Goal: Ask a question: Seek information or help from site administrators or community

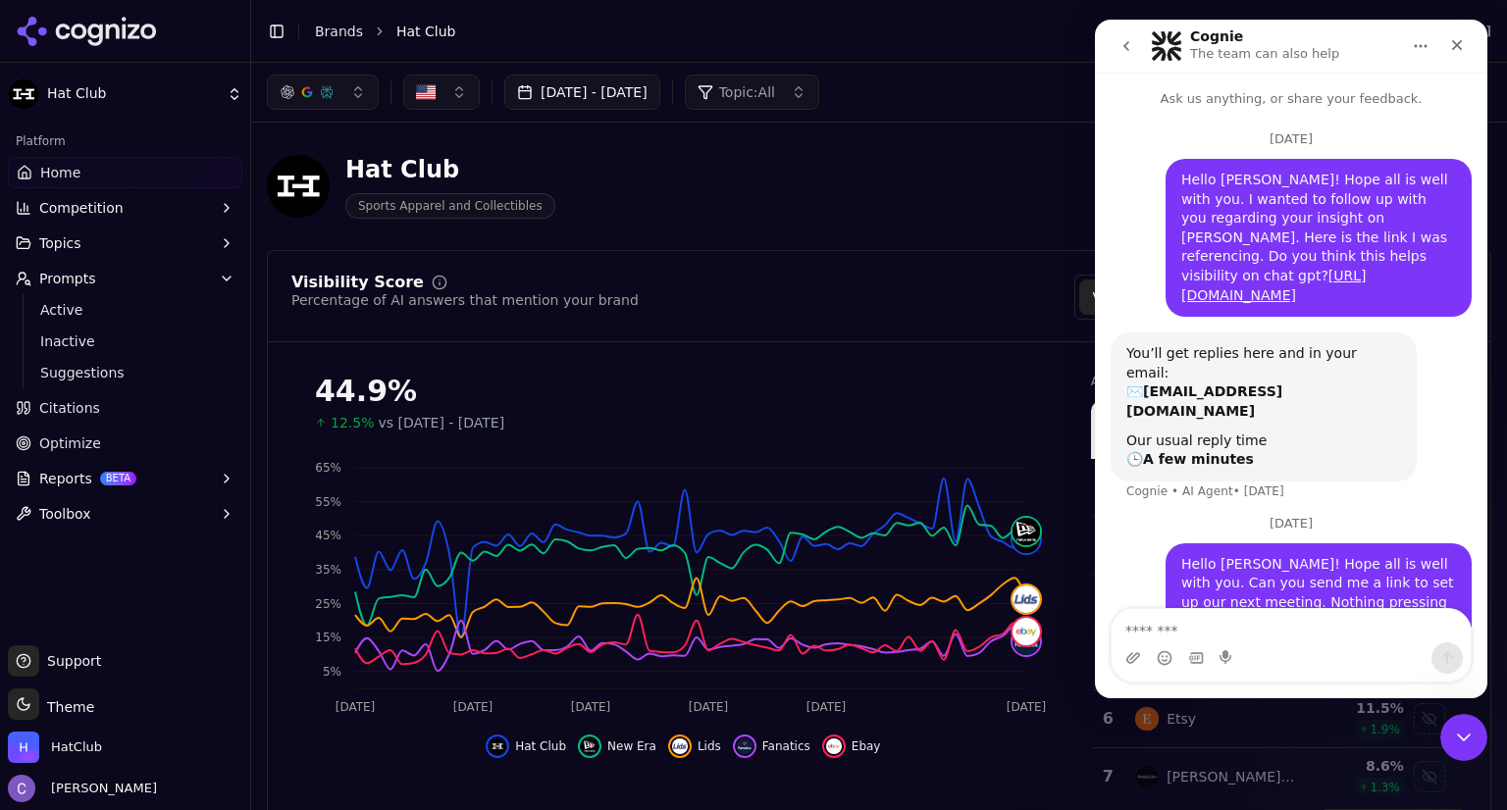
click at [948, 385] on div "44.9%" at bounding box center [683, 391] width 737 height 35
click at [90, 437] on span "Optimize" at bounding box center [70, 444] width 62 height 20
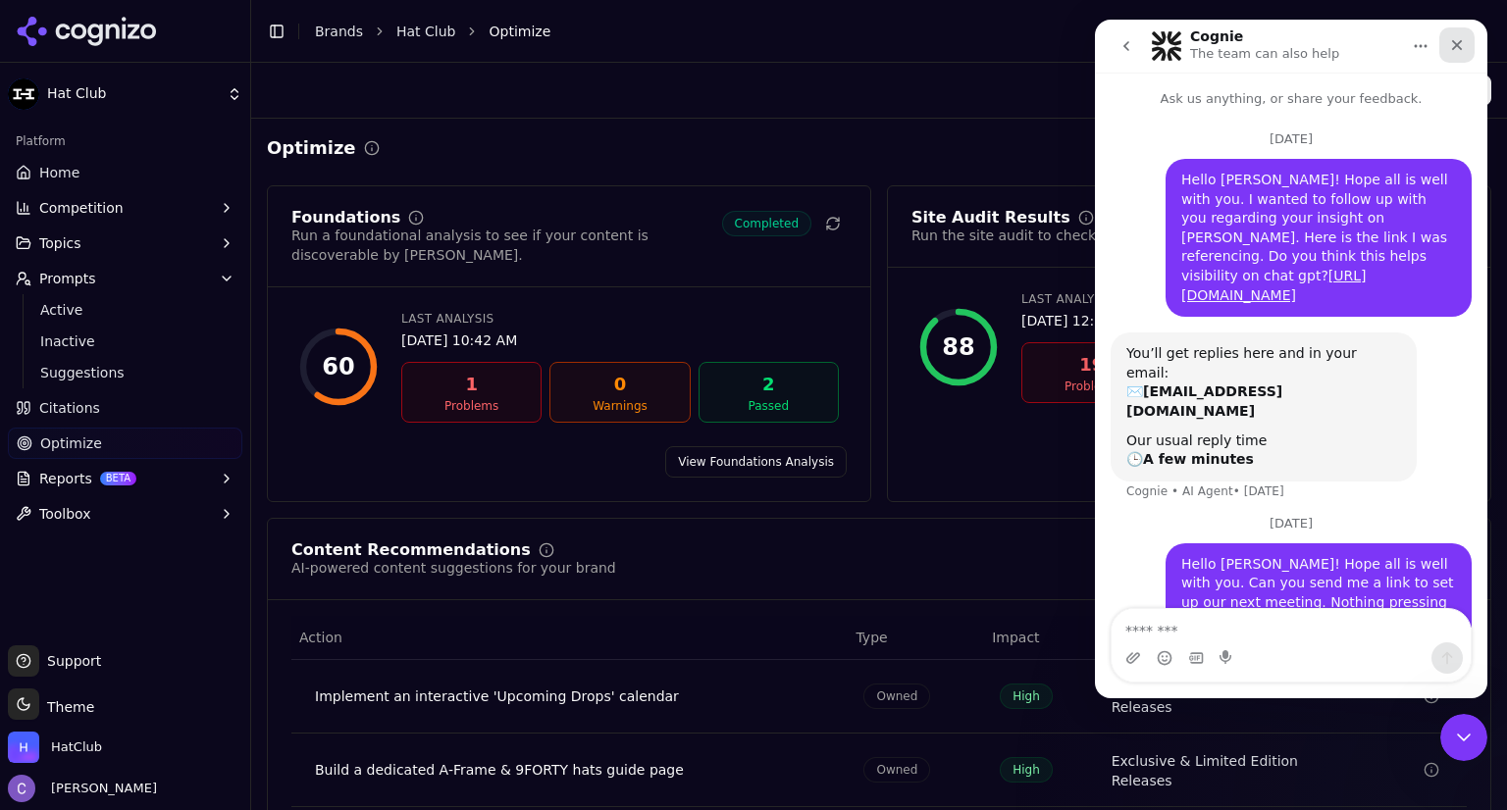
drag, startPoint x: 1465, startPoint y: 47, endPoint x: 2522, endPoint y: 123, distance: 1059.1
click at [1465, 47] on div "Close" at bounding box center [1456, 44] width 35 height 35
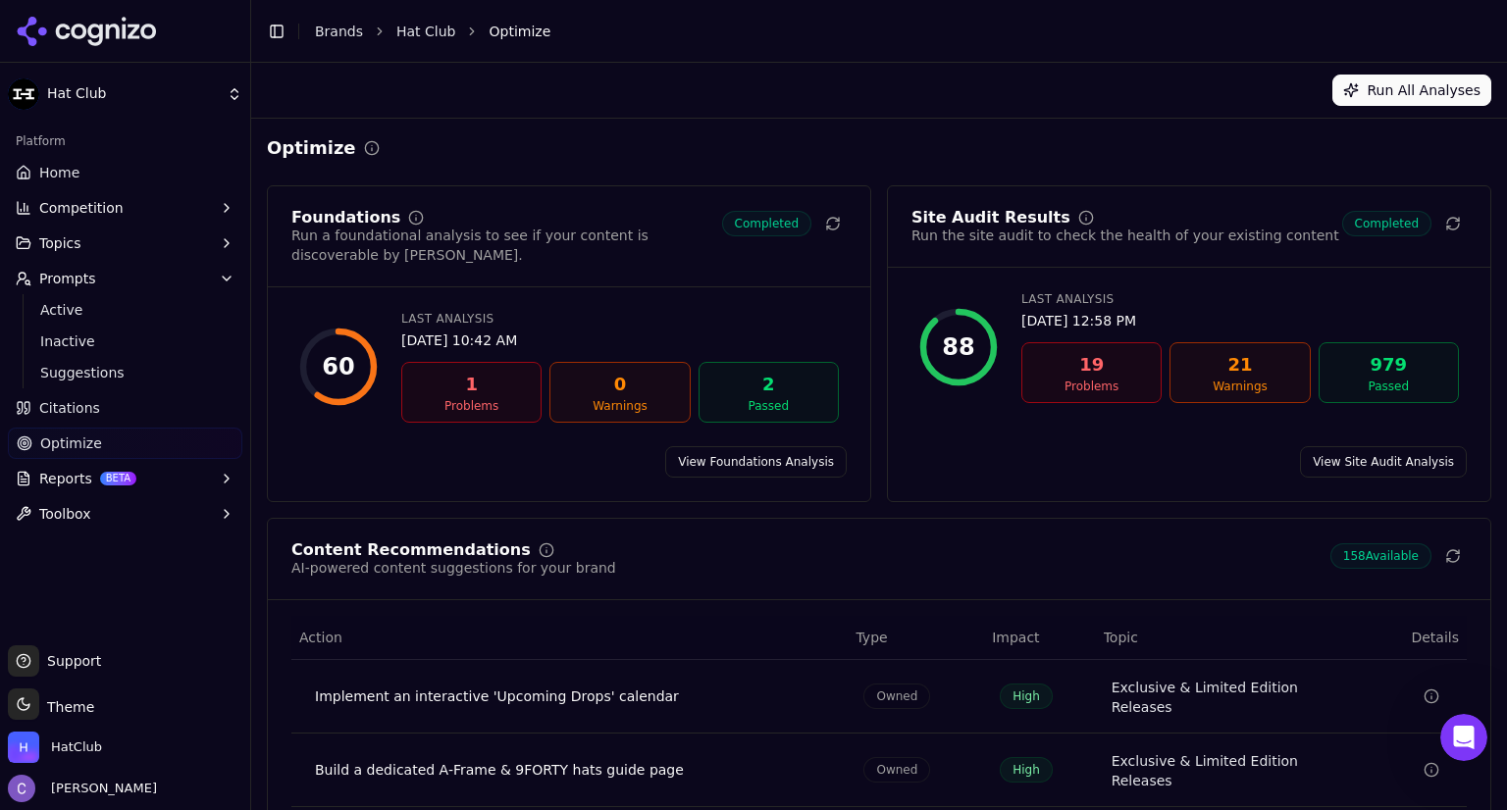
click at [1102, 381] on div "Problems" at bounding box center [1091, 387] width 123 height 16
click at [1363, 446] on link "View Site Audit Analysis" at bounding box center [1383, 461] width 167 height 31
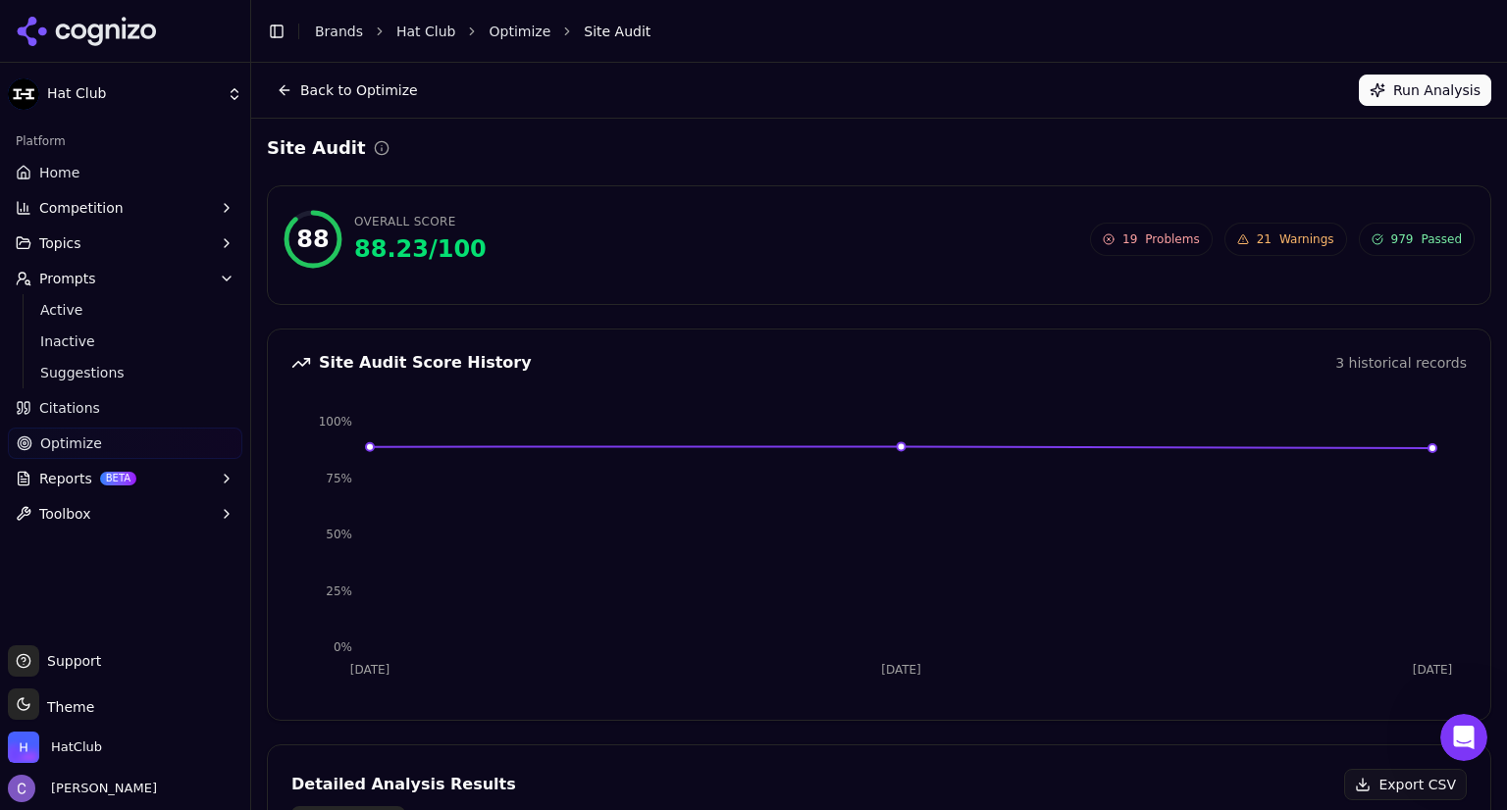
click at [1152, 234] on span "Problems" at bounding box center [1172, 239] width 54 height 16
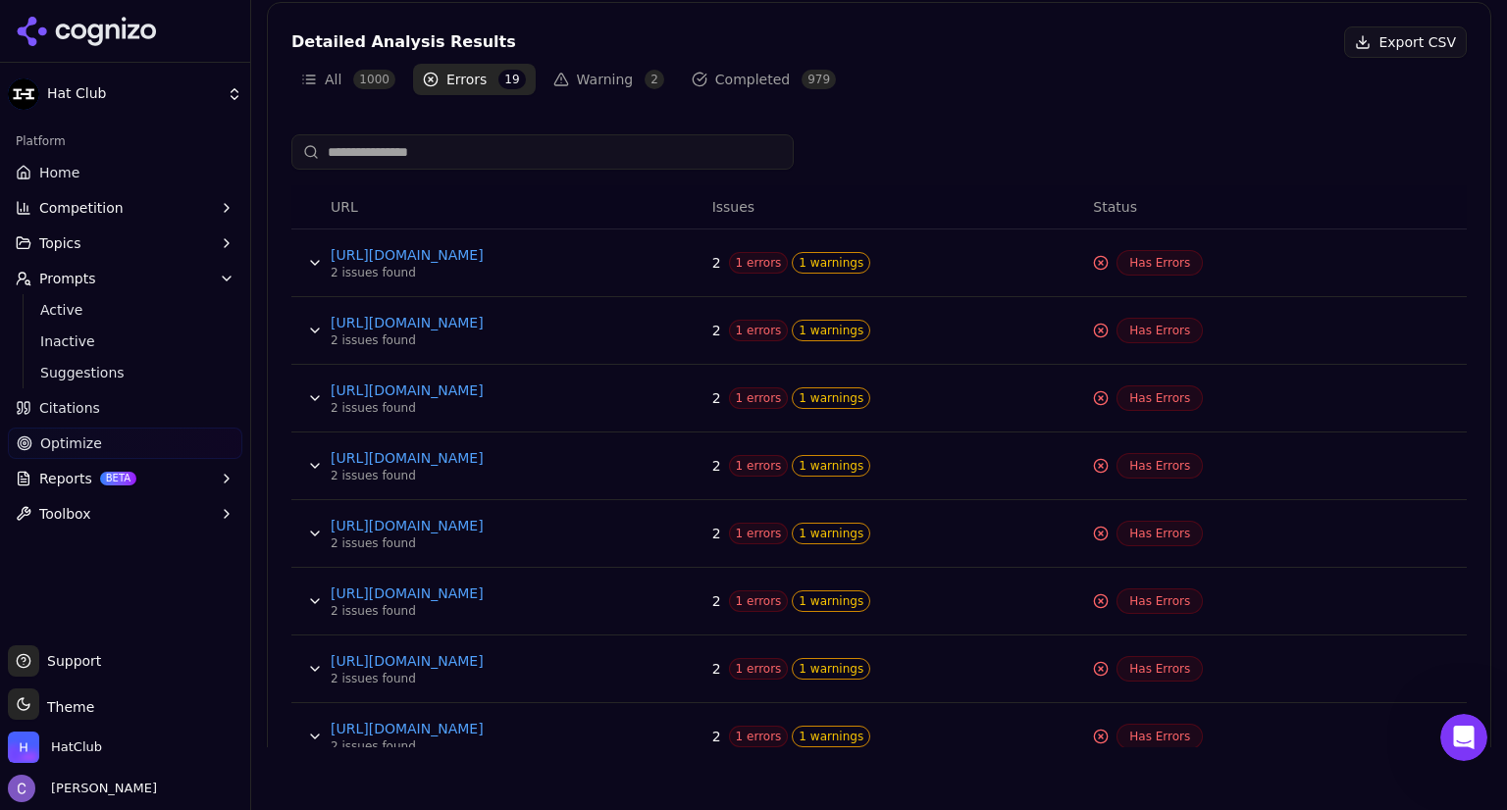
scroll to position [681, 0]
click at [564, 252] on link "[URL][DOMAIN_NAME]" at bounding box center [478, 254] width 294 height 20
click at [529, 251] on link "[URL][DOMAIN_NAME]" at bounding box center [478, 254] width 294 height 20
click at [733, 263] on span "1 errors" at bounding box center [759, 262] width 60 height 22
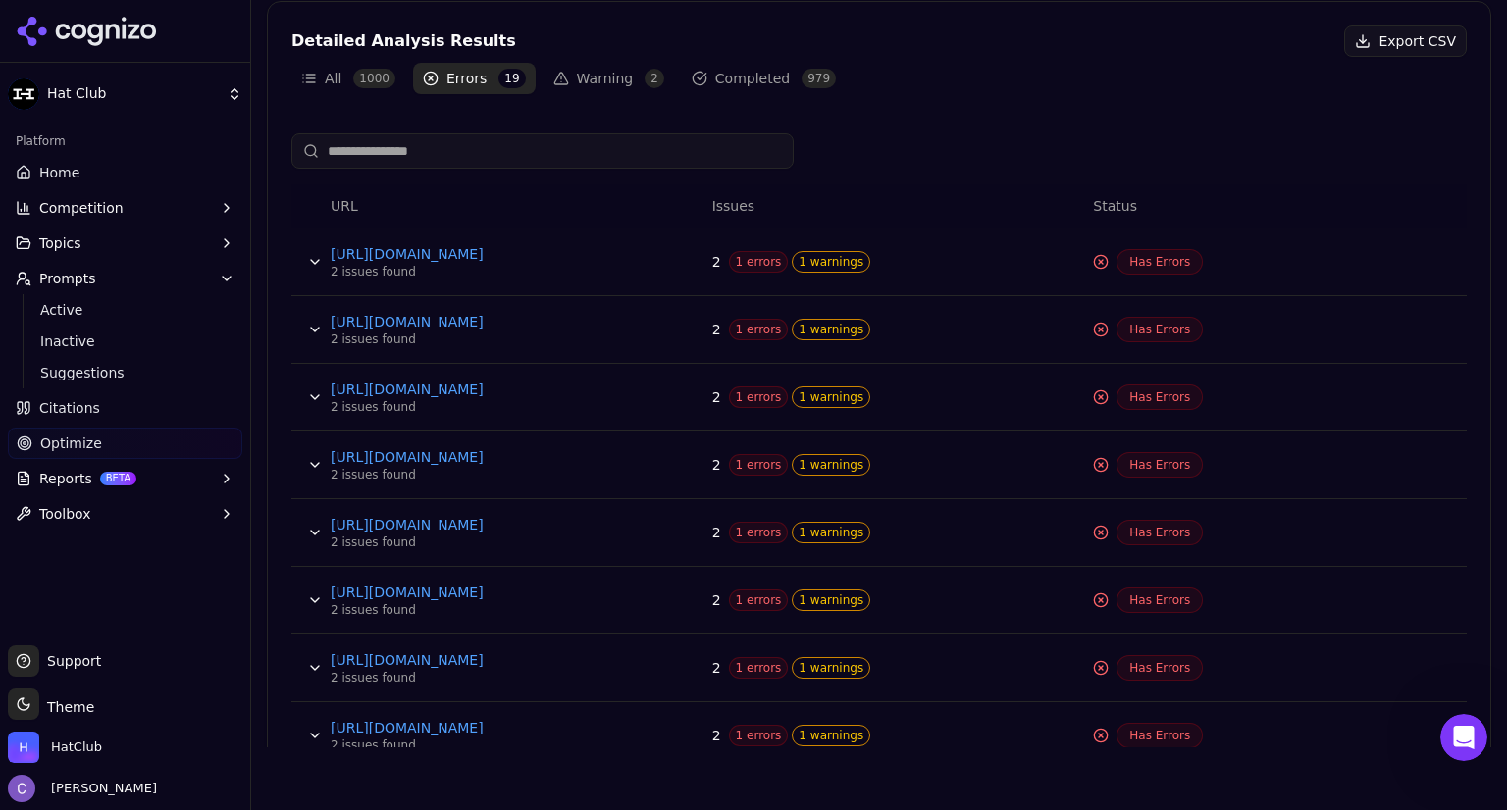
click at [807, 270] on span "1 warnings" at bounding box center [831, 262] width 78 height 22
click at [818, 256] on span "1 warnings" at bounding box center [831, 262] width 78 height 22
click at [1143, 260] on span "Has Errors" at bounding box center [1159, 262] width 86 height 26
click at [321, 263] on button "Data table" at bounding box center [314, 261] width 31 height 31
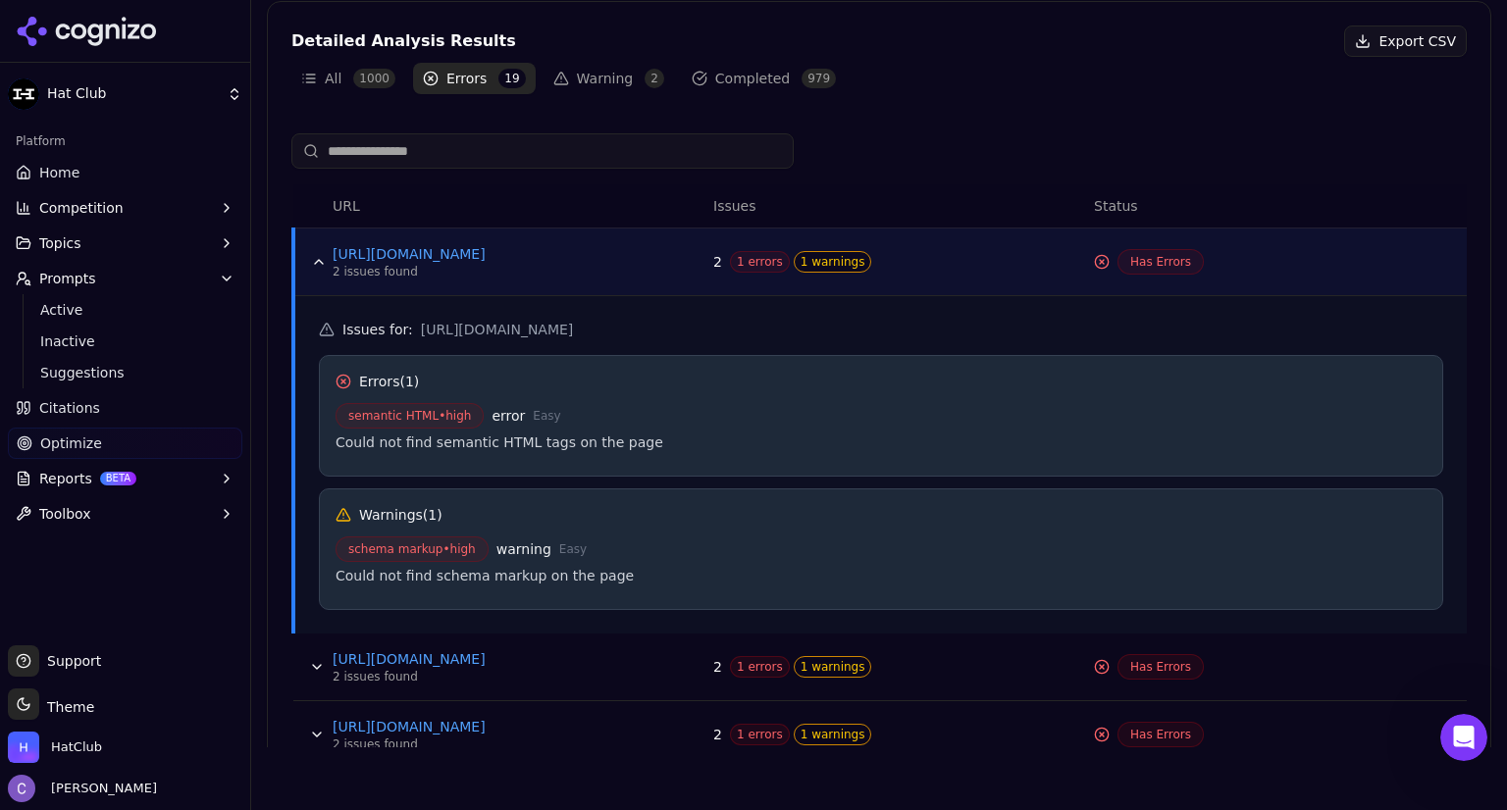
click at [663, 634] on td "[URL][DOMAIN_NAME] 2 issues found" at bounding box center [515, 668] width 381 height 68
click at [318, 257] on button "Data table" at bounding box center [318, 261] width 31 height 31
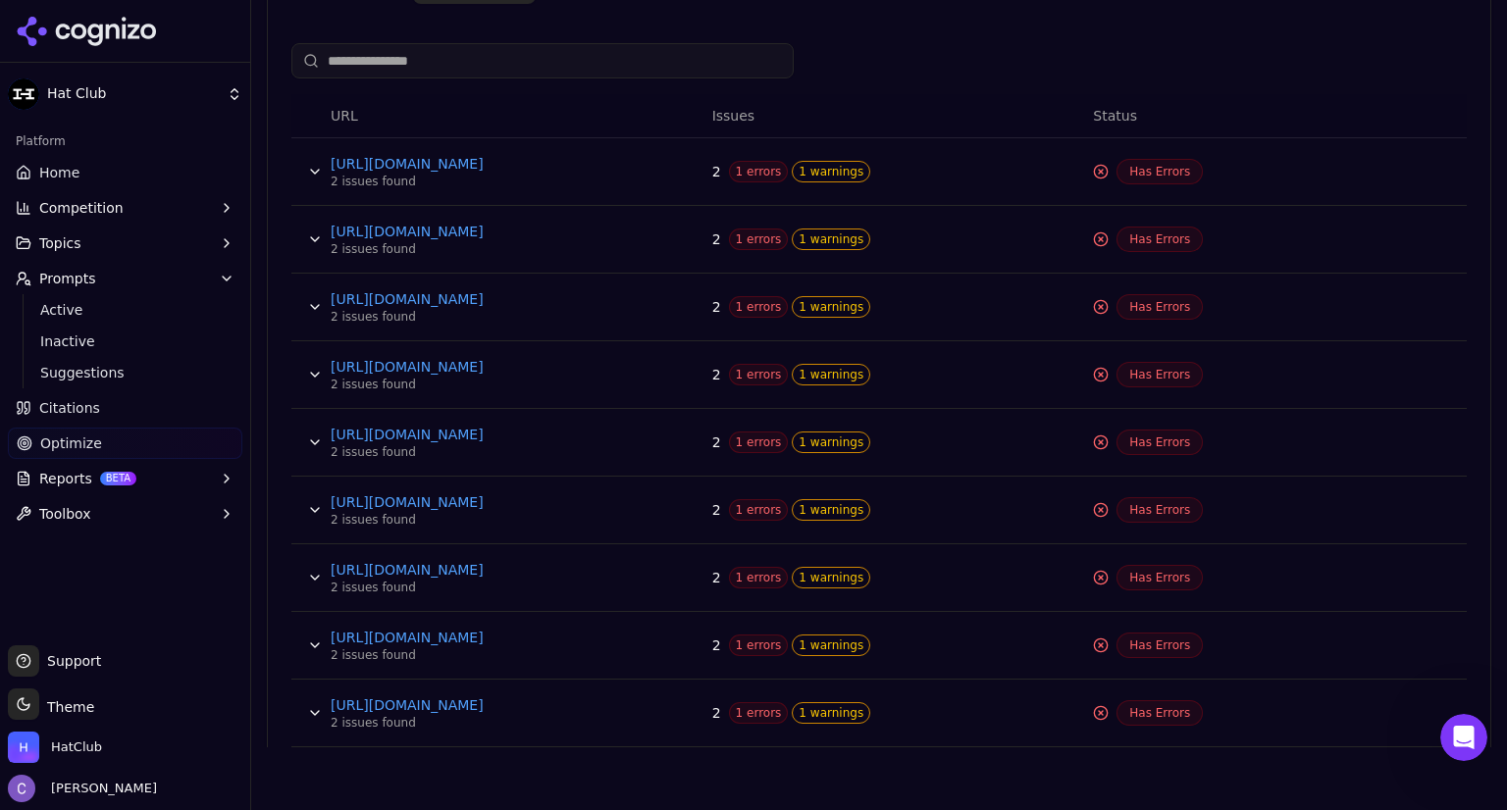
scroll to position [922, 0]
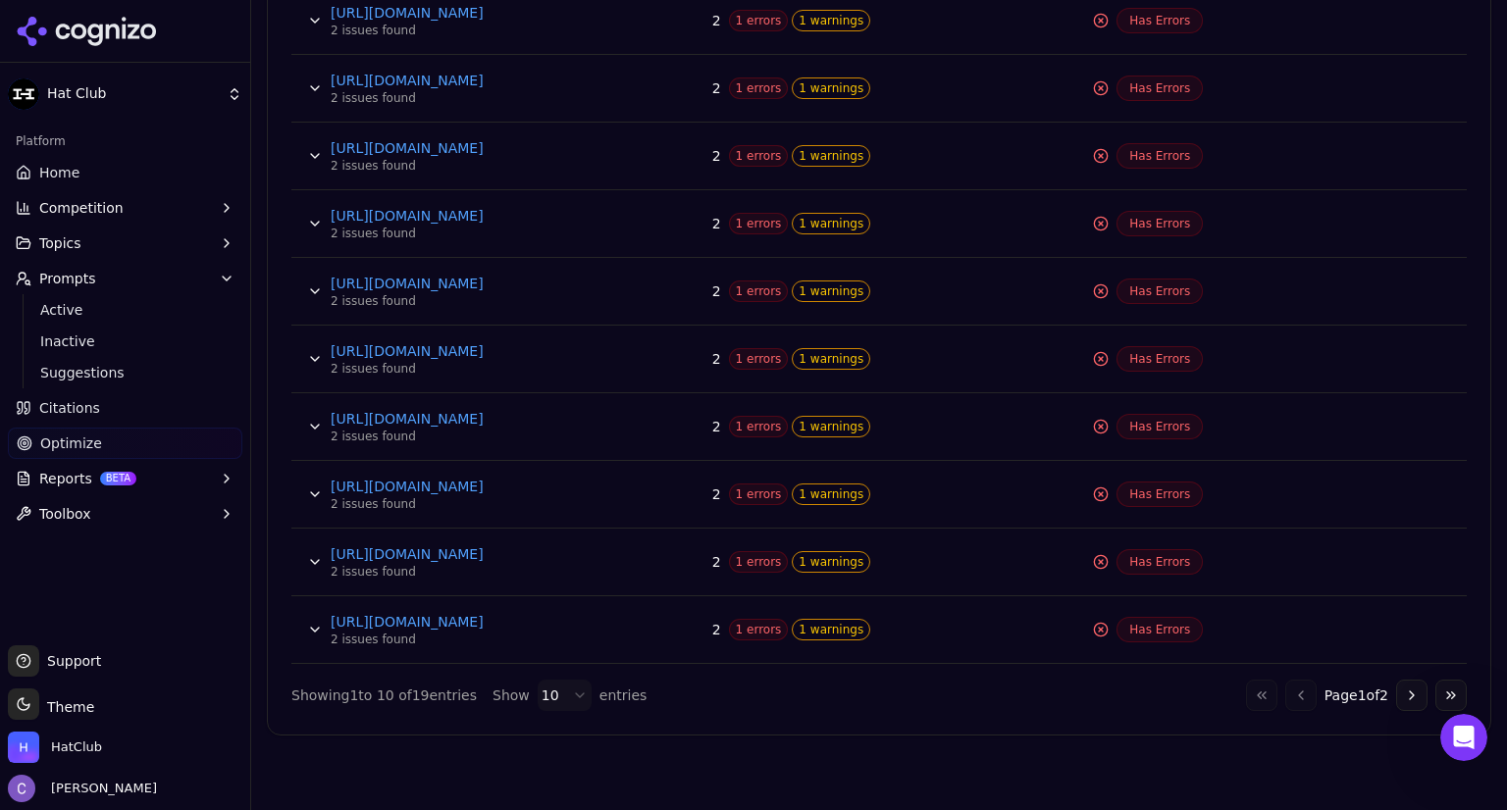
click at [314, 624] on button "Data table" at bounding box center [314, 629] width 31 height 31
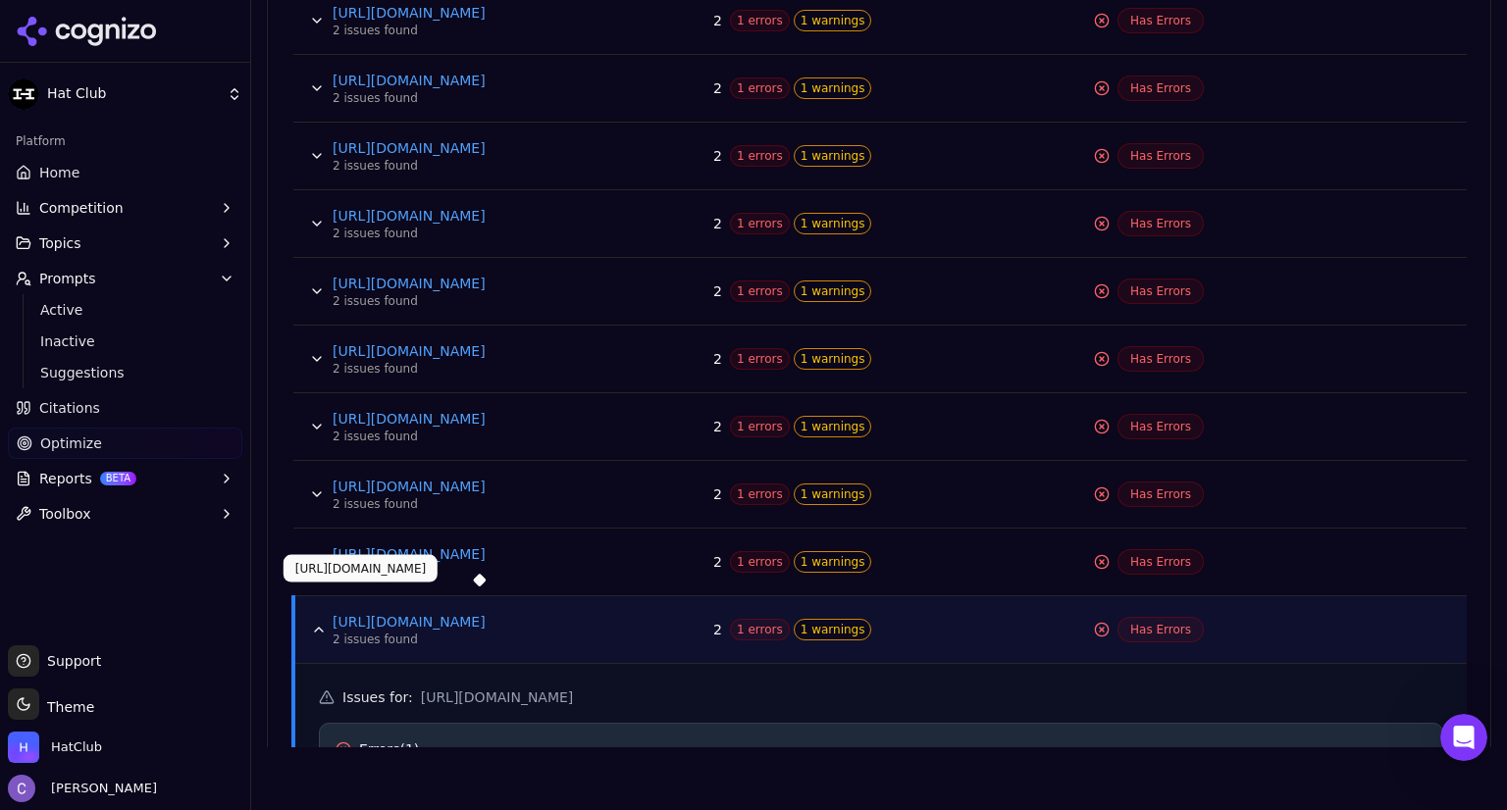
click at [439, 618] on link "[URL][DOMAIN_NAME]" at bounding box center [480, 622] width 294 height 20
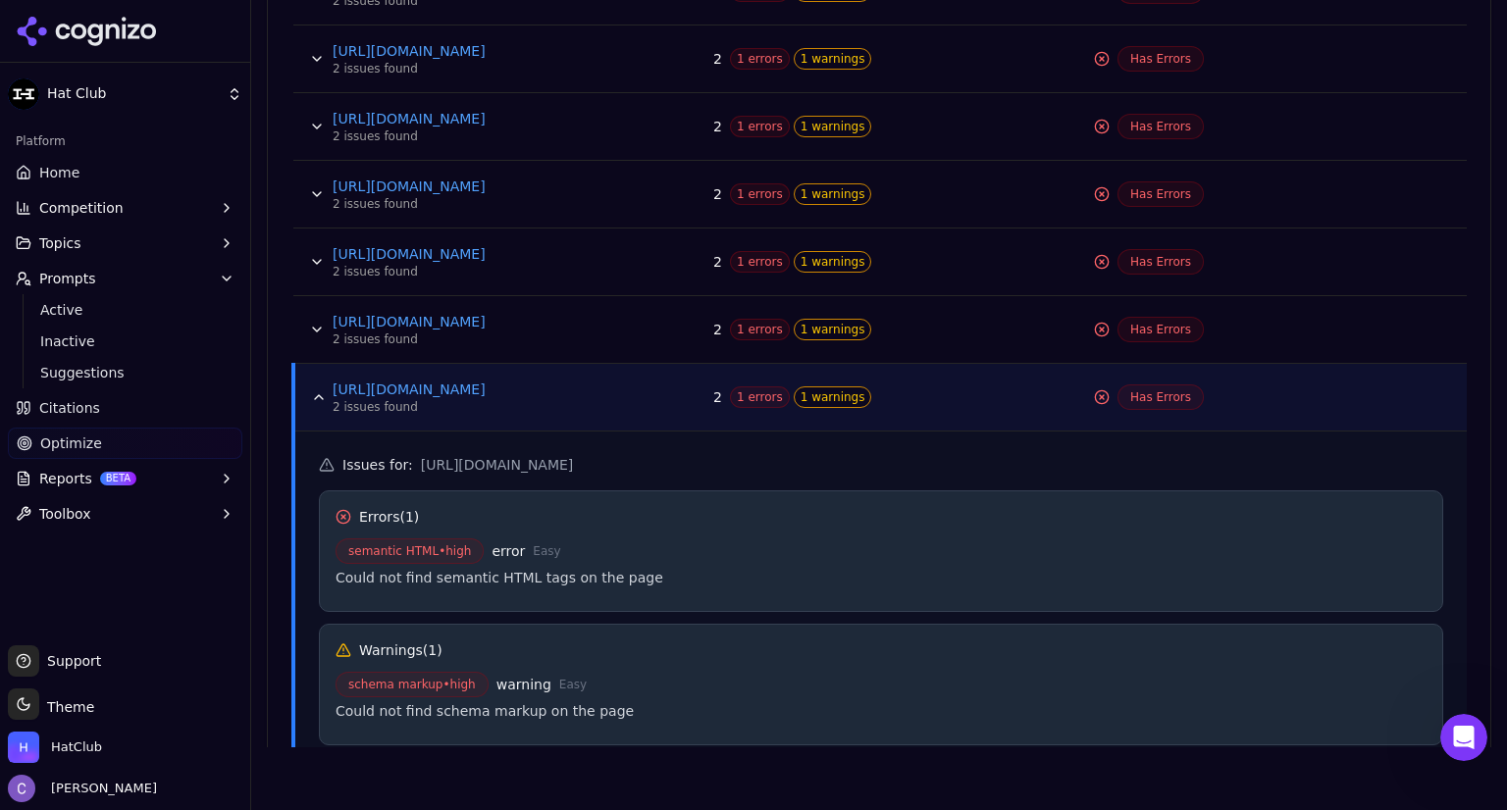
scroll to position [1156, 0]
drag, startPoint x: 326, startPoint y: 571, endPoint x: 663, endPoint y: 582, distance: 337.6
click at [663, 582] on div "Errors ( 1 ) semantic HTML • high error Easy Could not find semantic HTML tags …" at bounding box center [881, 549] width 1124 height 122
copy div "Could not find semantic HTML tags on the page"
click at [314, 392] on button "Data table" at bounding box center [318, 395] width 31 height 31
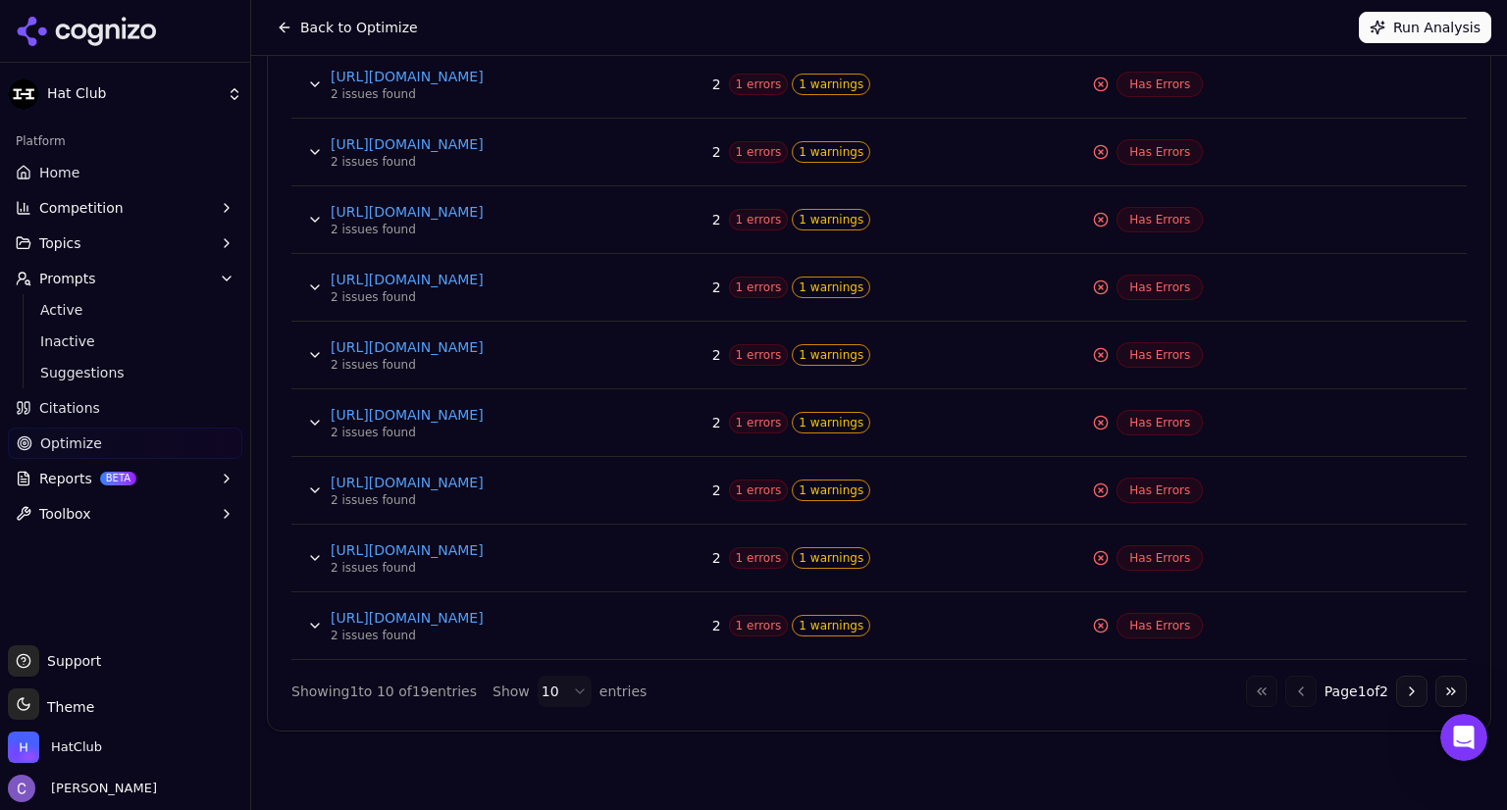
scroll to position [922, 0]
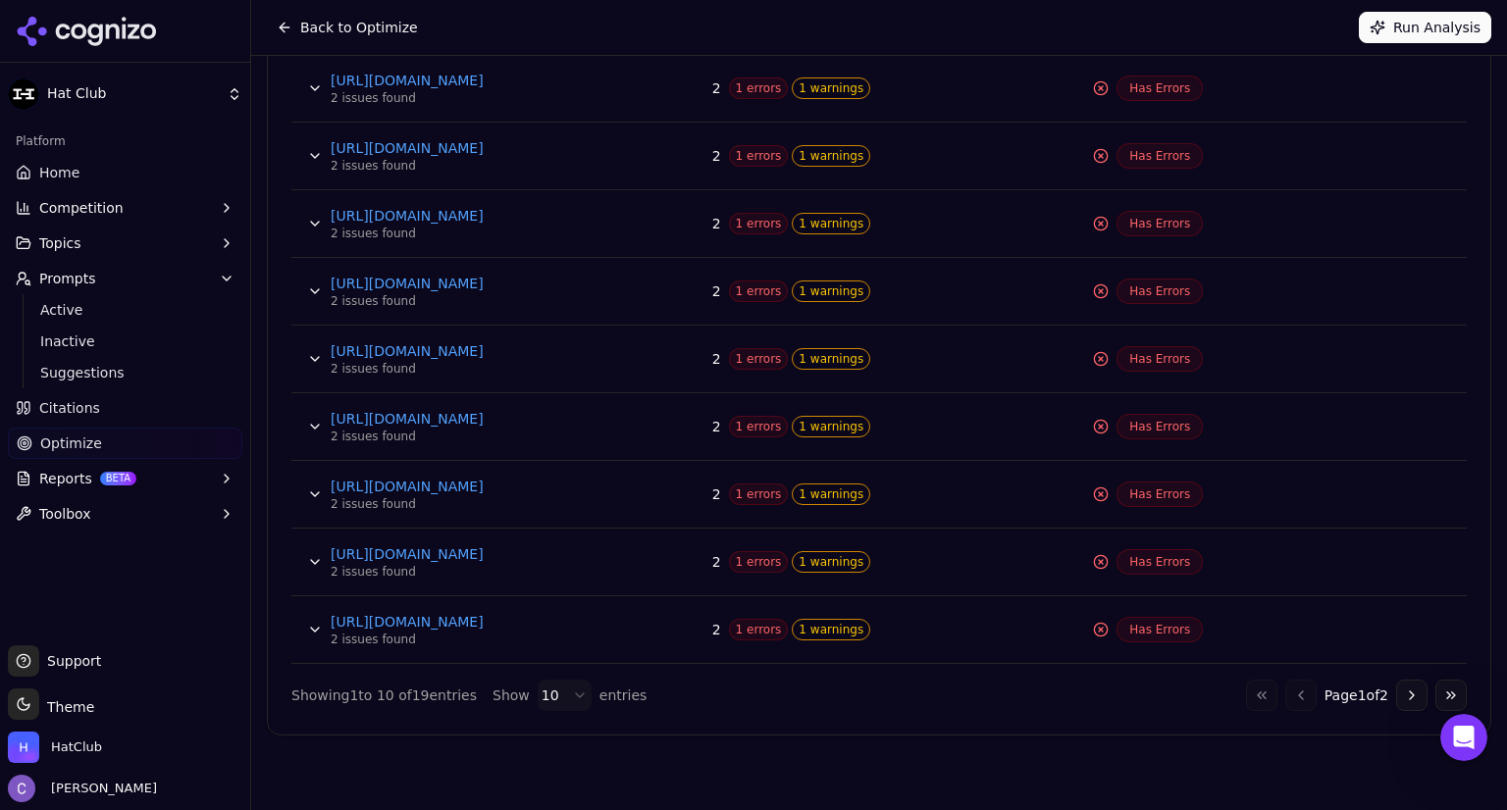
click at [311, 552] on button "Data table" at bounding box center [314, 561] width 31 height 31
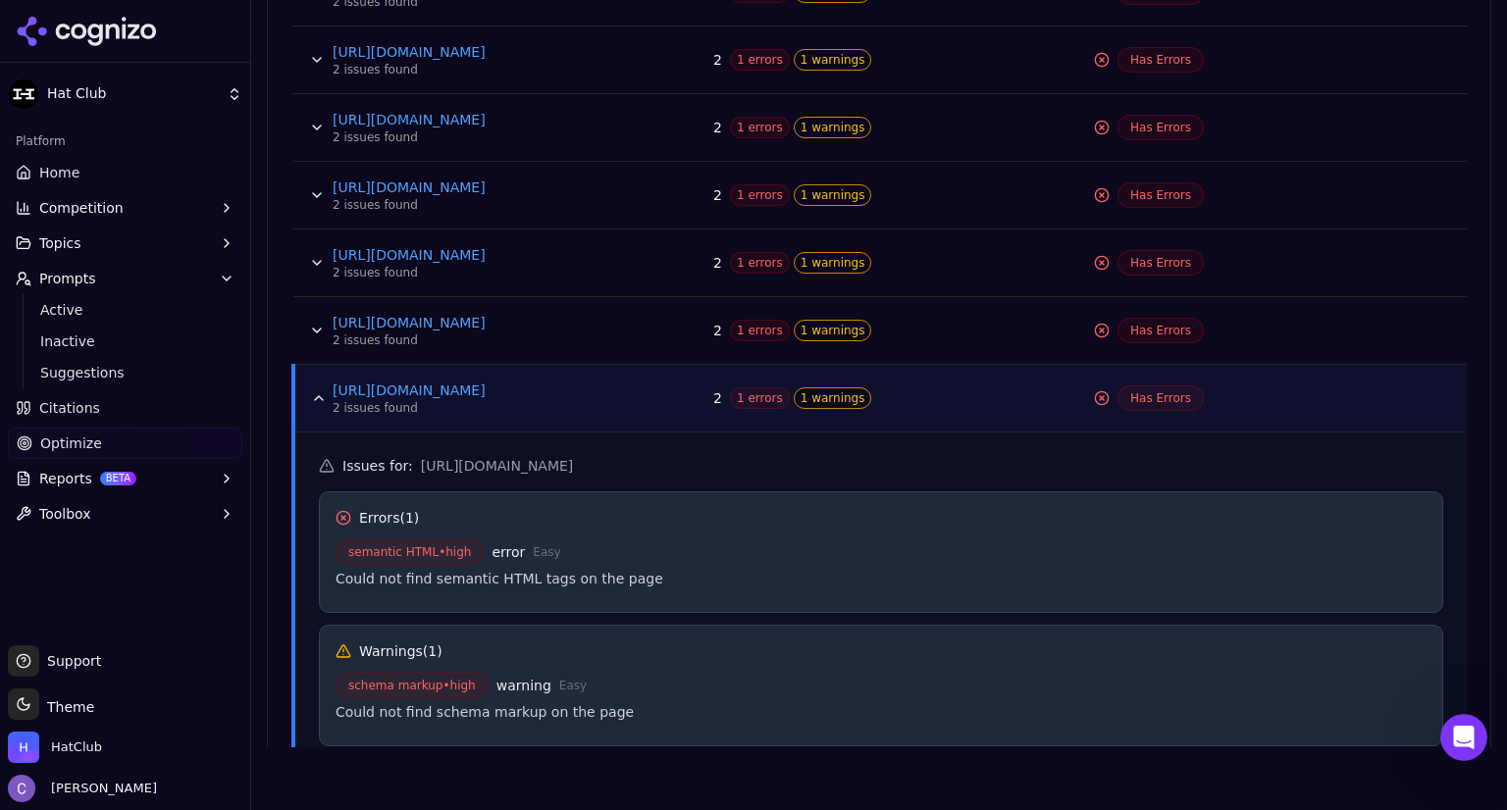
scroll to position [1087, 0]
click at [316, 394] on button "Data table" at bounding box center [318, 397] width 31 height 31
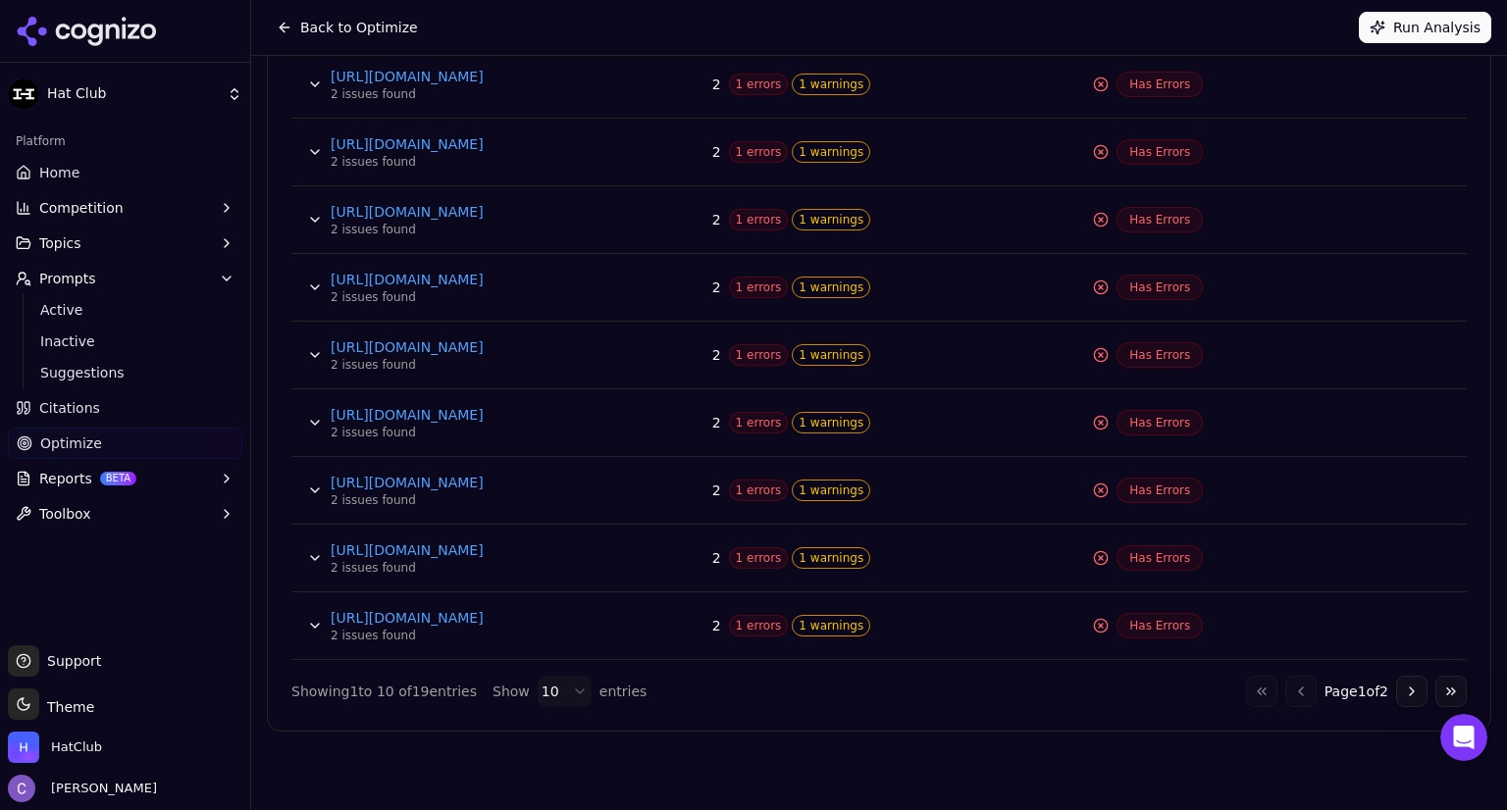
scroll to position [922, 0]
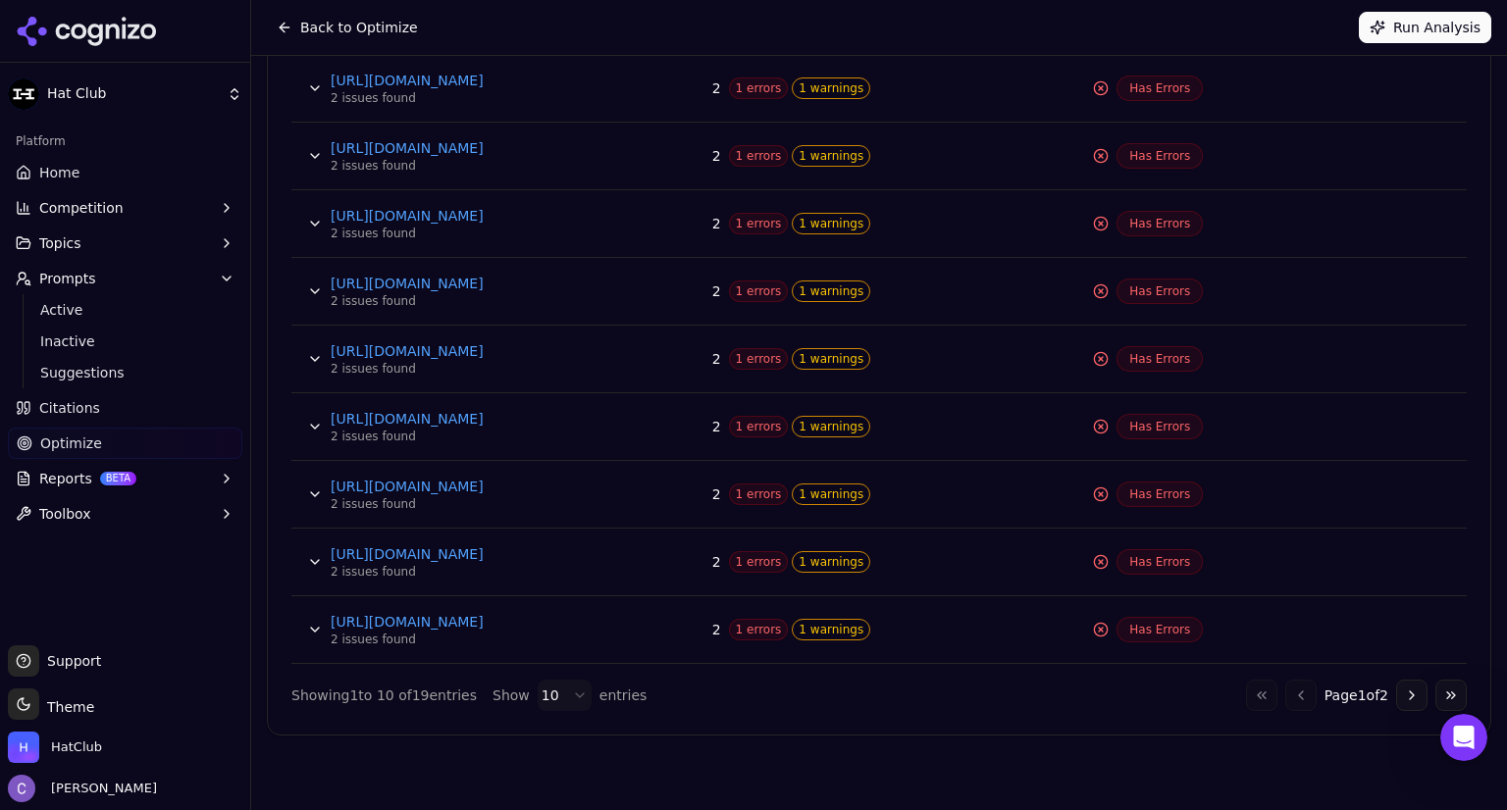
click at [312, 482] on button "Data table" at bounding box center [314, 494] width 31 height 31
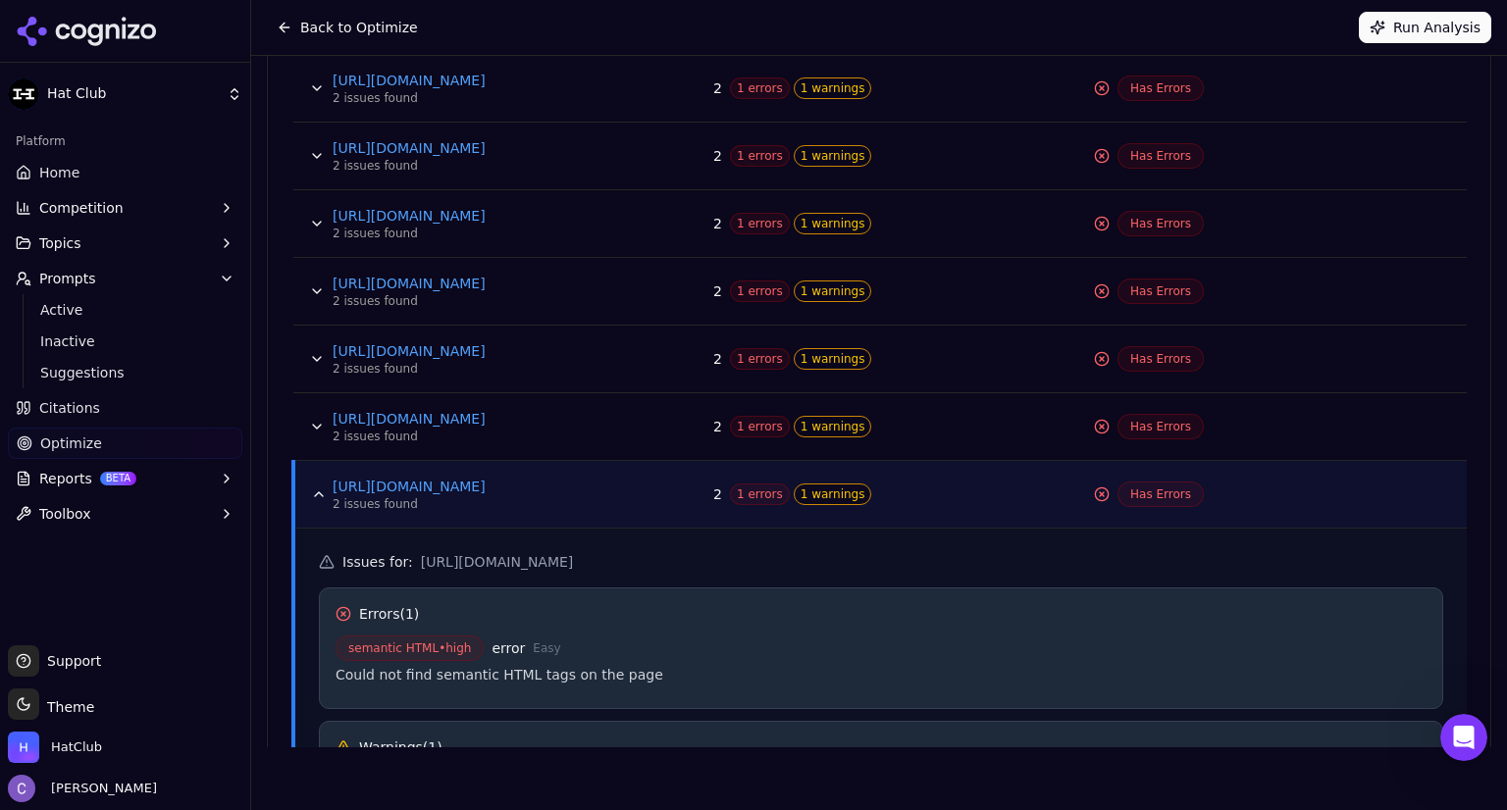
click at [312, 482] on button "Data table" at bounding box center [318, 494] width 31 height 31
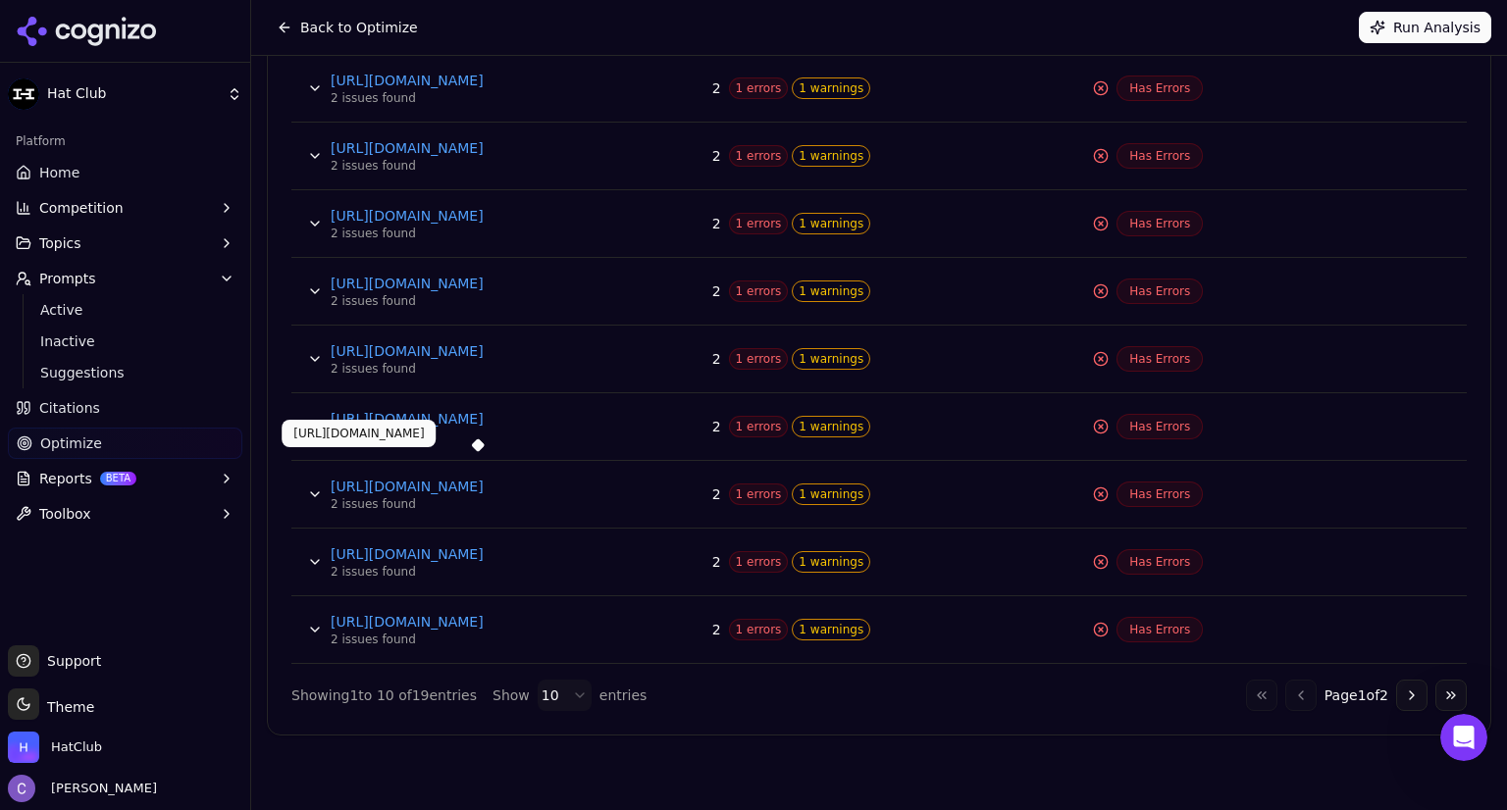
click at [433, 480] on link "[URL][DOMAIN_NAME]" at bounding box center [478, 487] width 294 height 20
click at [1396, 692] on button "Go to next page" at bounding box center [1411, 695] width 31 height 31
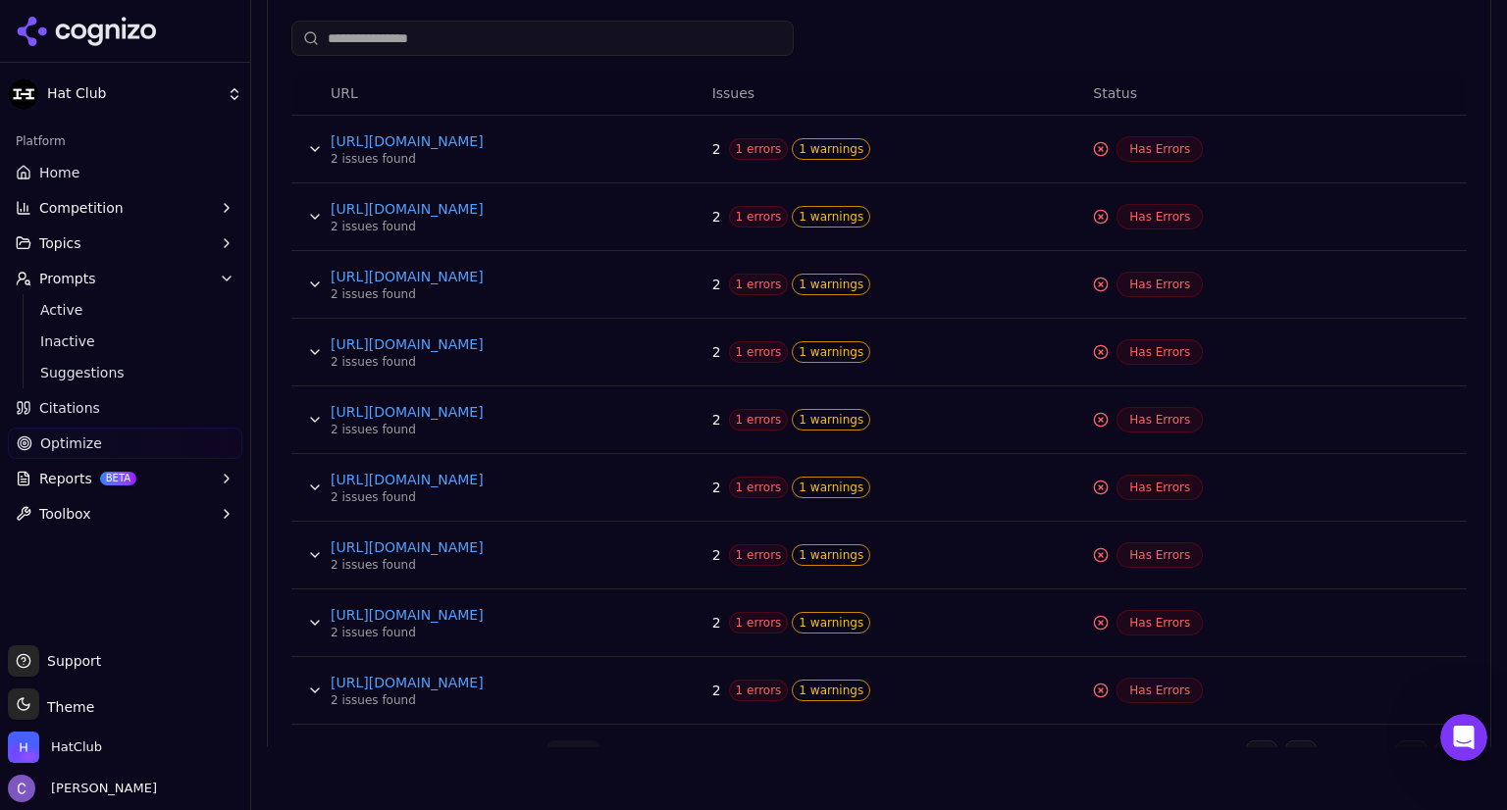
scroll to position [855, 0]
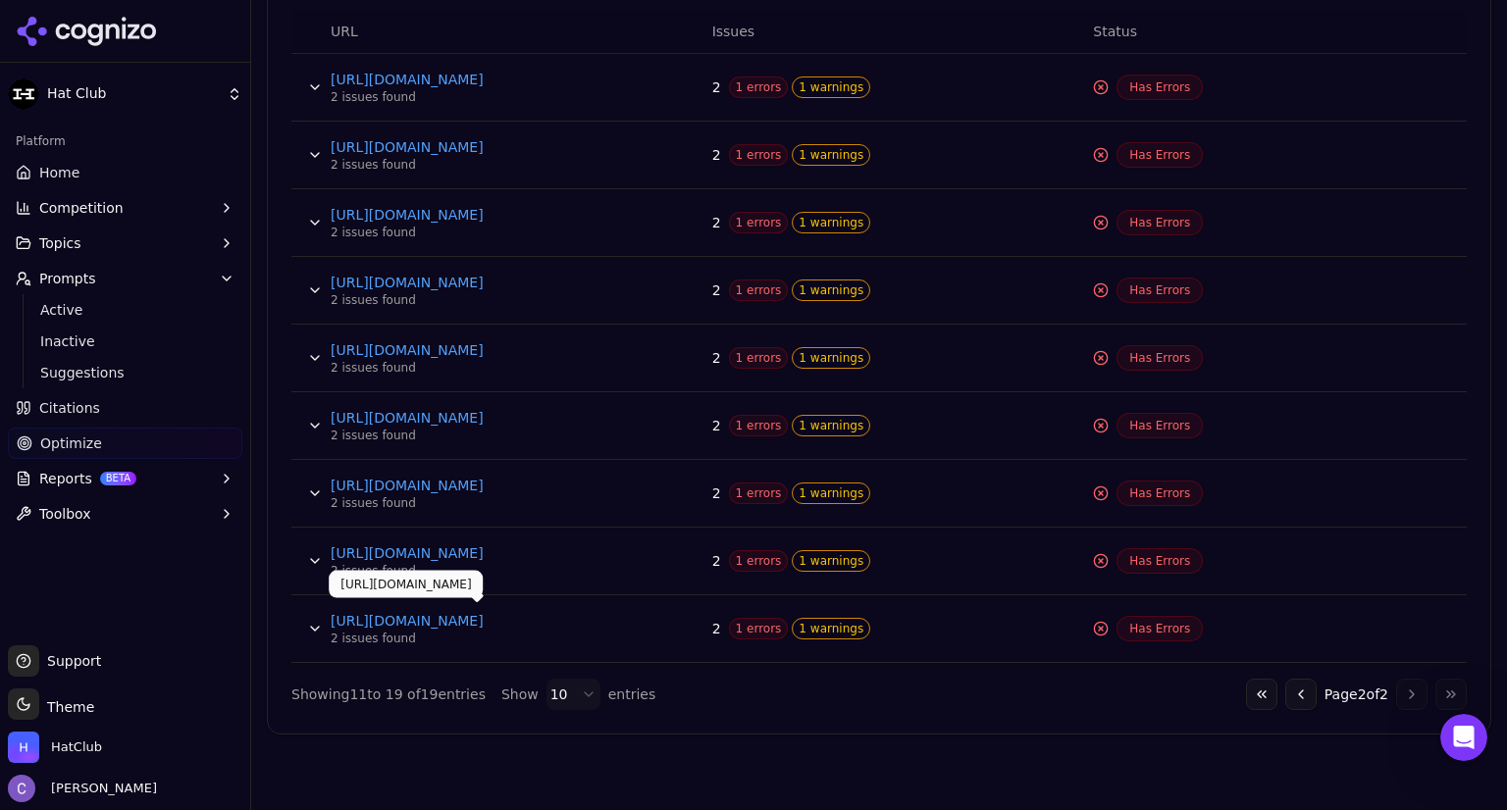
click at [567, 623] on link "[URL][DOMAIN_NAME]" at bounding box center [478, 621] width 294 height 20
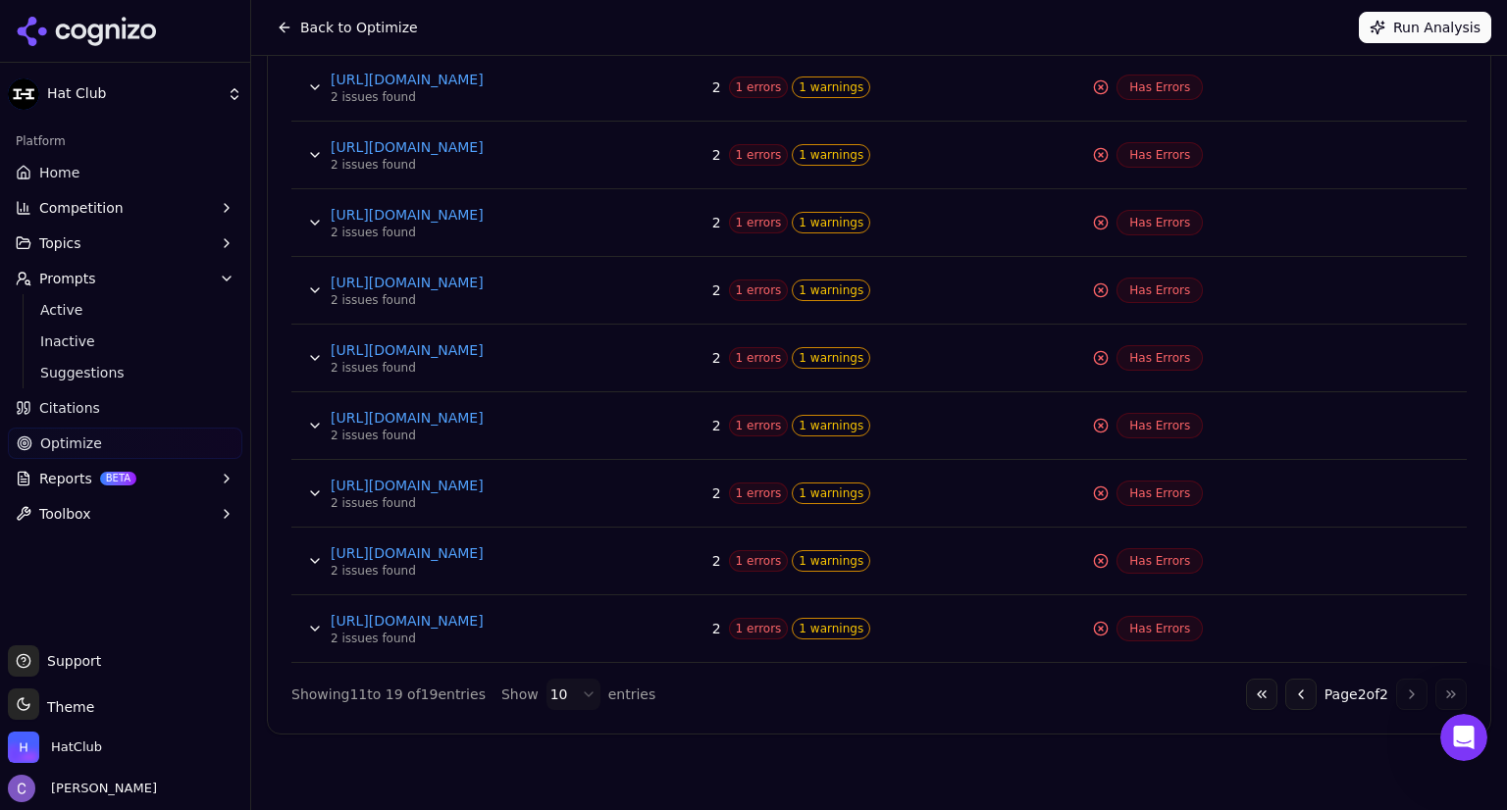
scroll to position [0, 0]
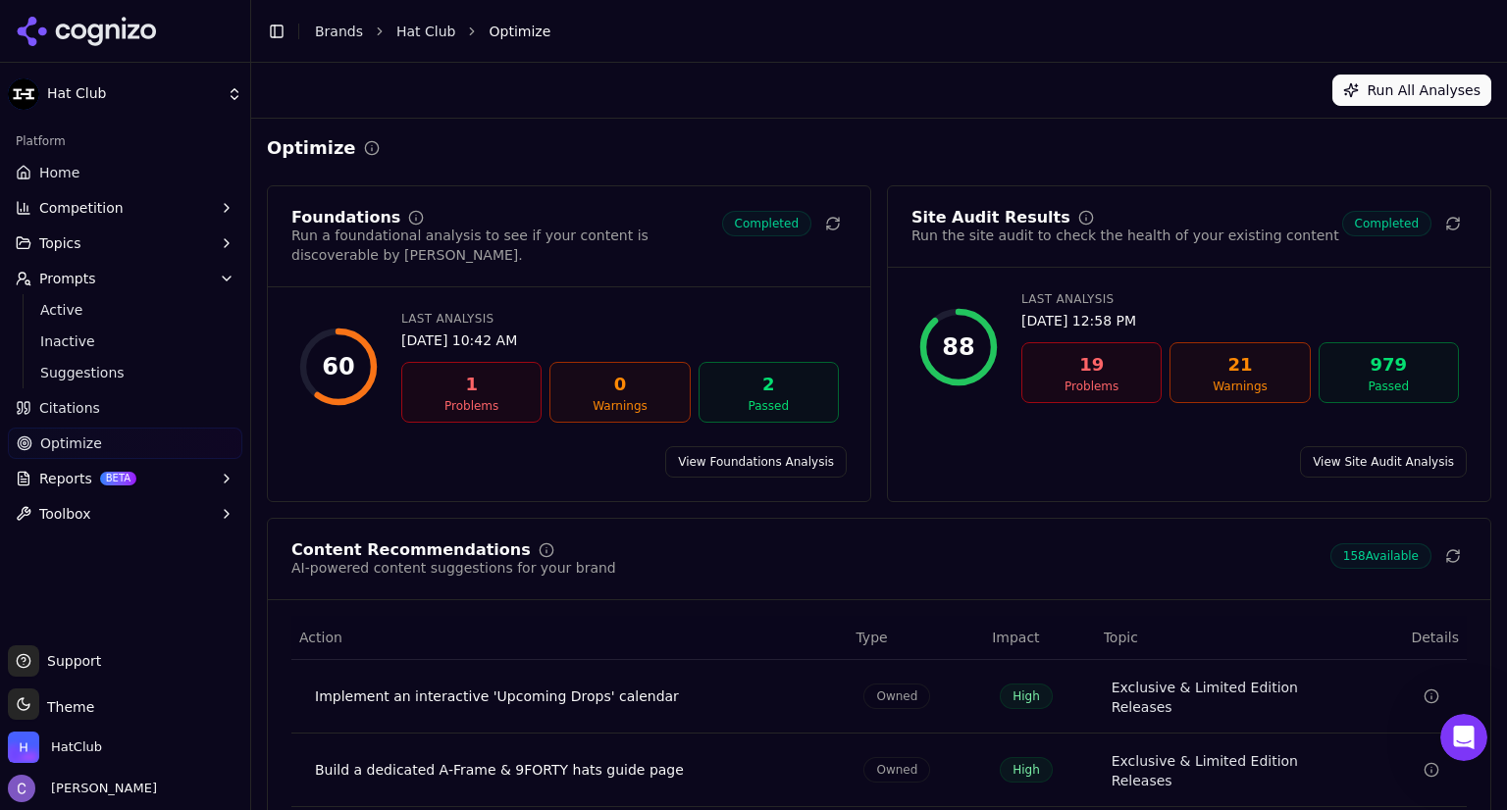
click at [60, 181] on span "Home" at bounding box center [59, 173] width 40 height 20
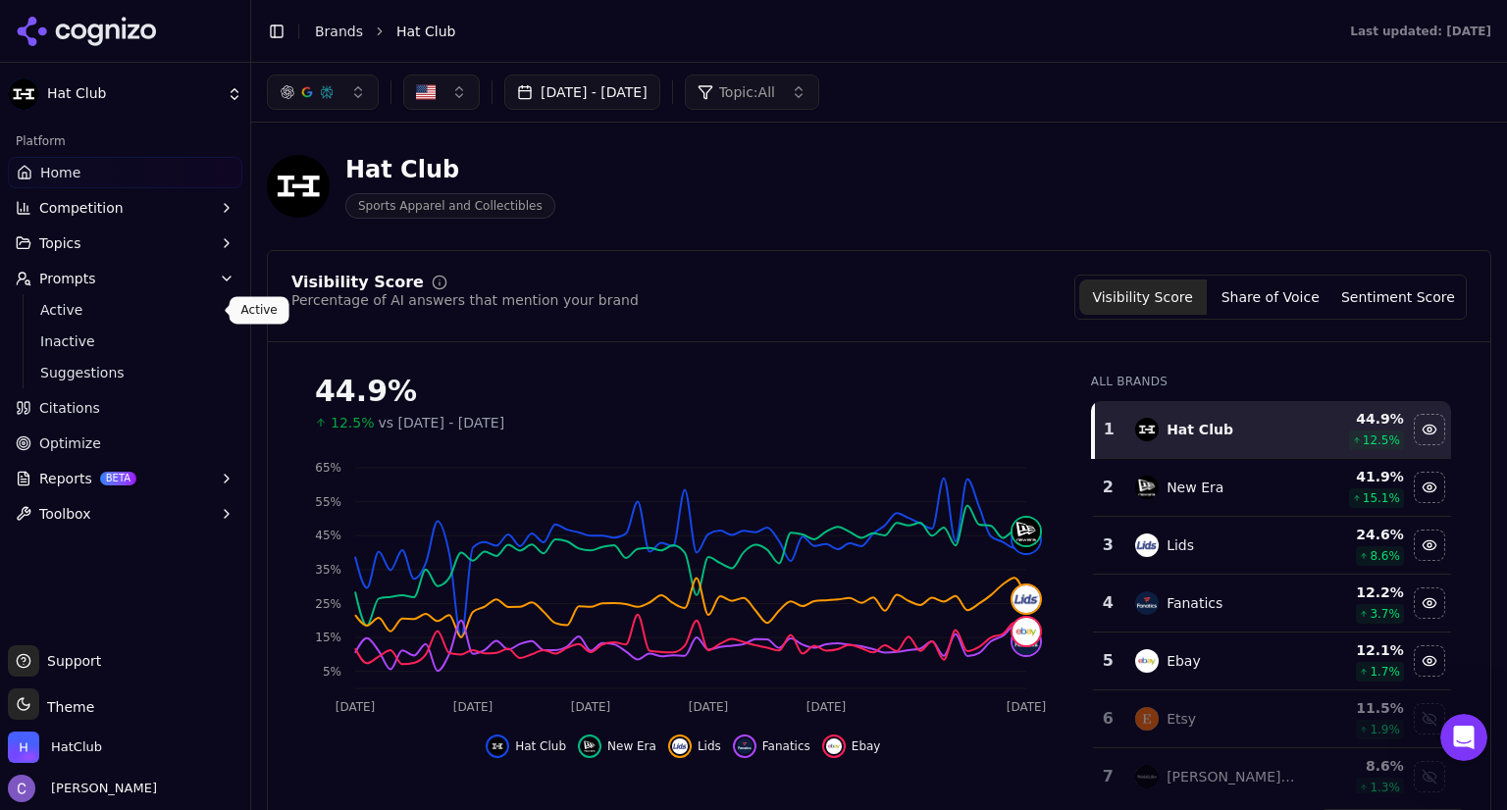
click at [75, 312] on span "Active" at bounding box center [125, 310] width 171 height 20
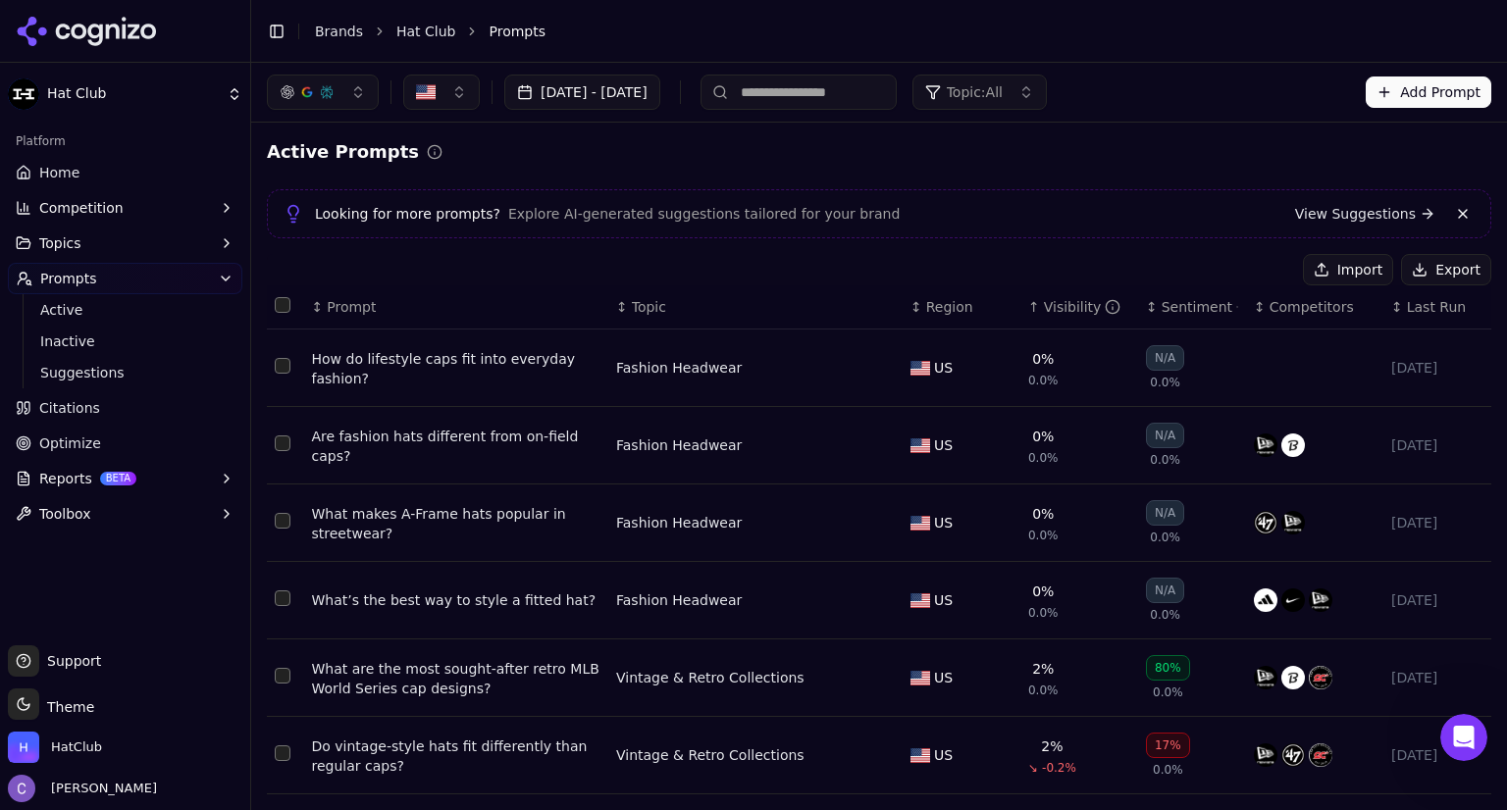
click at [1028, 315] on div "↑ Visibility" at bounding box center [1079, 307] width 102 height 20
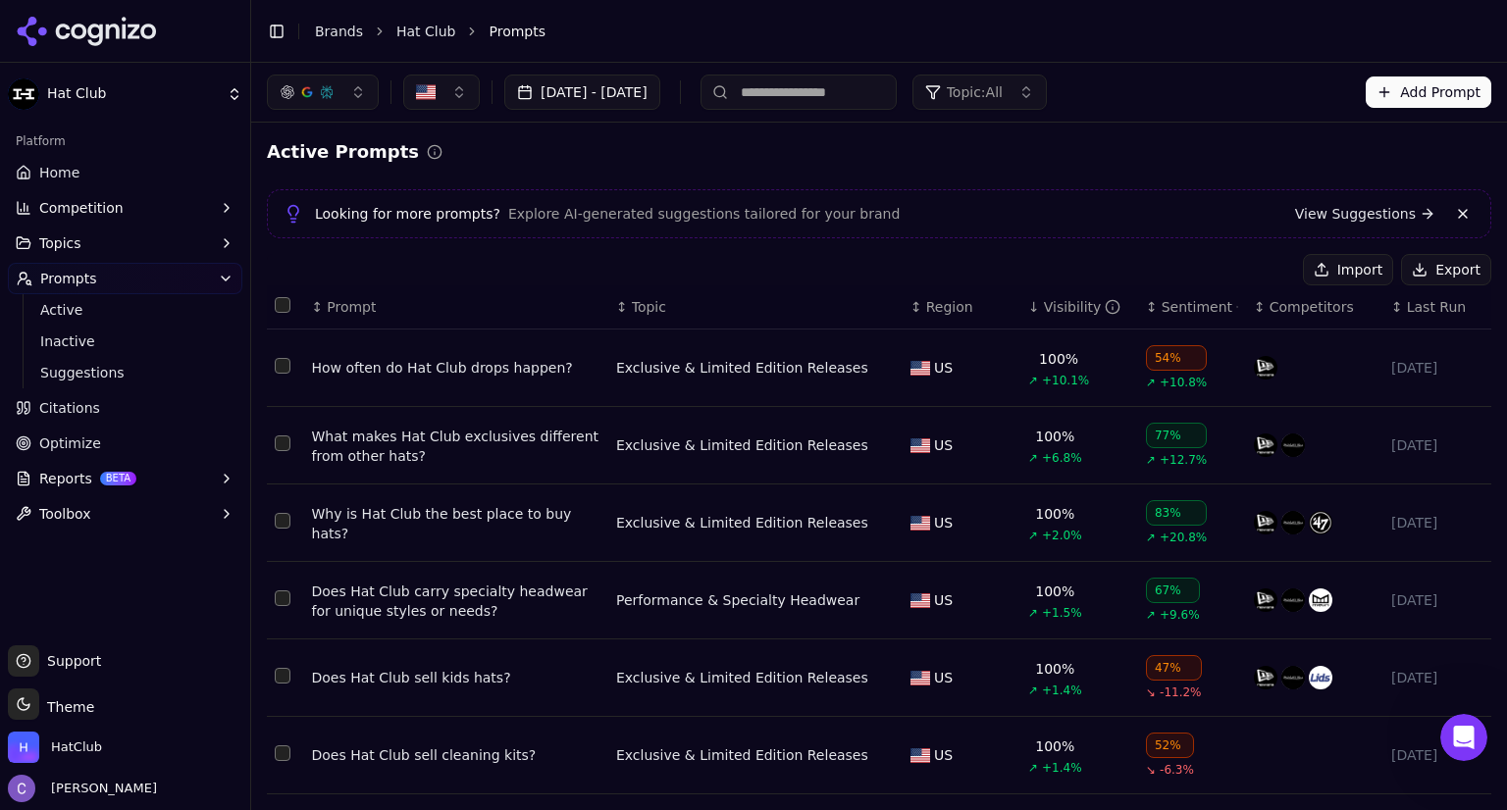
click at [1028, 315] on div "↓ Visibility" at bounding box center [1079, 307] width 102 height 20
click at [1028, 315] on div "↕ Visibility" at bounding box center [1079, 307] width 102 height 20
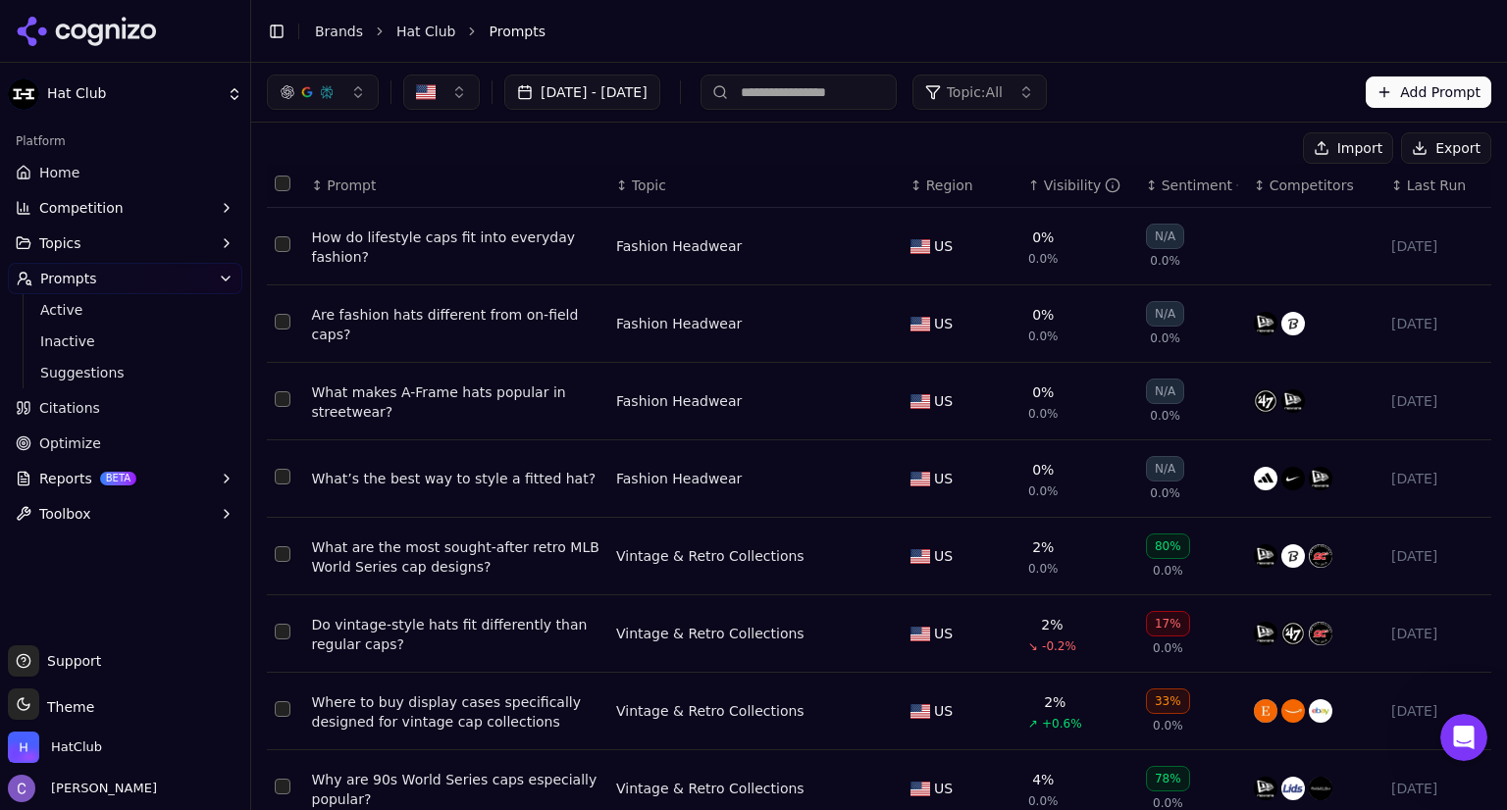
scroll to position [120, 0]
click at [817, 85] on input at bounding box center [798, 92] width 196 height 35
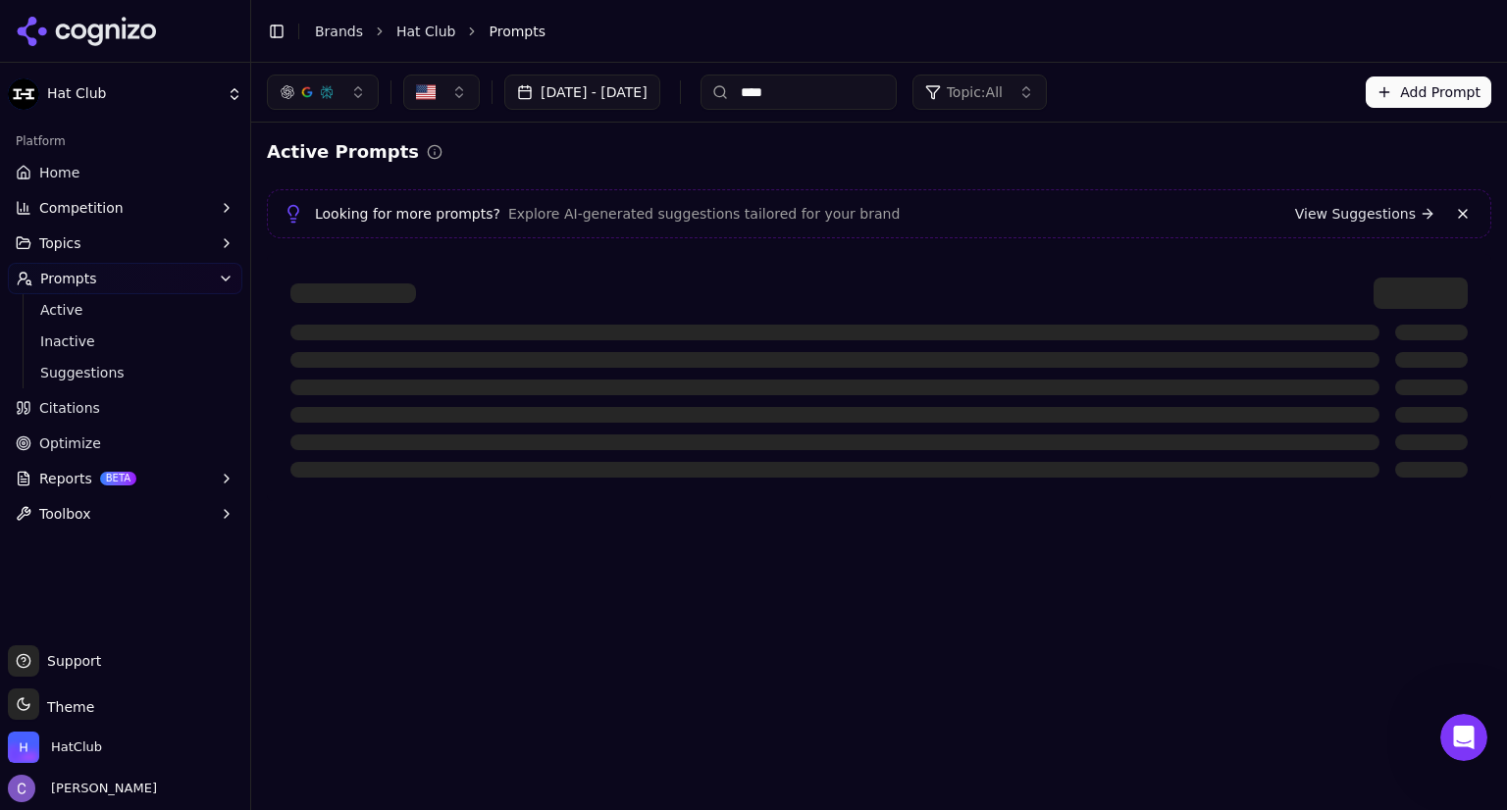
scroll to position [0, 0]
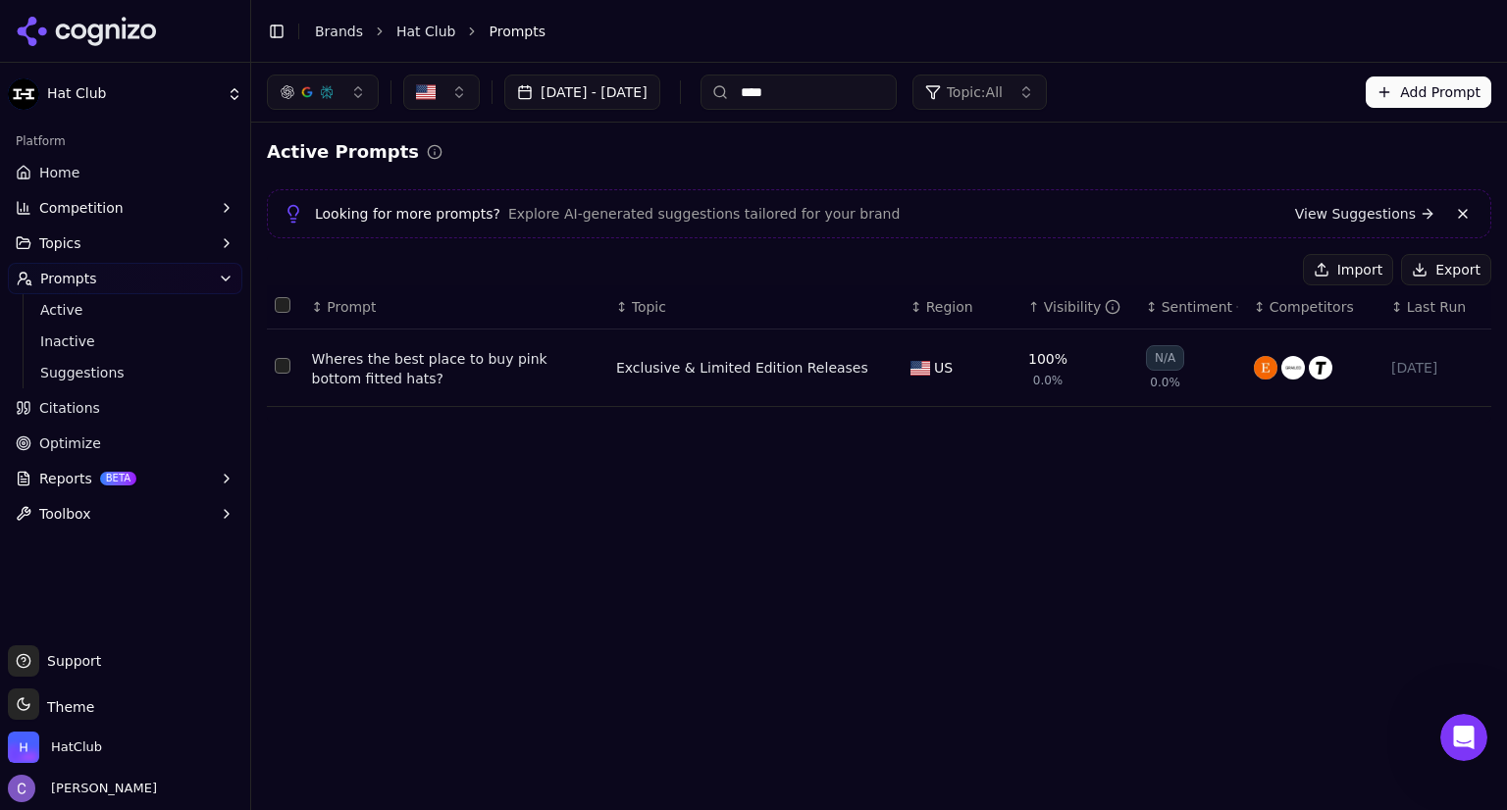
type input "****"
click at [360, 97] on button "button" at bounding box center [323, 92] width 112 height 35
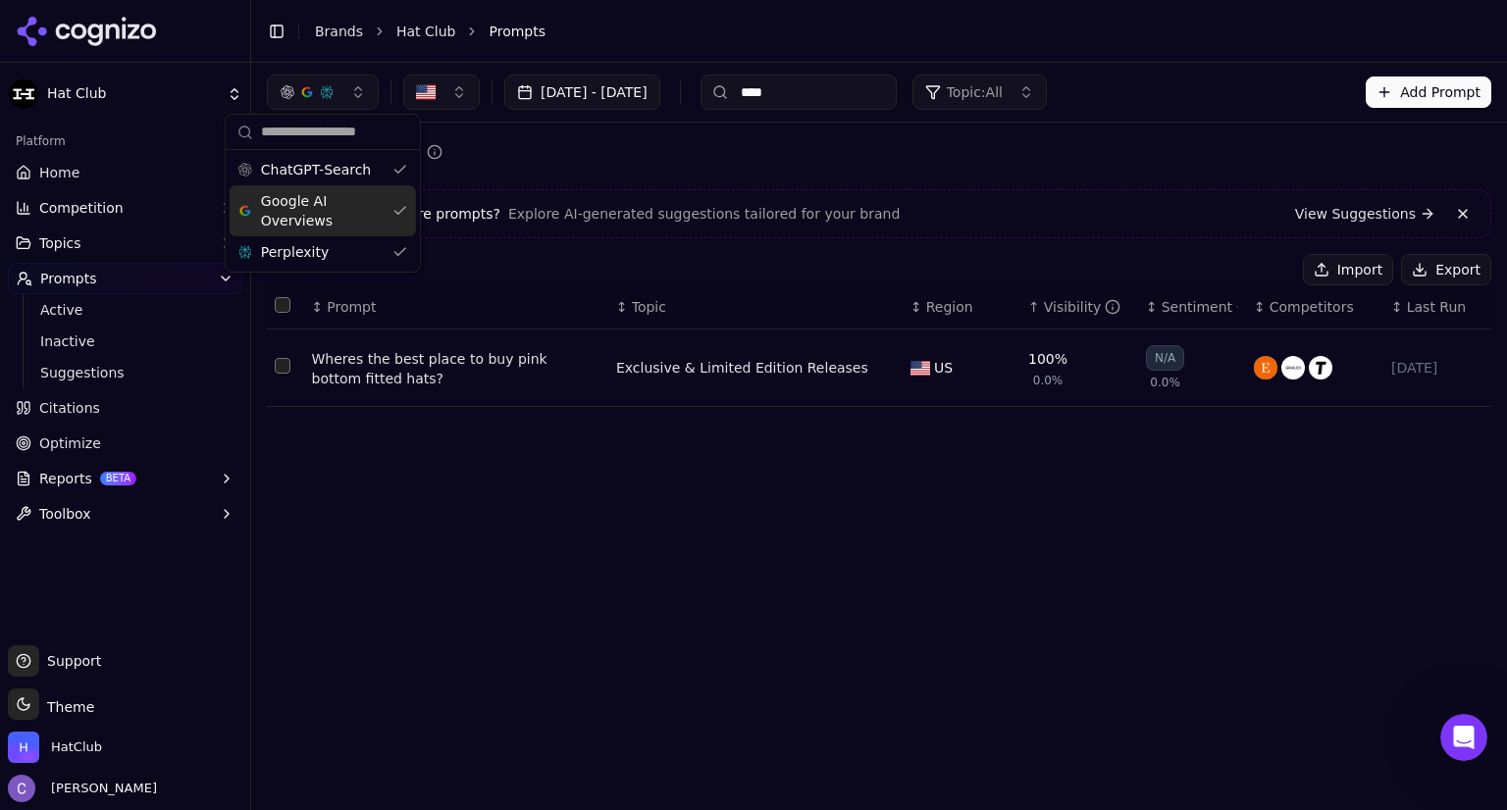
click at [392, 206] on div "Google AI Overviews" at bounding box center [323, 210] width 186 height 51
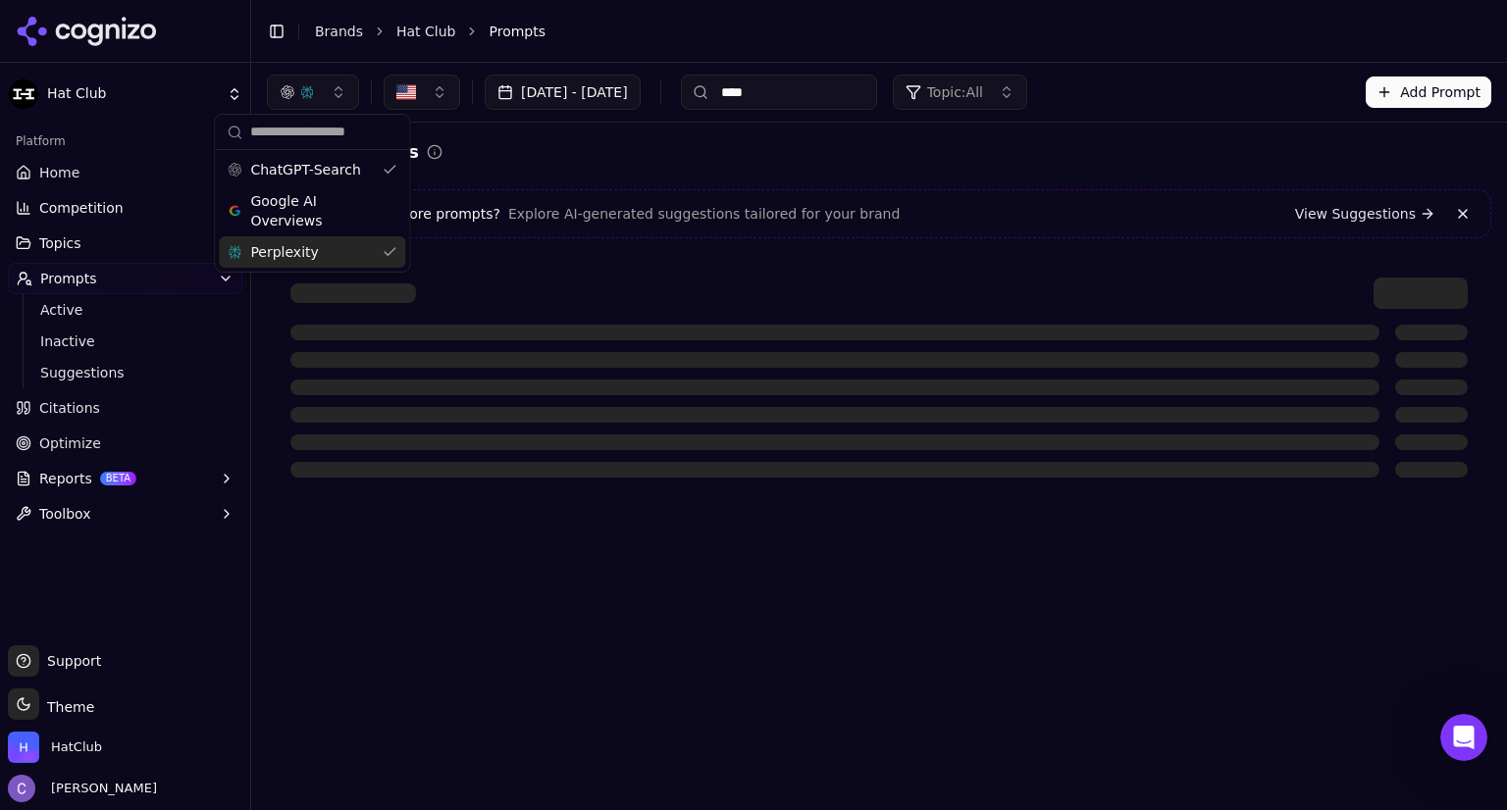
click at [396, 252] on div "Perplexity" at bounding box center [312, 251] width 186 height 31
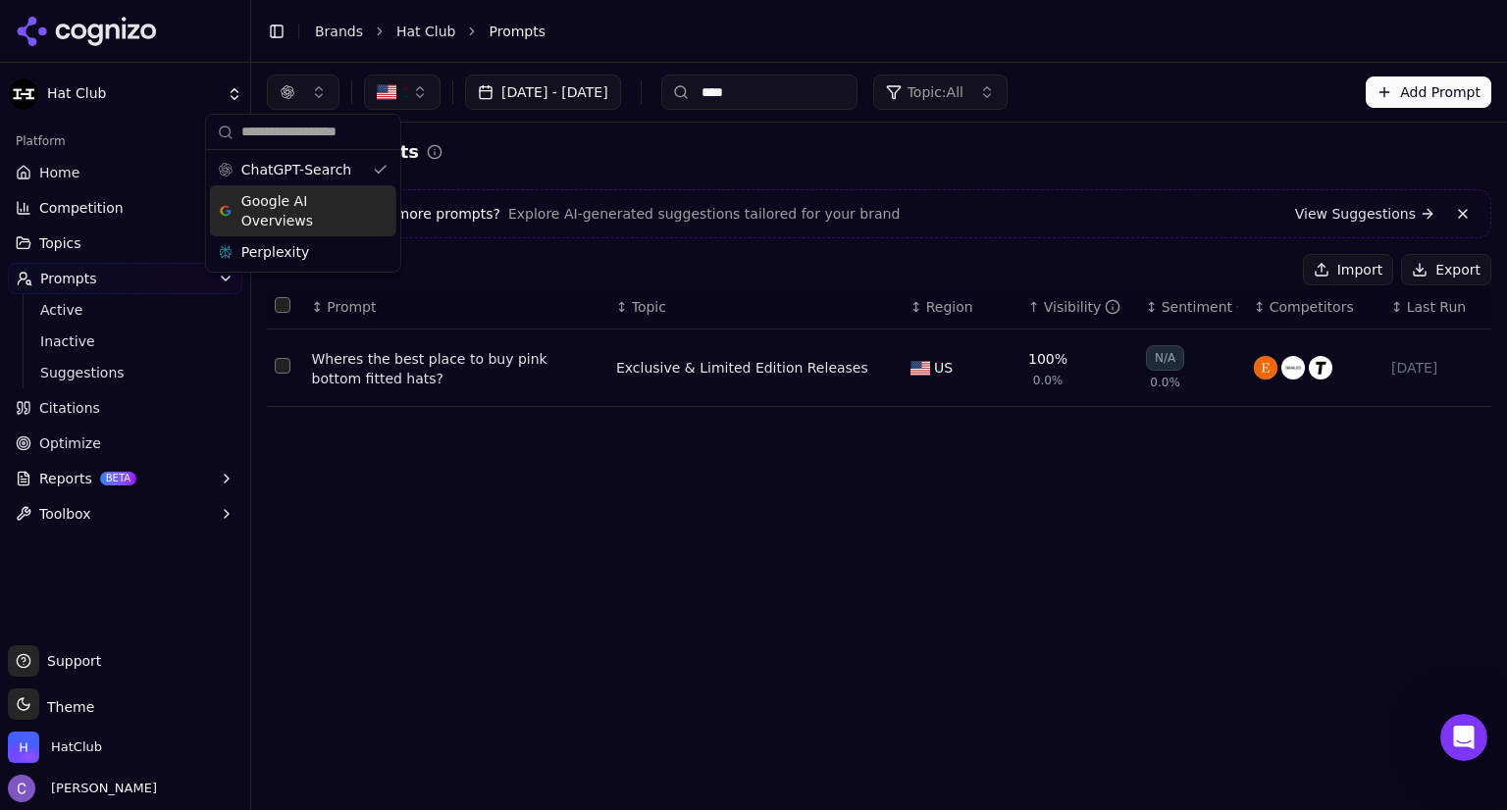
click at [379, 213] on div "Google AI Overviews" at bounding box center [303, 210] width 186 height 51
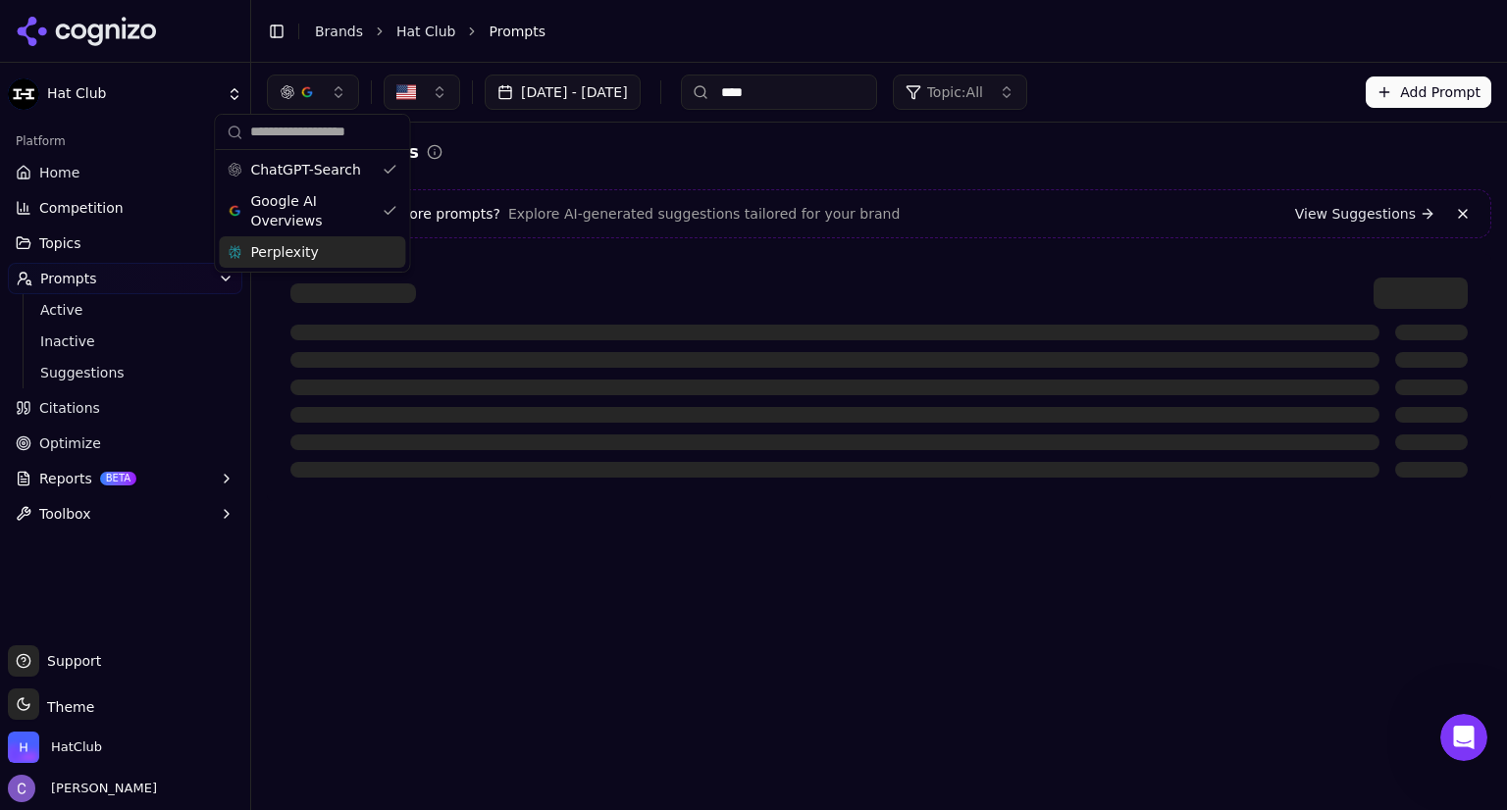
click at [383, 255] on div "Perplexity" at bounding box center [312, 251] width 186 height 31
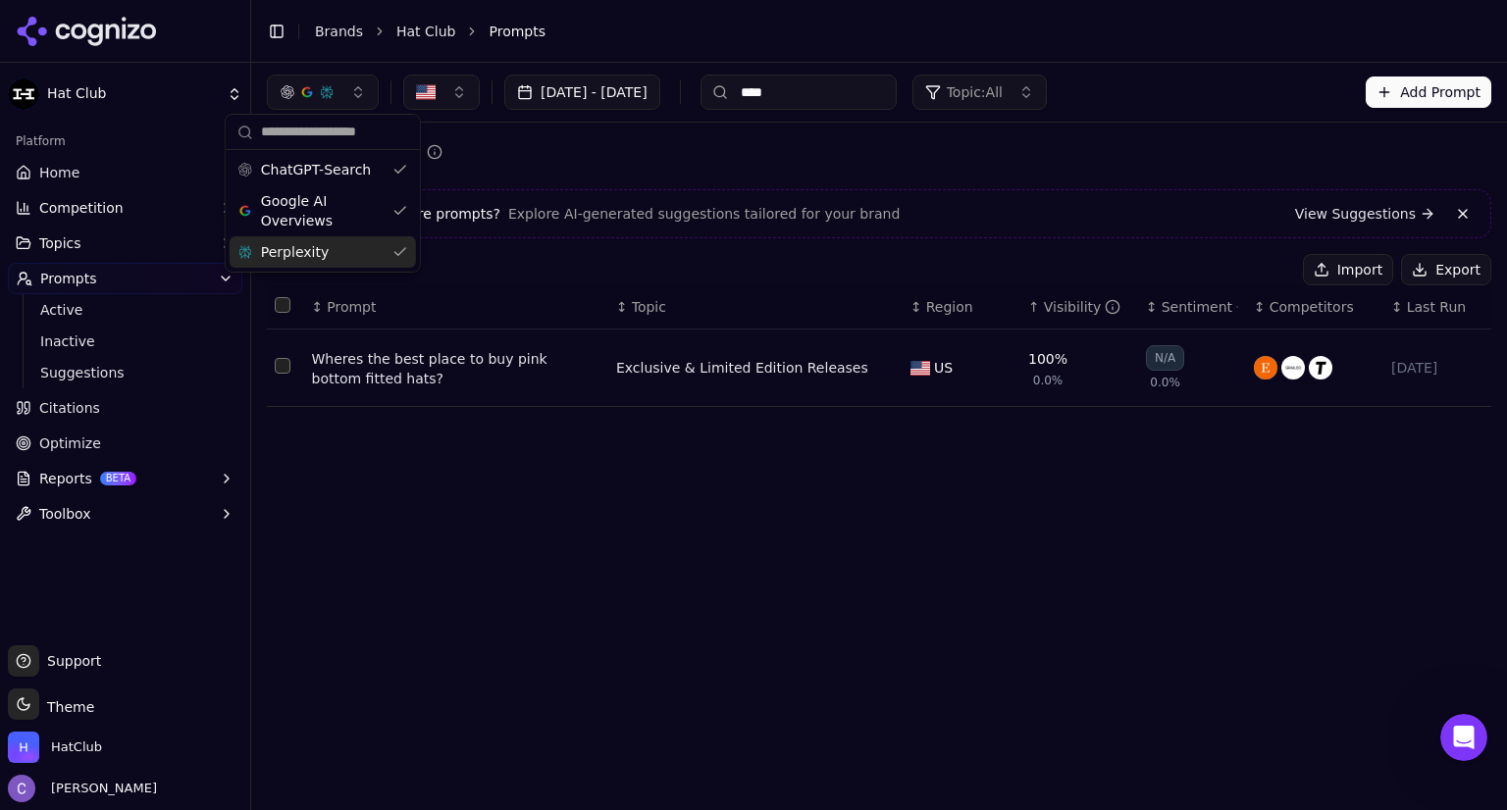
click at [483, 540] on div "[DATE] - [DATE] **** Topic: All Add Prompt Active Prompts Looking for more prom…" at bounding box center [879, 436] width 1256 height 747
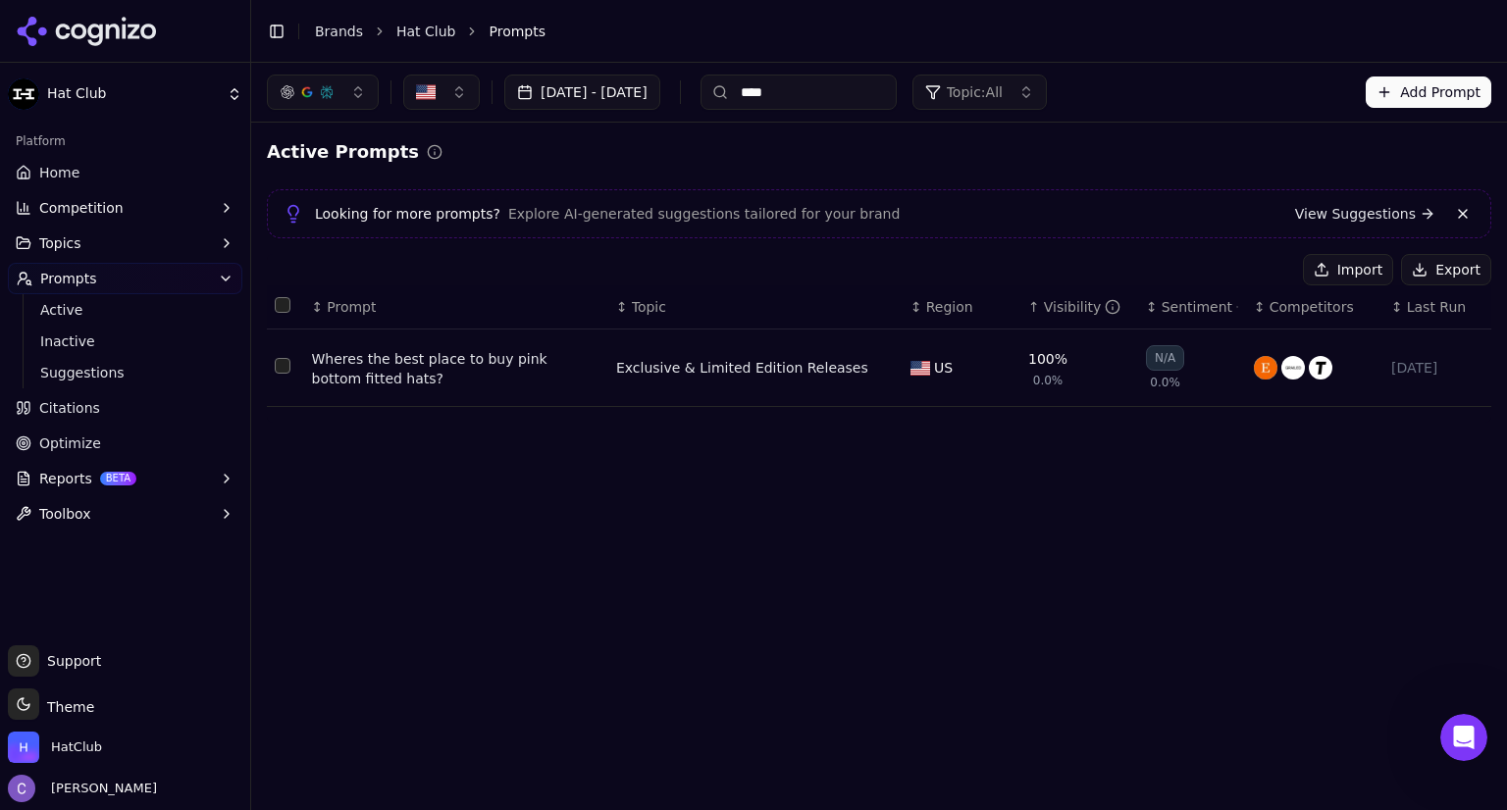
click at [435, 358] on div "Wheres the best place to buy pink bottom fitted hats?" at bounding box center [456, 368] width 288 height 39
click at [846, 100] on input "****" at bounding box center [798, 92] width 196 height 35
type input "*"
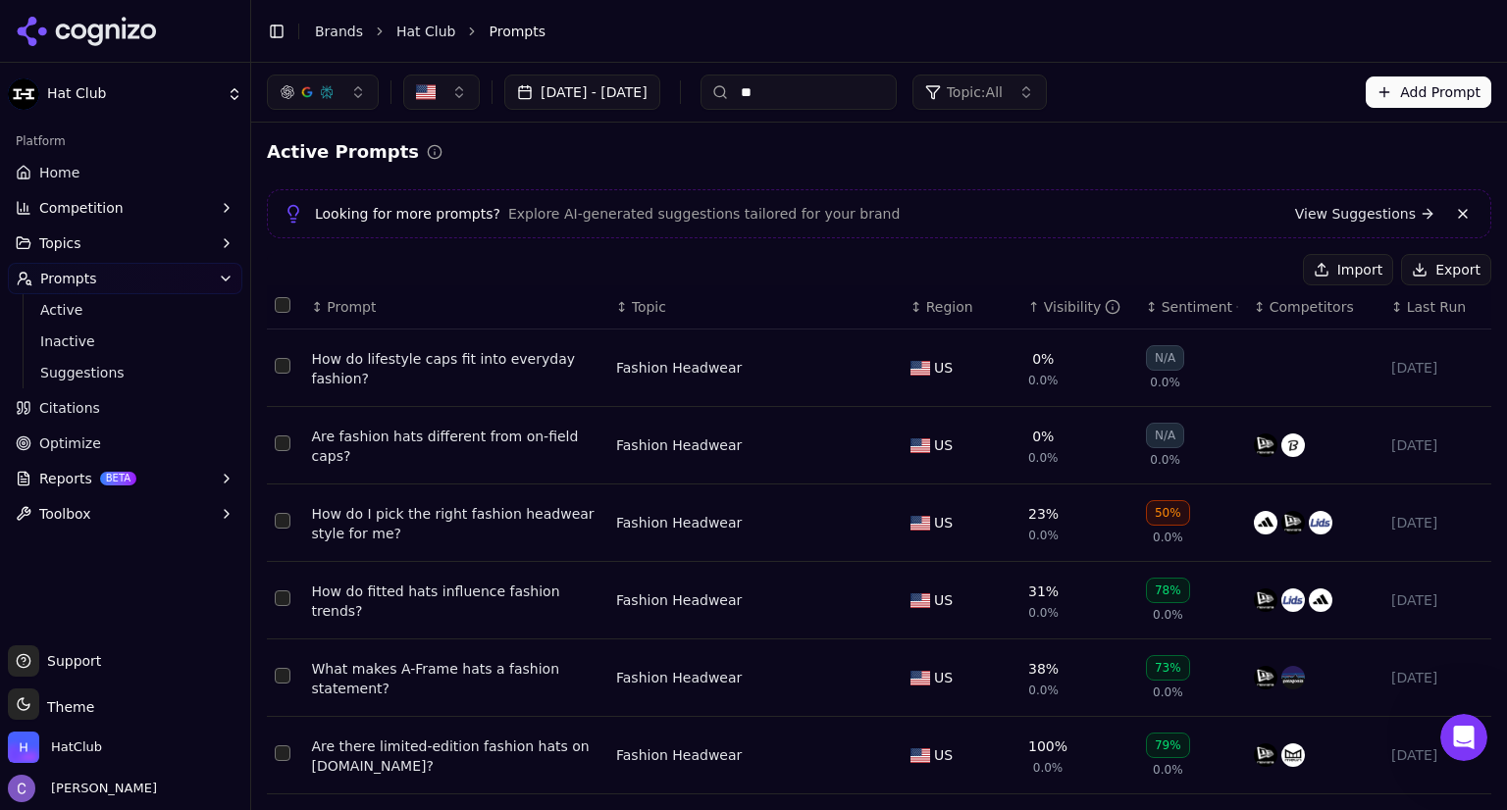
type input "*"
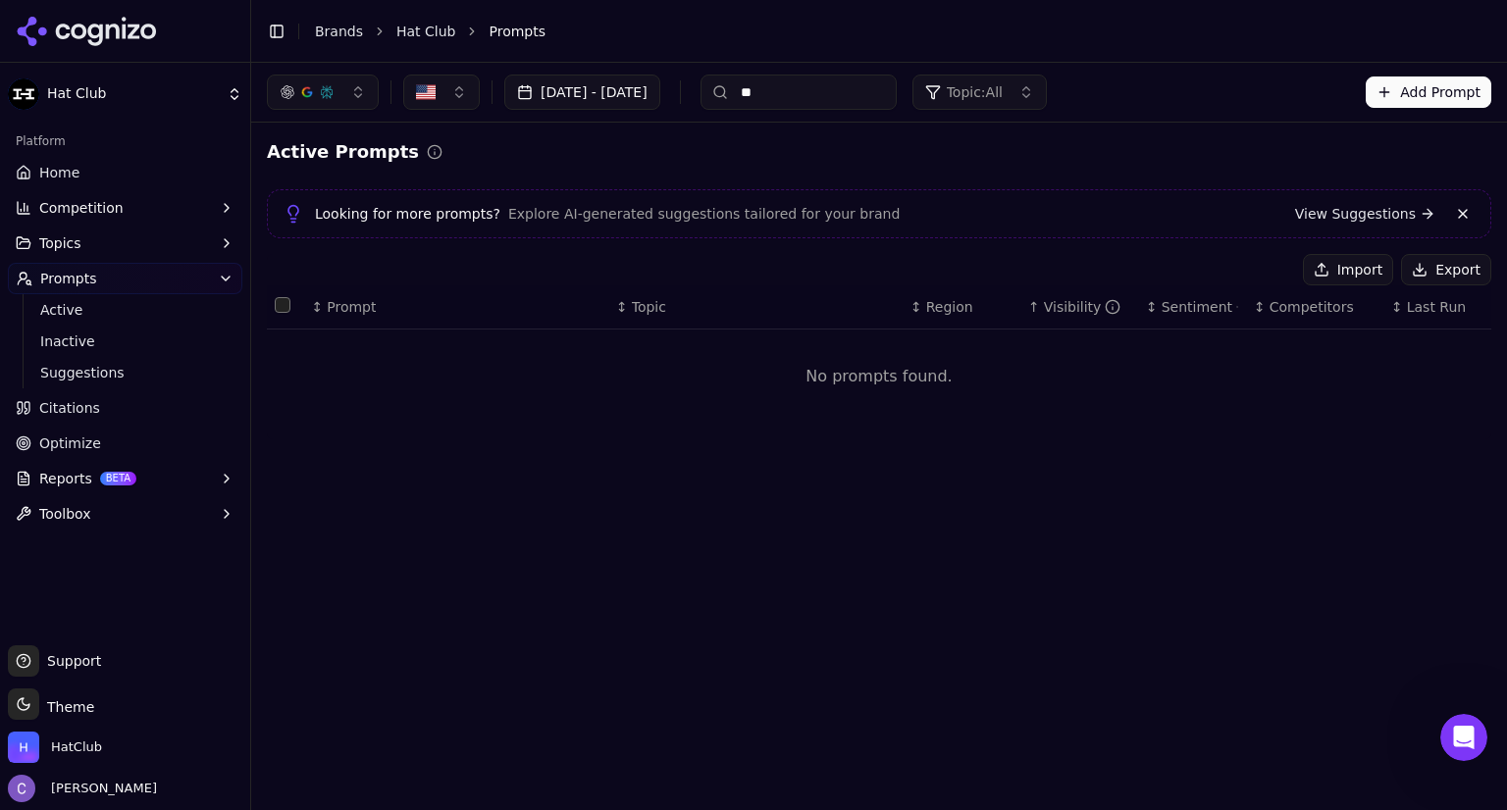
type input "*"
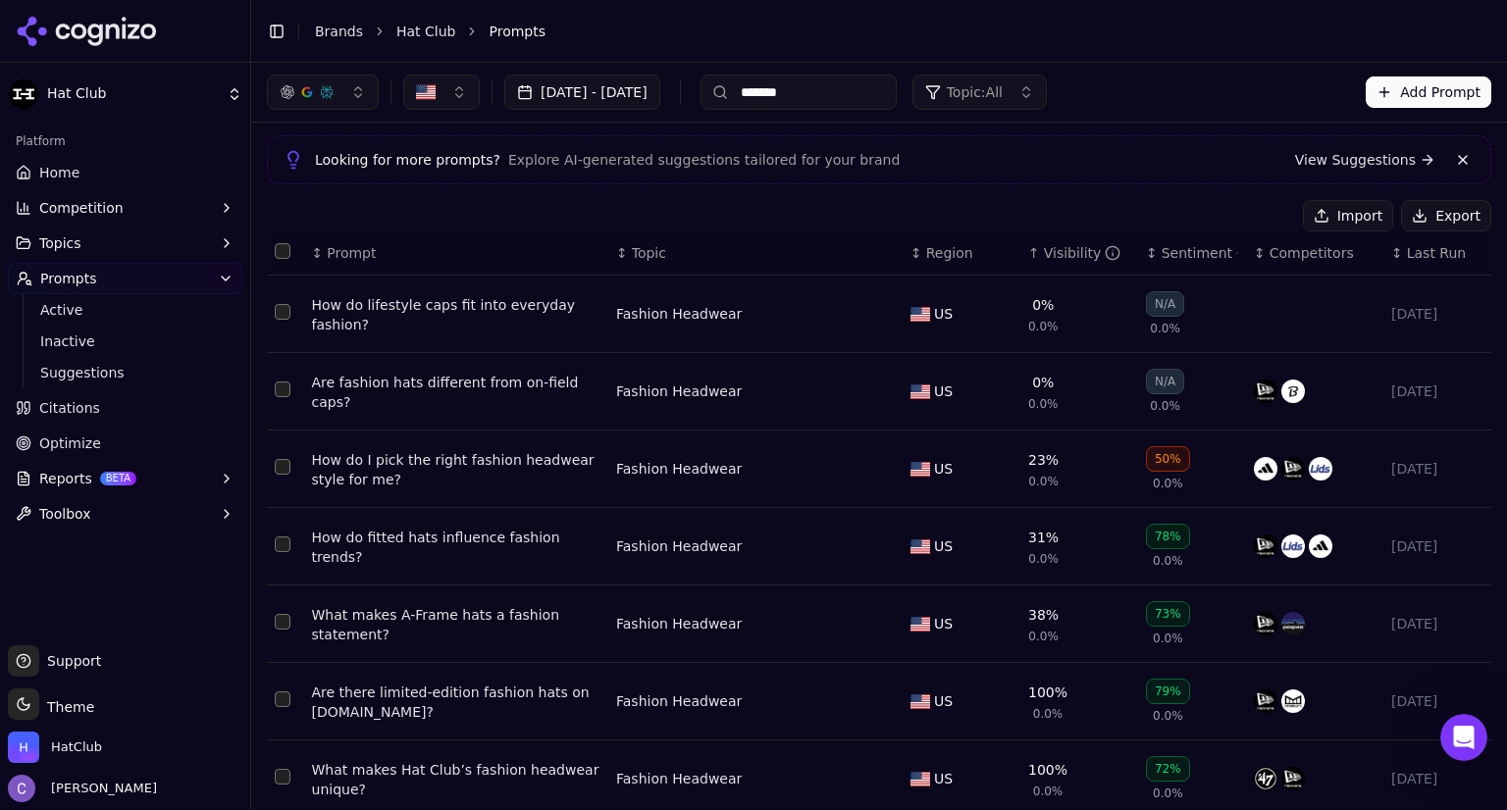
scroll to position [94, 0]
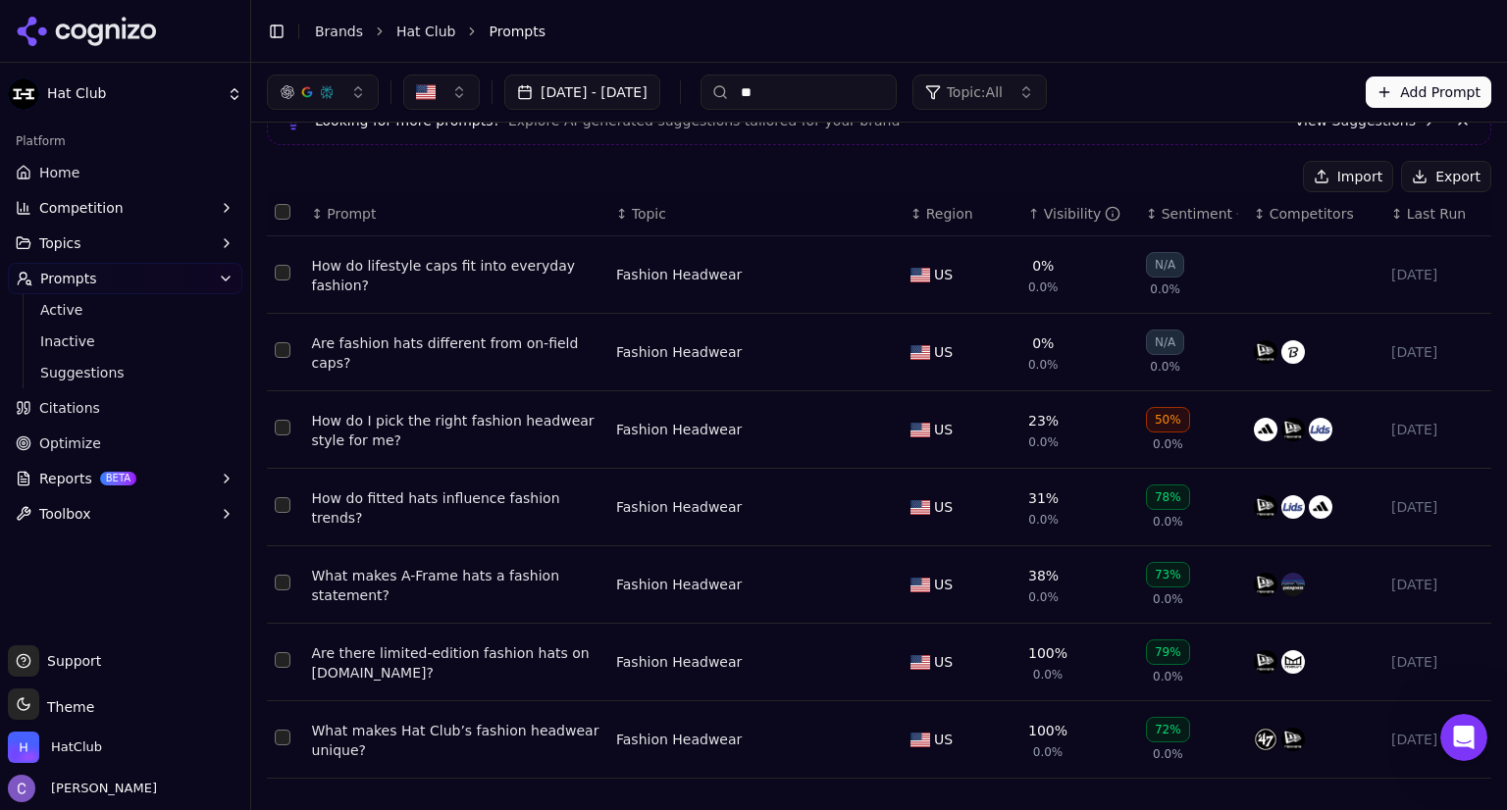
type input "*"
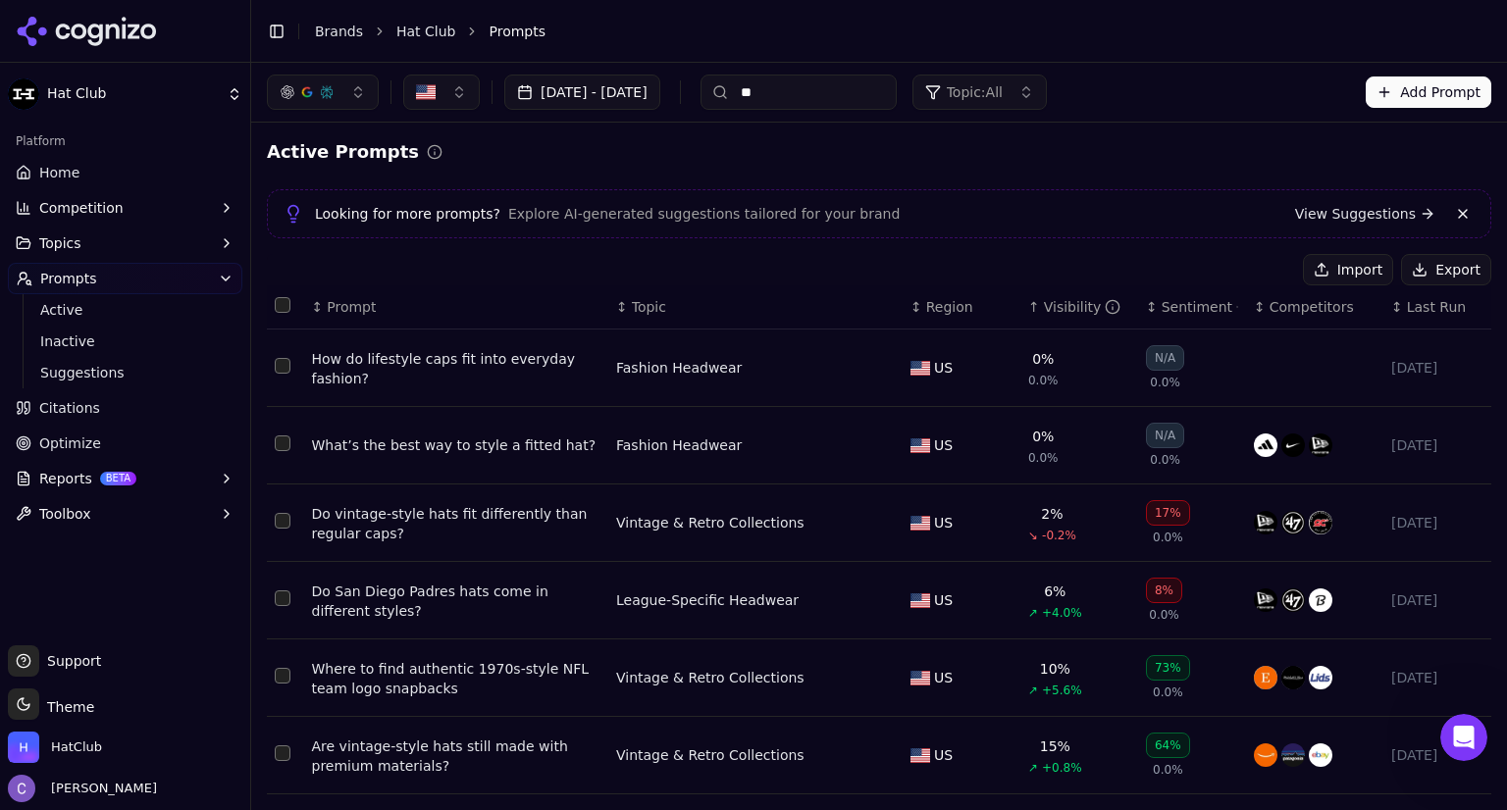
type input "*"
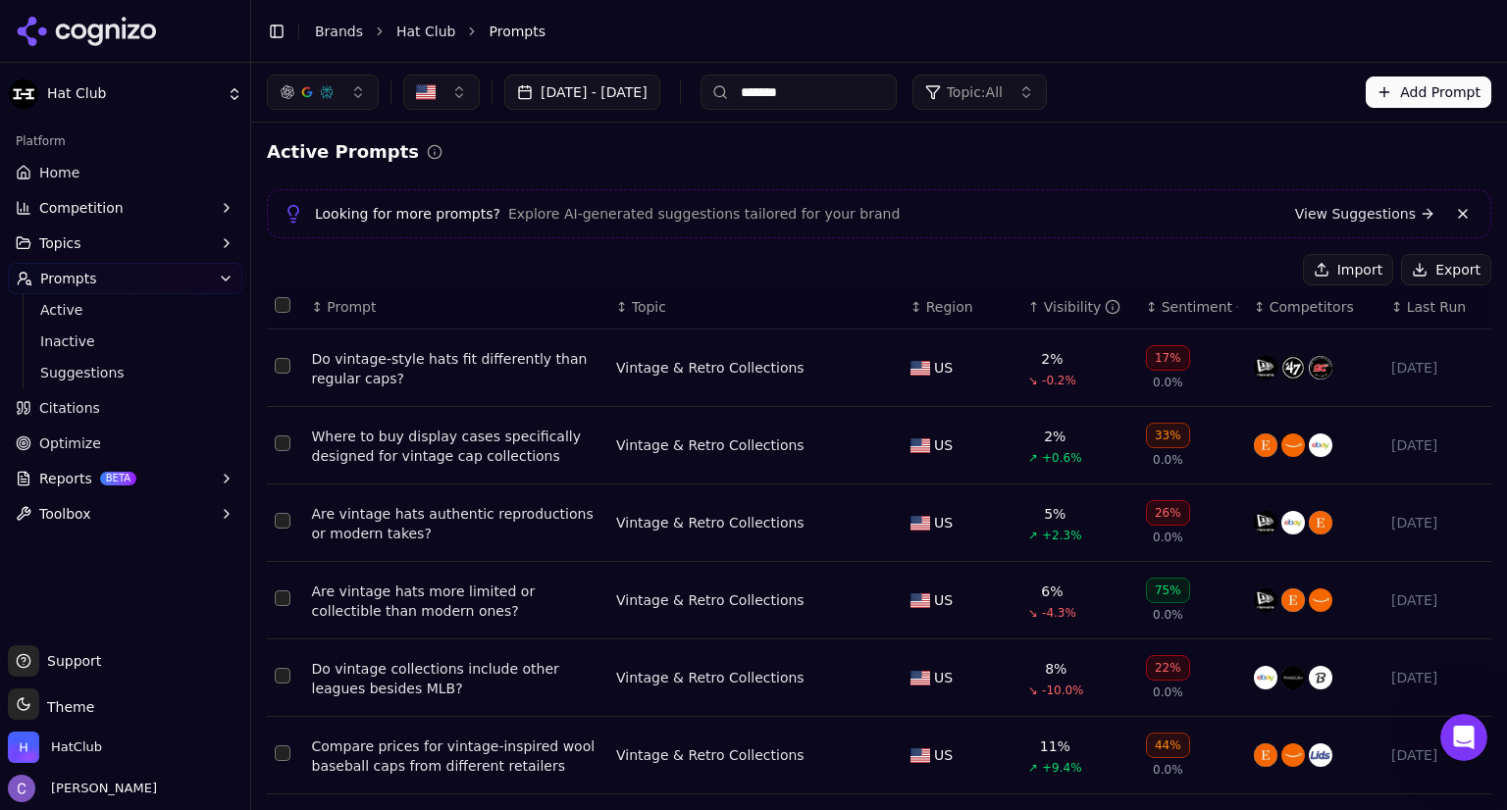
click at [1028, 312] on div "↑ Visibility" at bounding box center [1079, 307] width 102 height 20
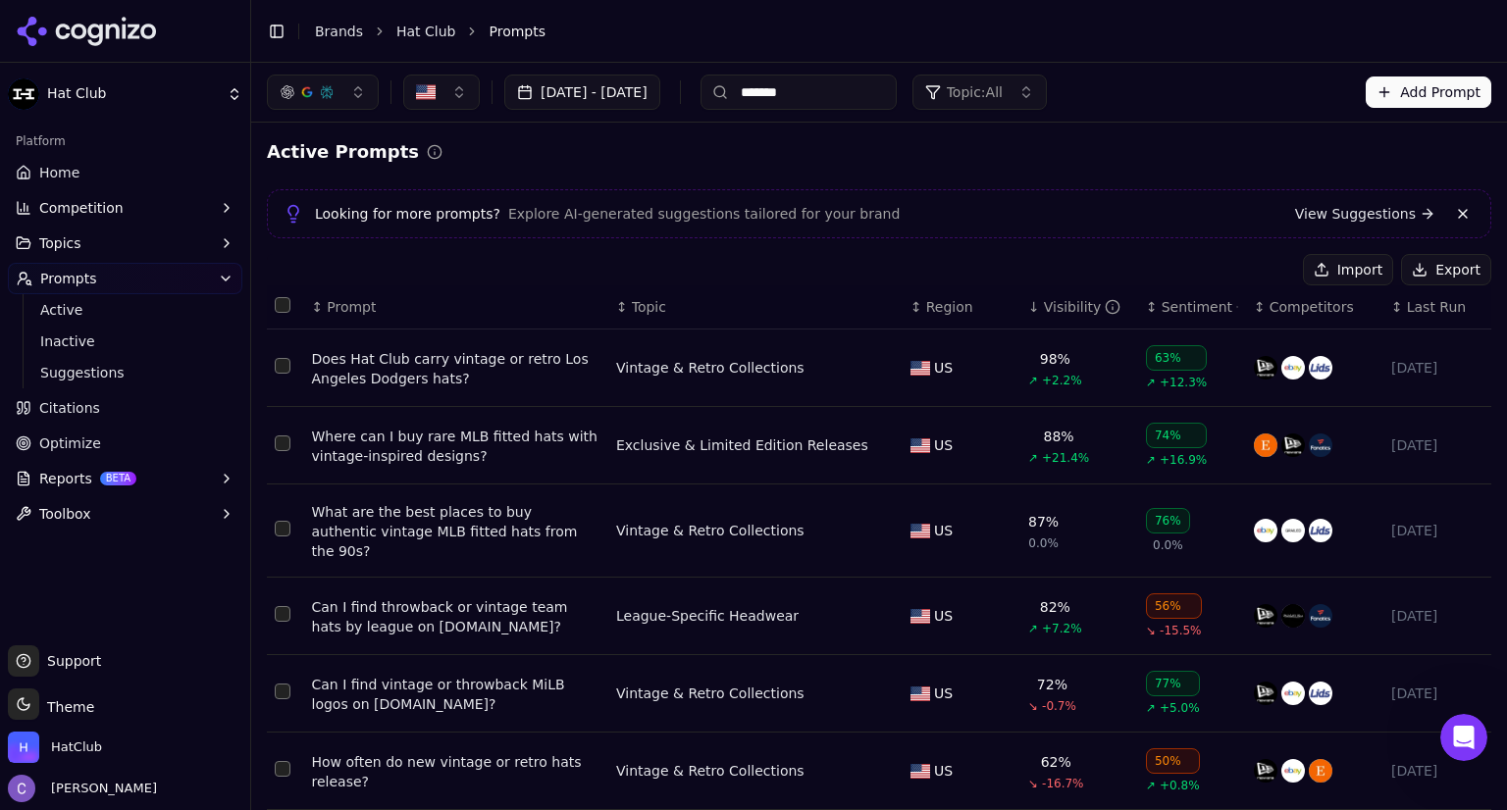
click at [1028, 312] on div "↓ Visibility" at bounding box center [1079, 307] width 102 height 20
click at [1028, 312] on div "↕ Visibility" at bounding box center [1079, 307] width 102 height 20
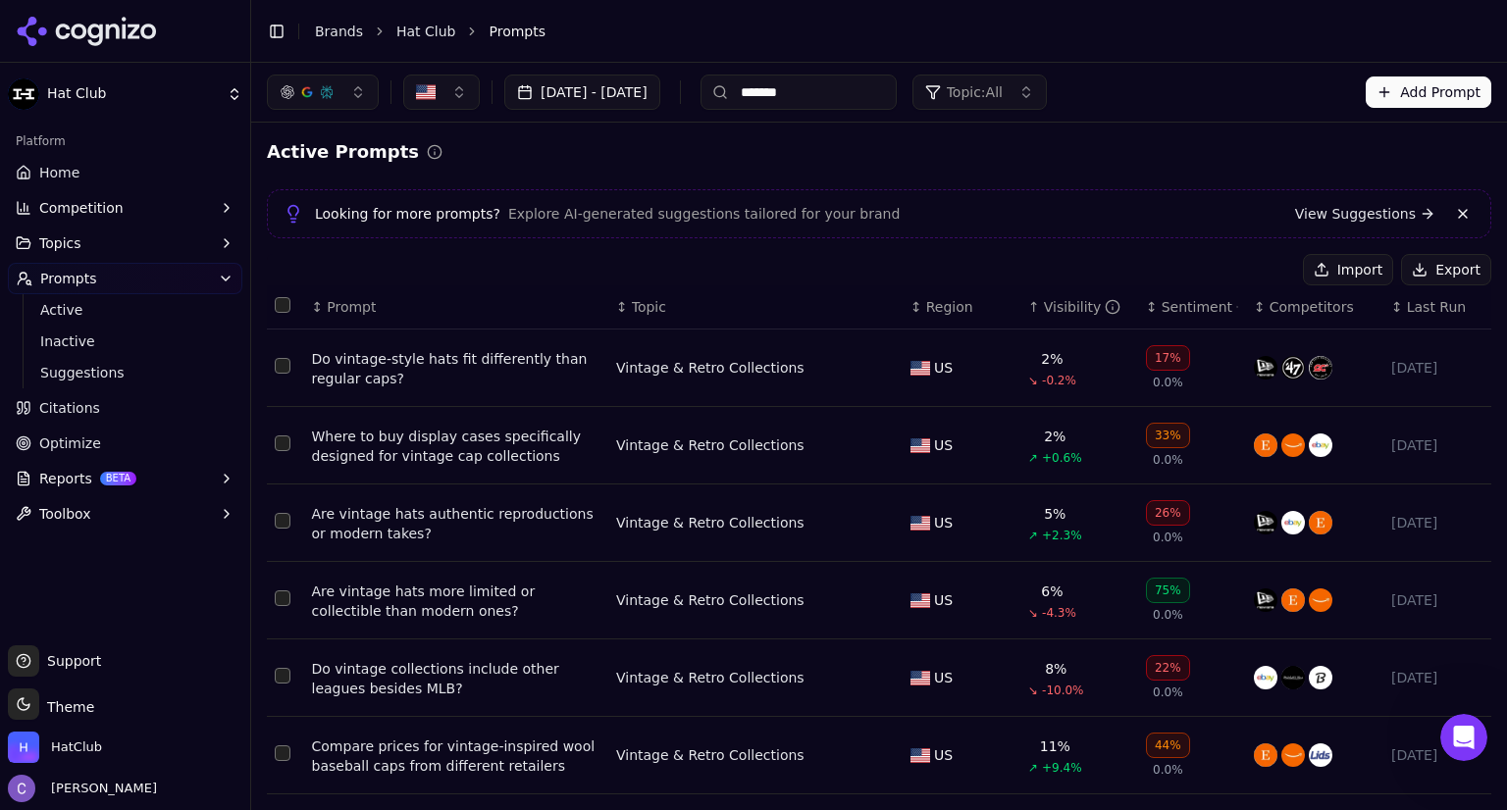
click at [896, 81] on input "*******" at bounding box center [798, 92] width 196 height 35
type input "*"
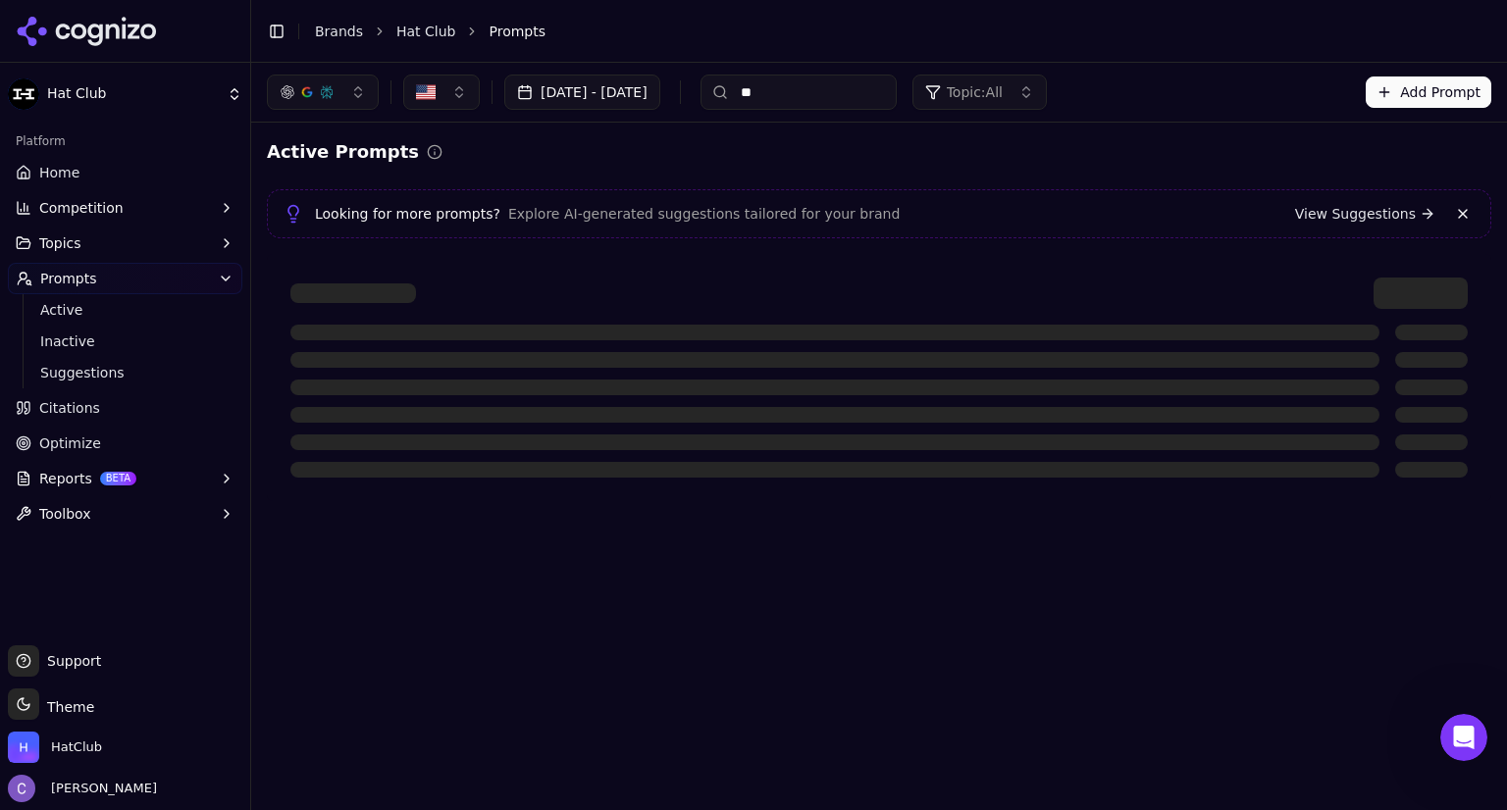
type input "*"
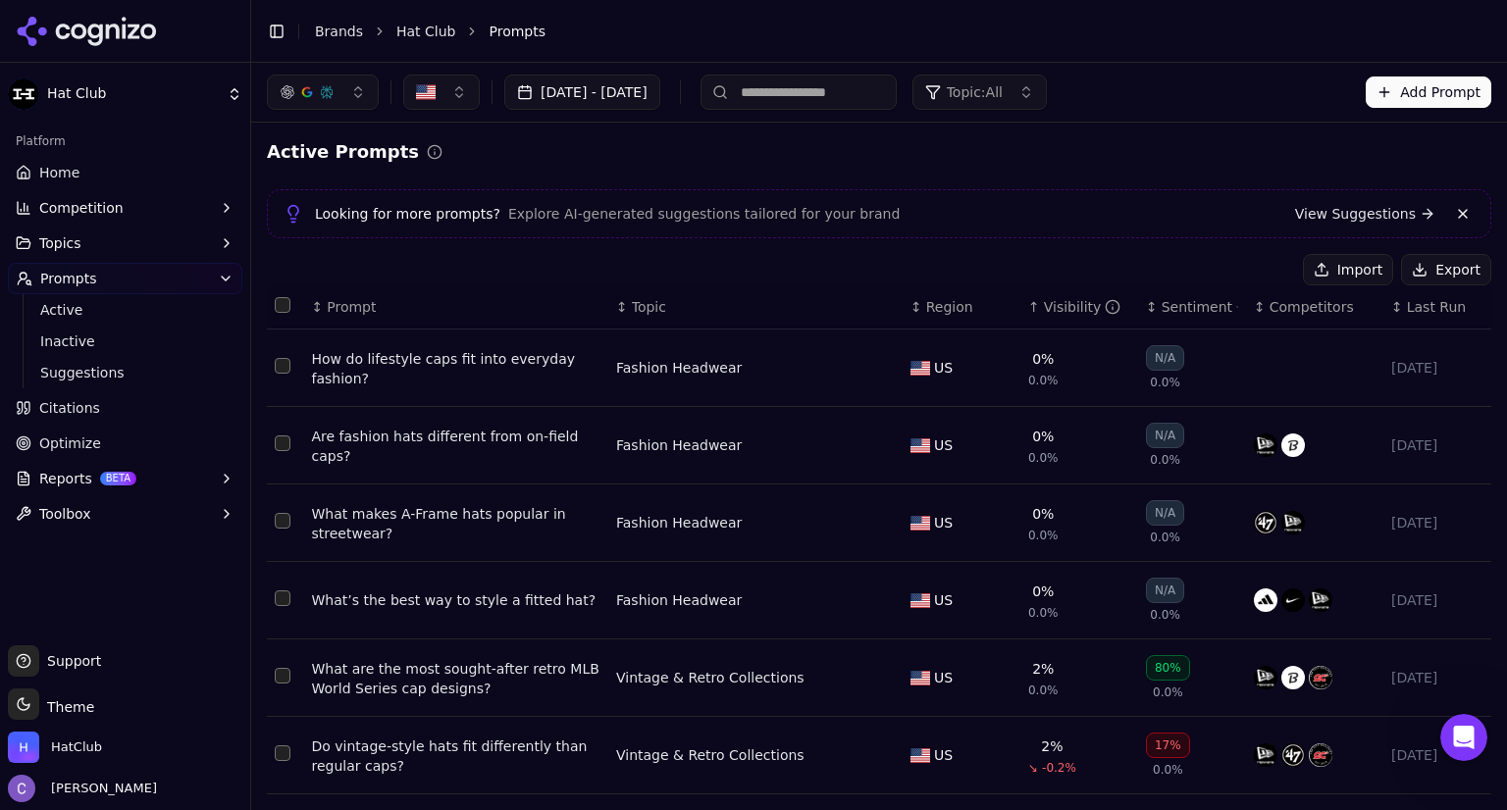
click at [122, 172] on link "Home" at bounding box center [125, 172] width 234 height 31
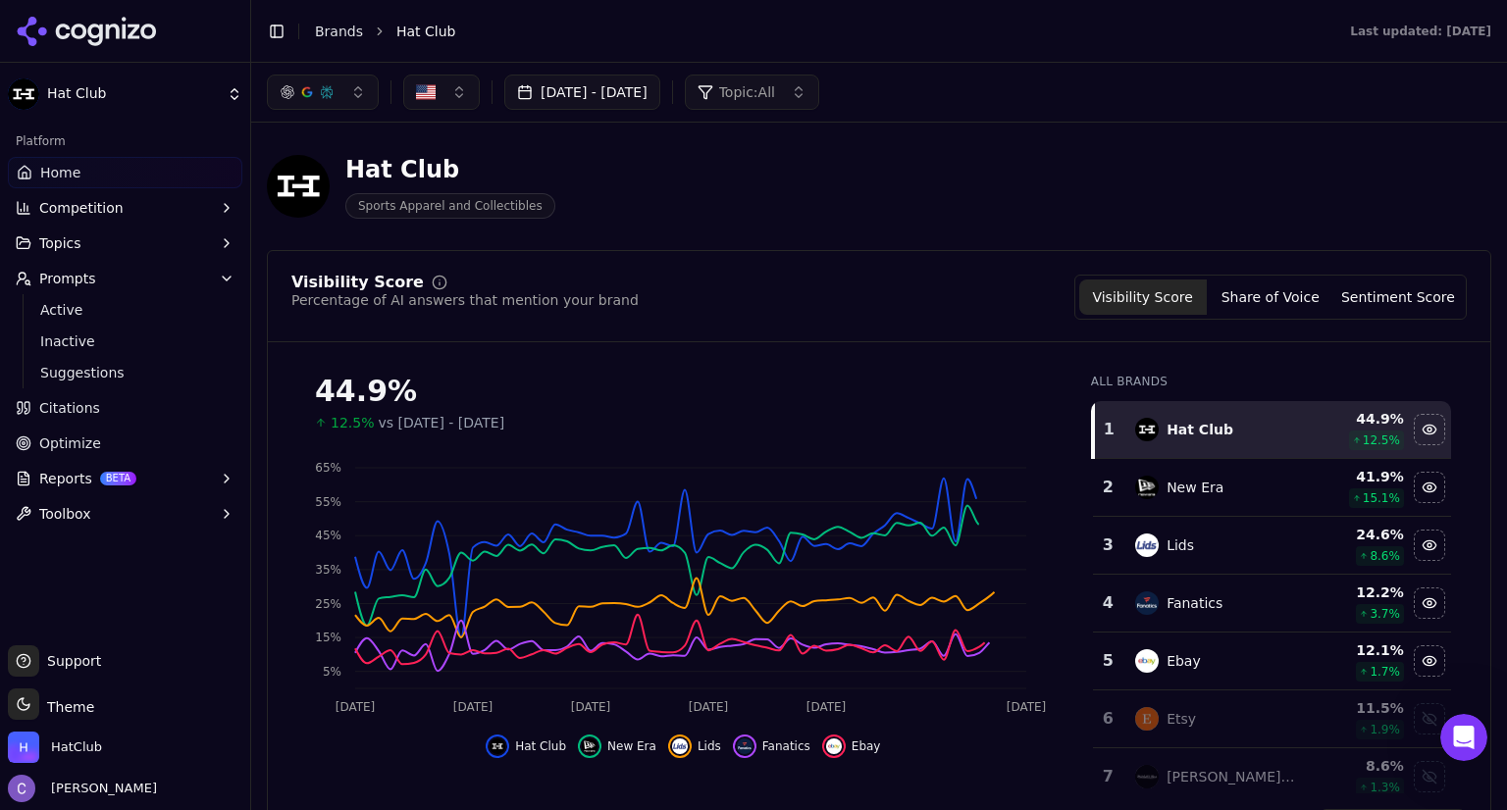
click at [360, 99] on button "button" at bounding box center [323, 92] width 112 height 35
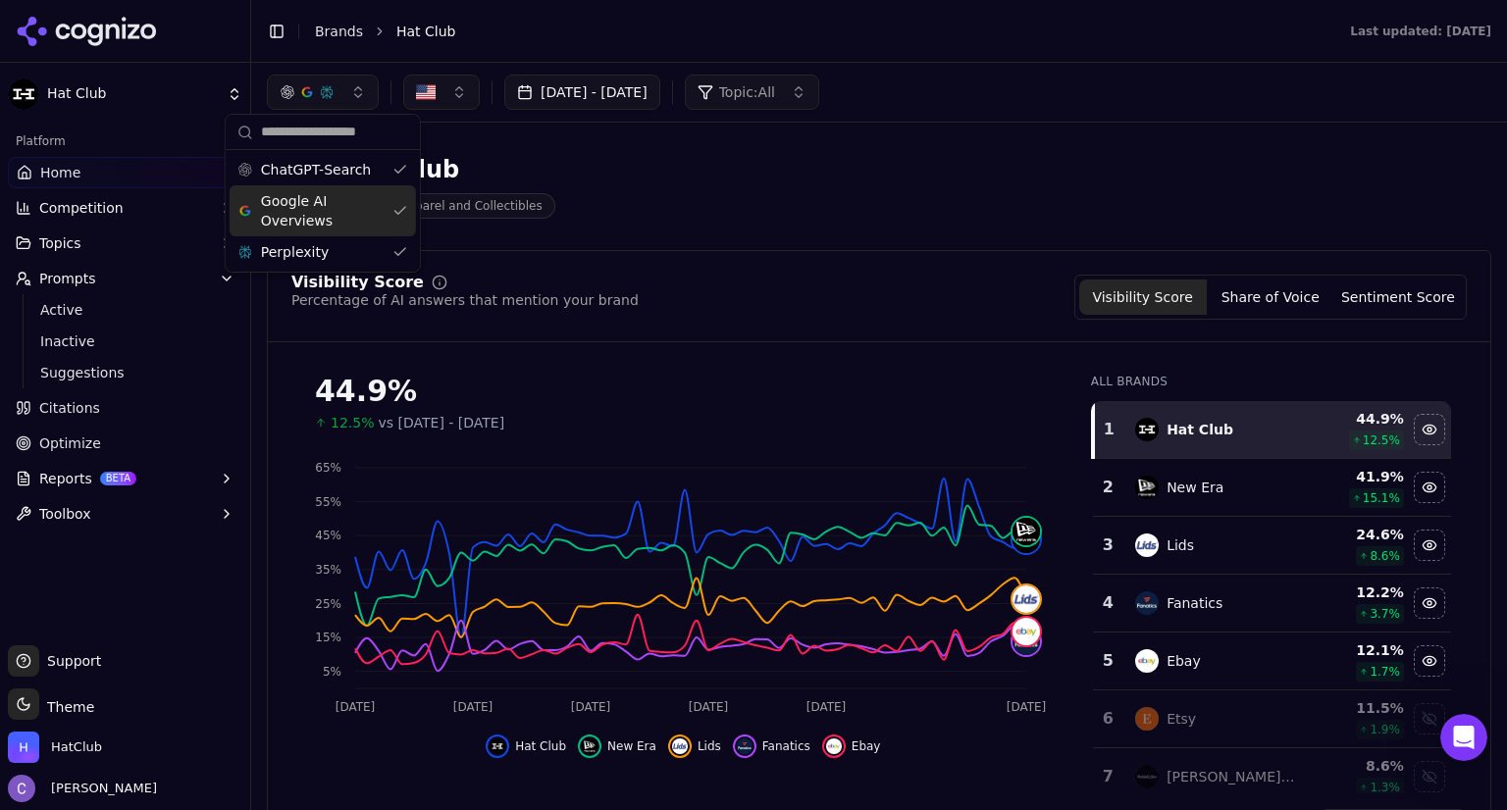
click at [393, 210] on div "Google AI Overviews" at bounding box center [323, 210] width 186 height 51
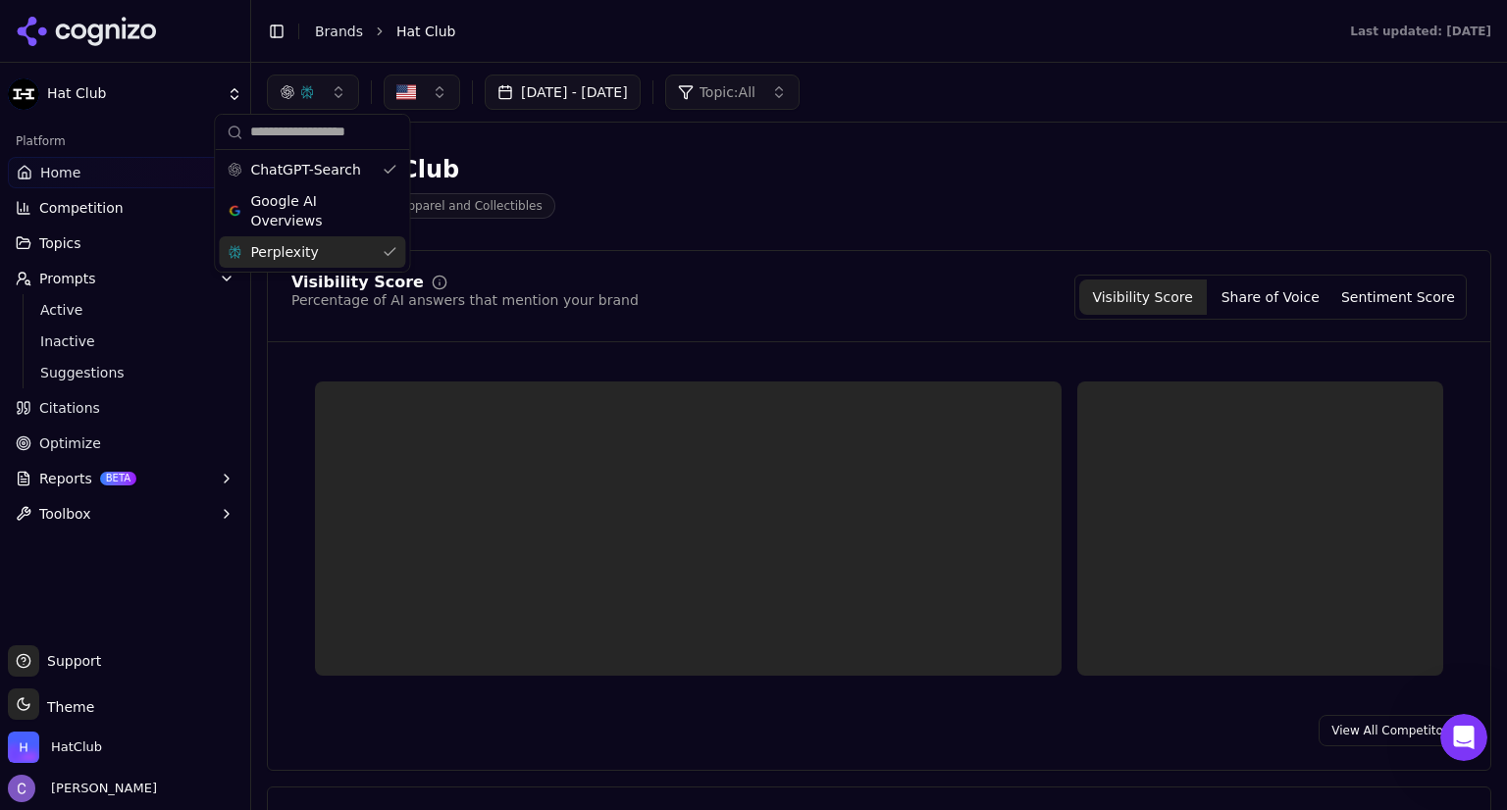
click at [392, 252] on div "Perplexity" at bounding box center [312, 251] width 186 height 31
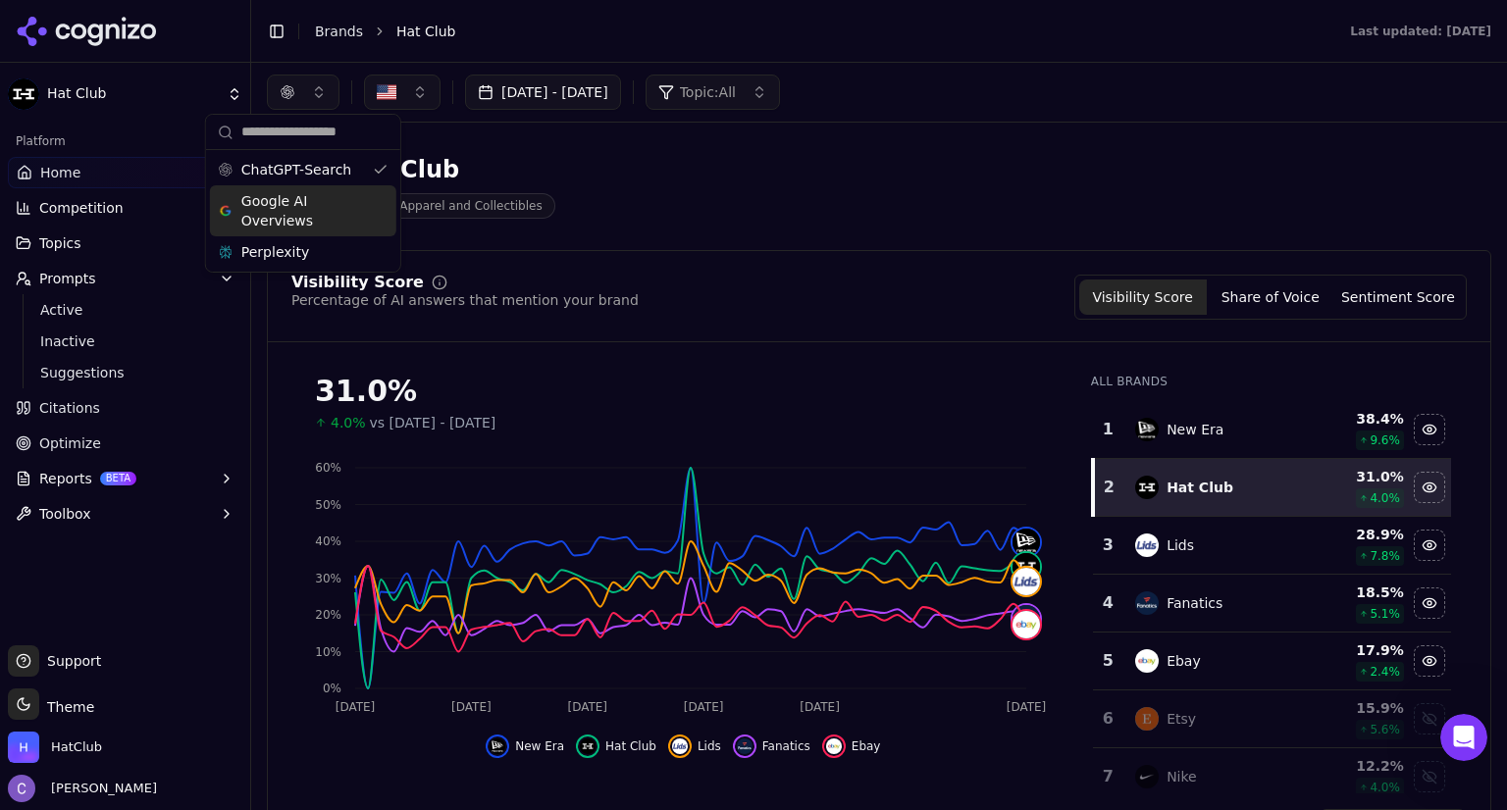
click at [385, 201] on div "Google AI Overviews" at bounding box center [303, 210] width 186 height 51
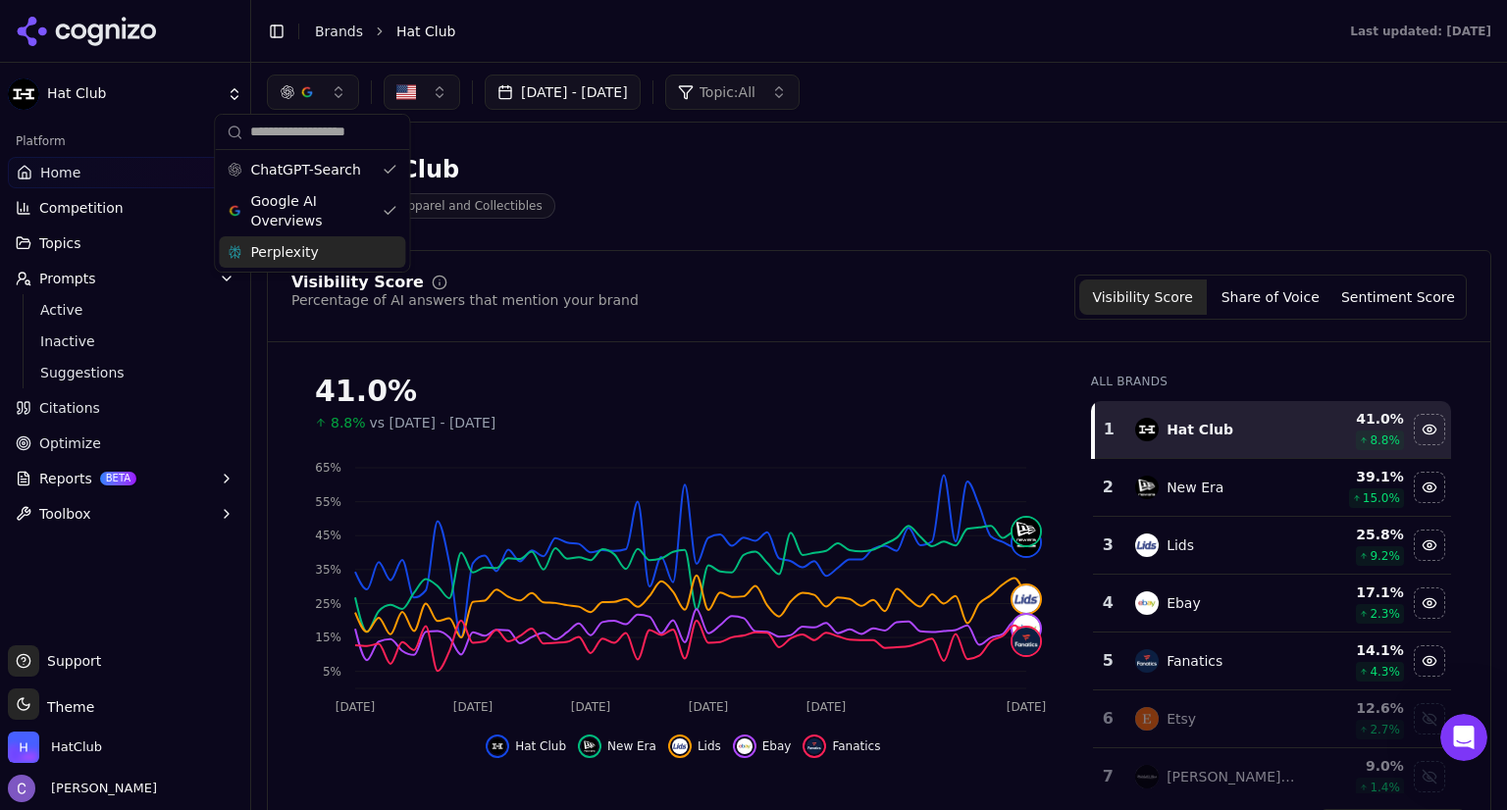
click at [384, 243] on div "Perplexity" at bounding box center [312, 251] width 186 height 31
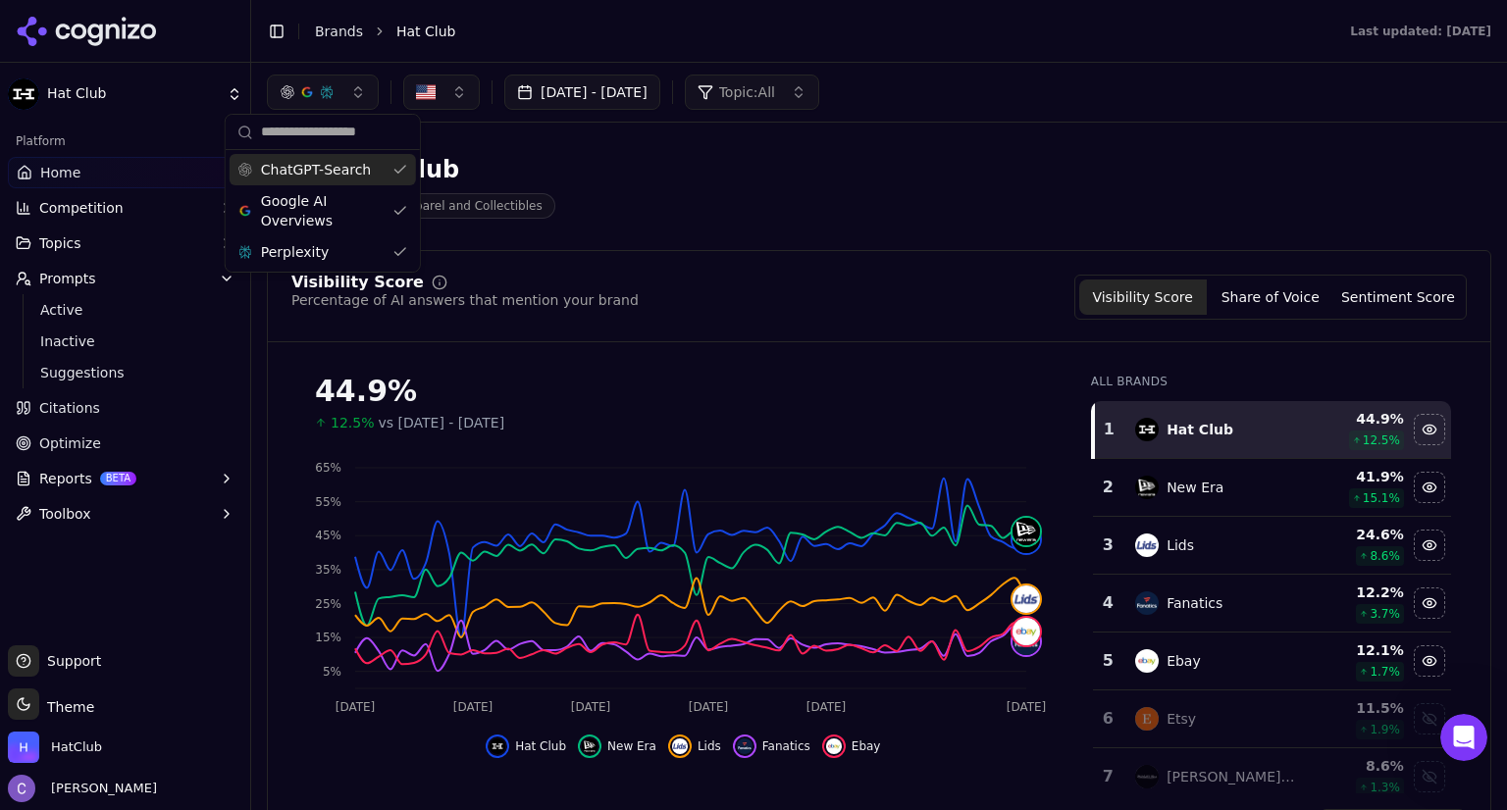
click at [393, 176] on div "ChatGPT-Search" at bounding box center [323, 169] width 186 height 31
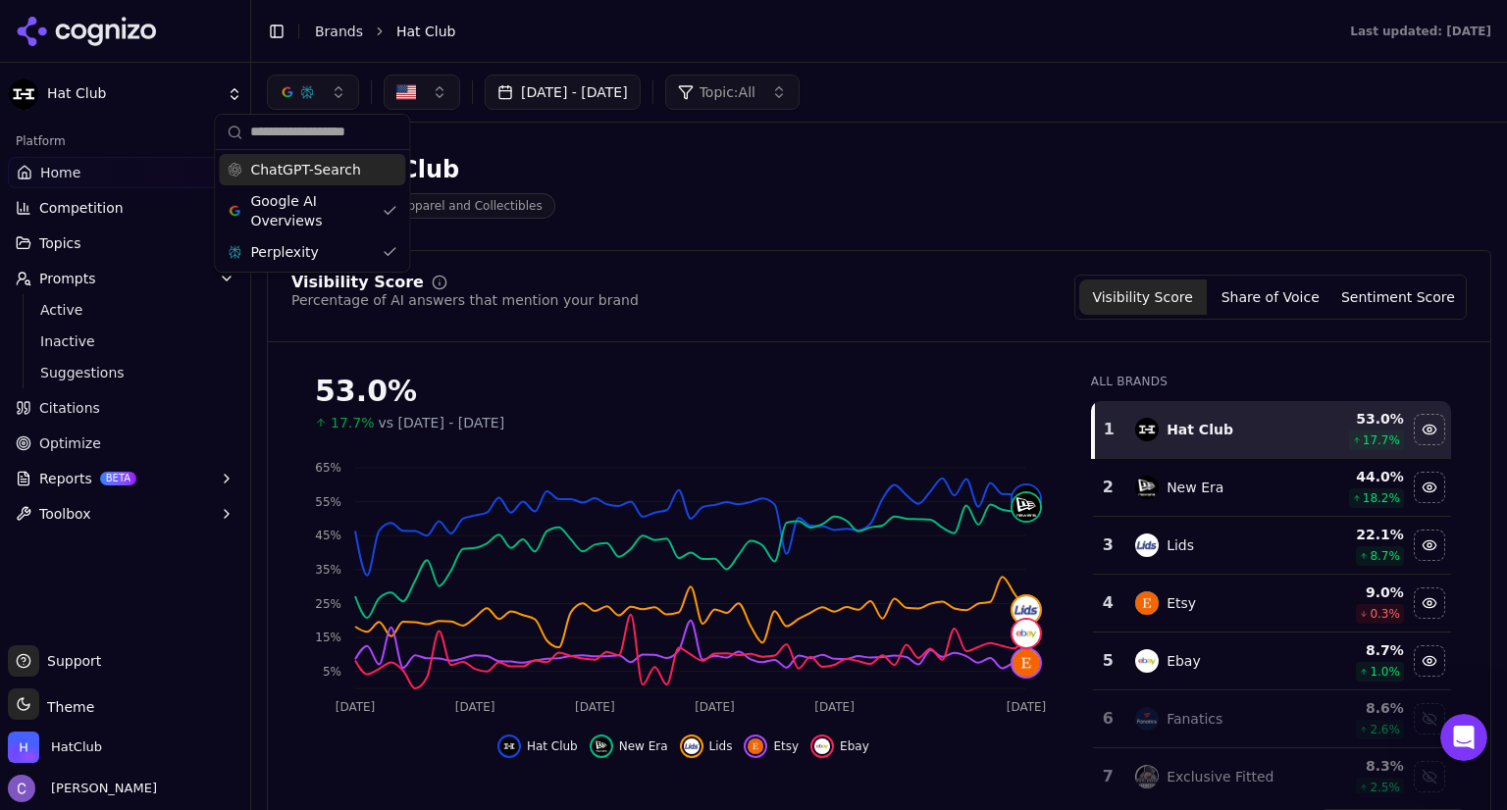
click at [393, 176] on div "ChatGPT-Search" at bounding box center [312, 169] width 186 height 31
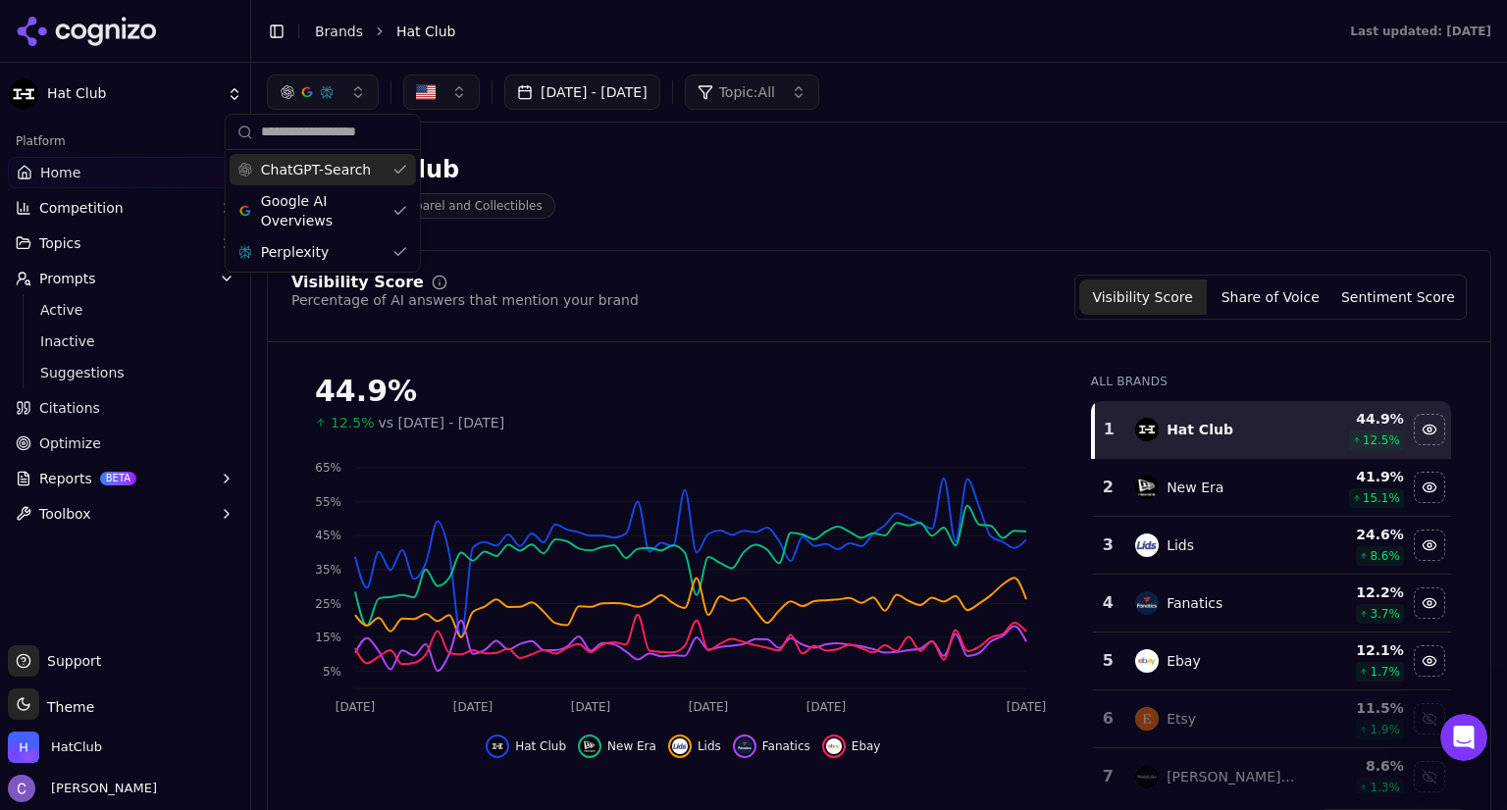
click at [114, 179] on link "Home" at bounding box center [125, 172] width 234 height 31
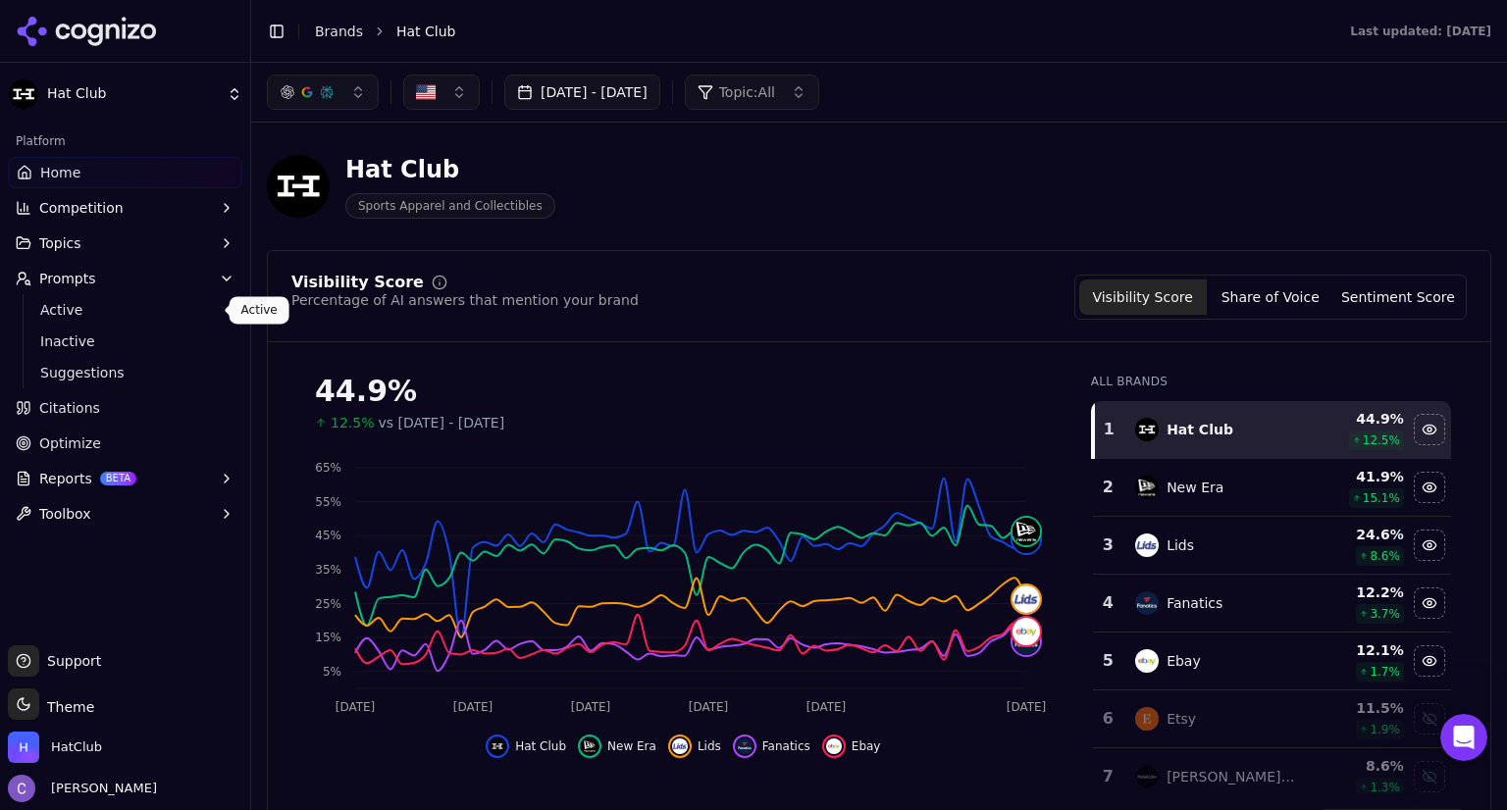
click at [75, 303] on span "Active" at bounding box center [125, 310] width 171 height 20
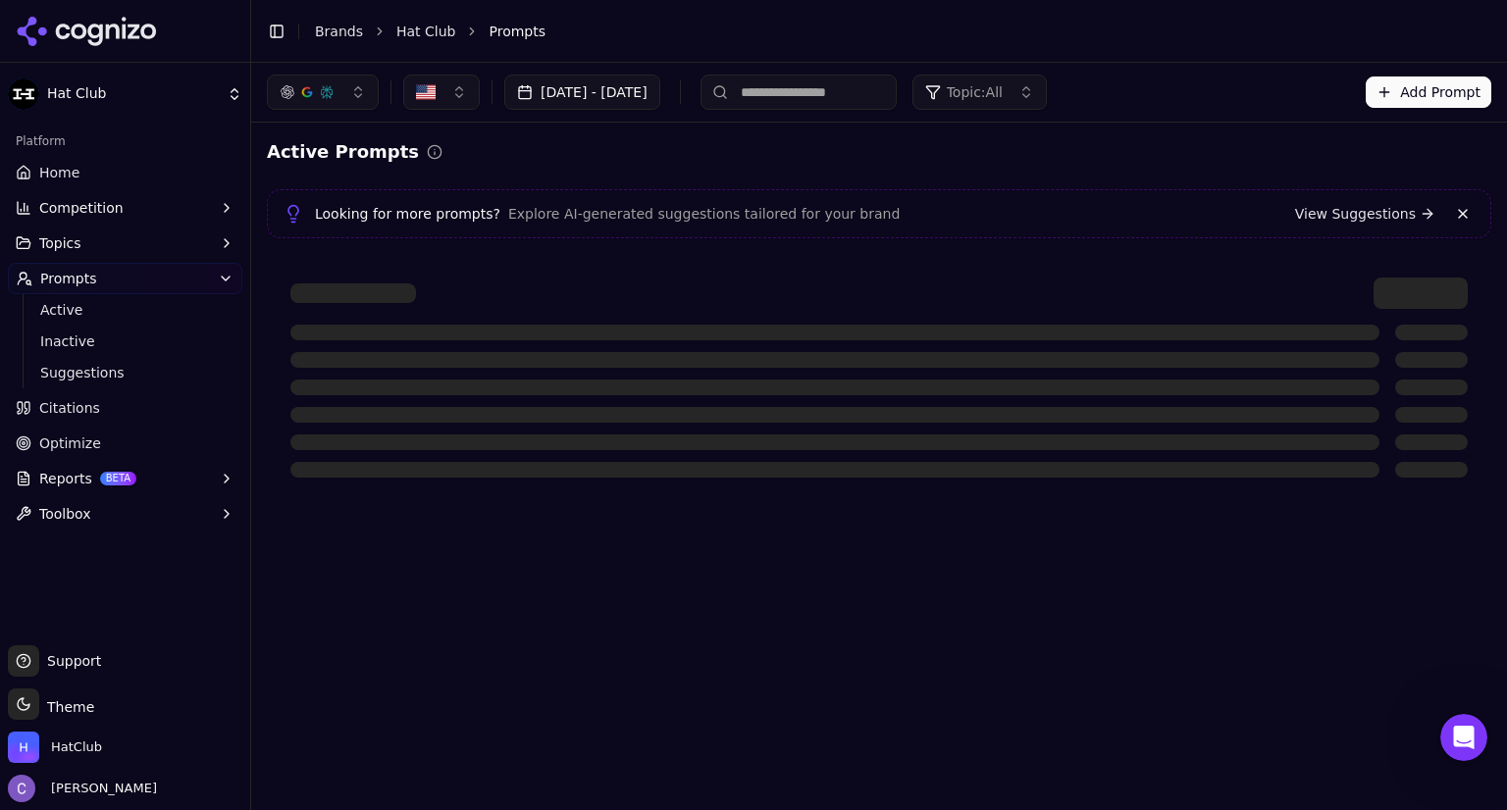
click at [871, 92] on input at bounding box center [798, 92] width 196 height 35
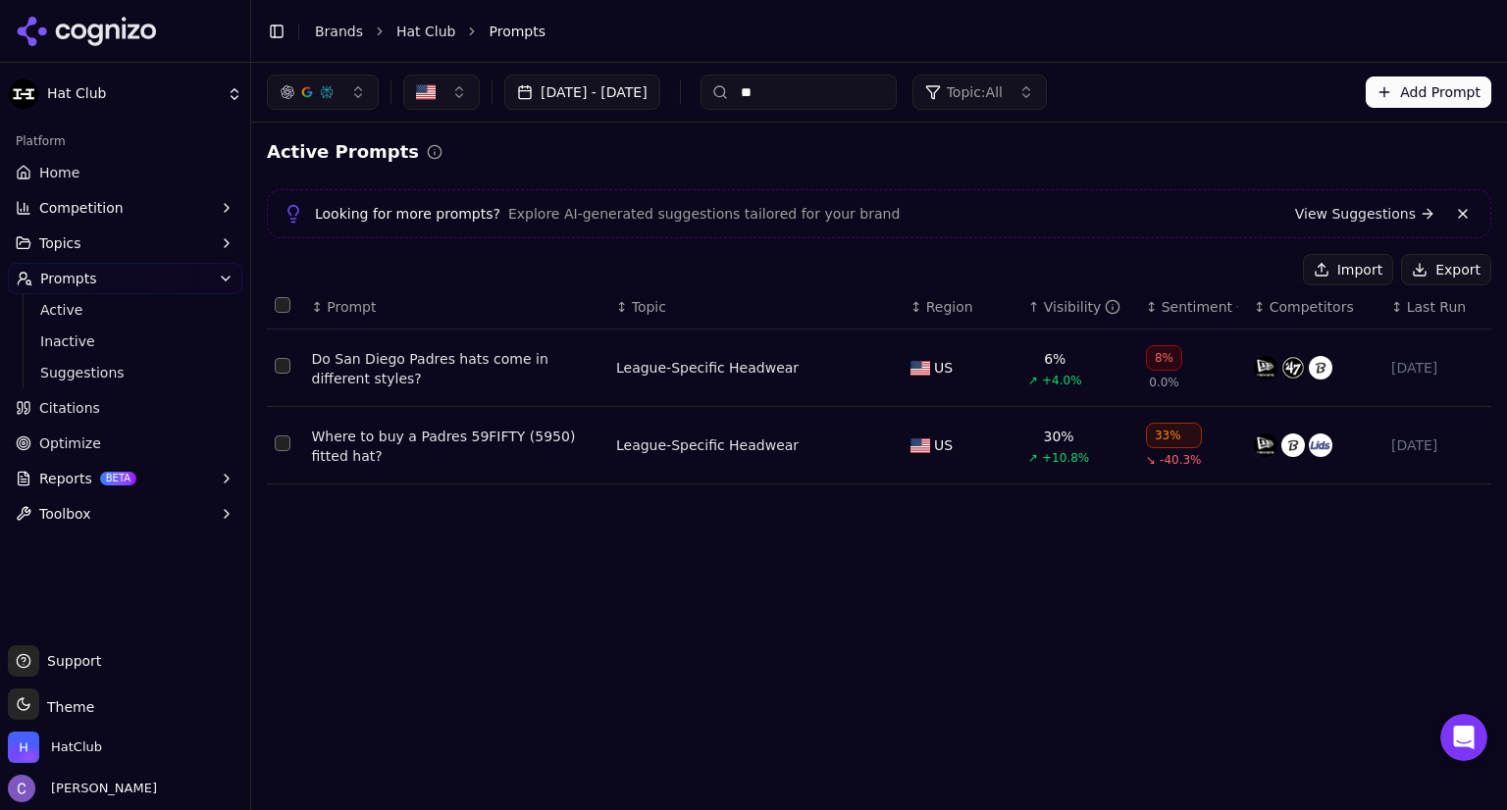
type input "*"
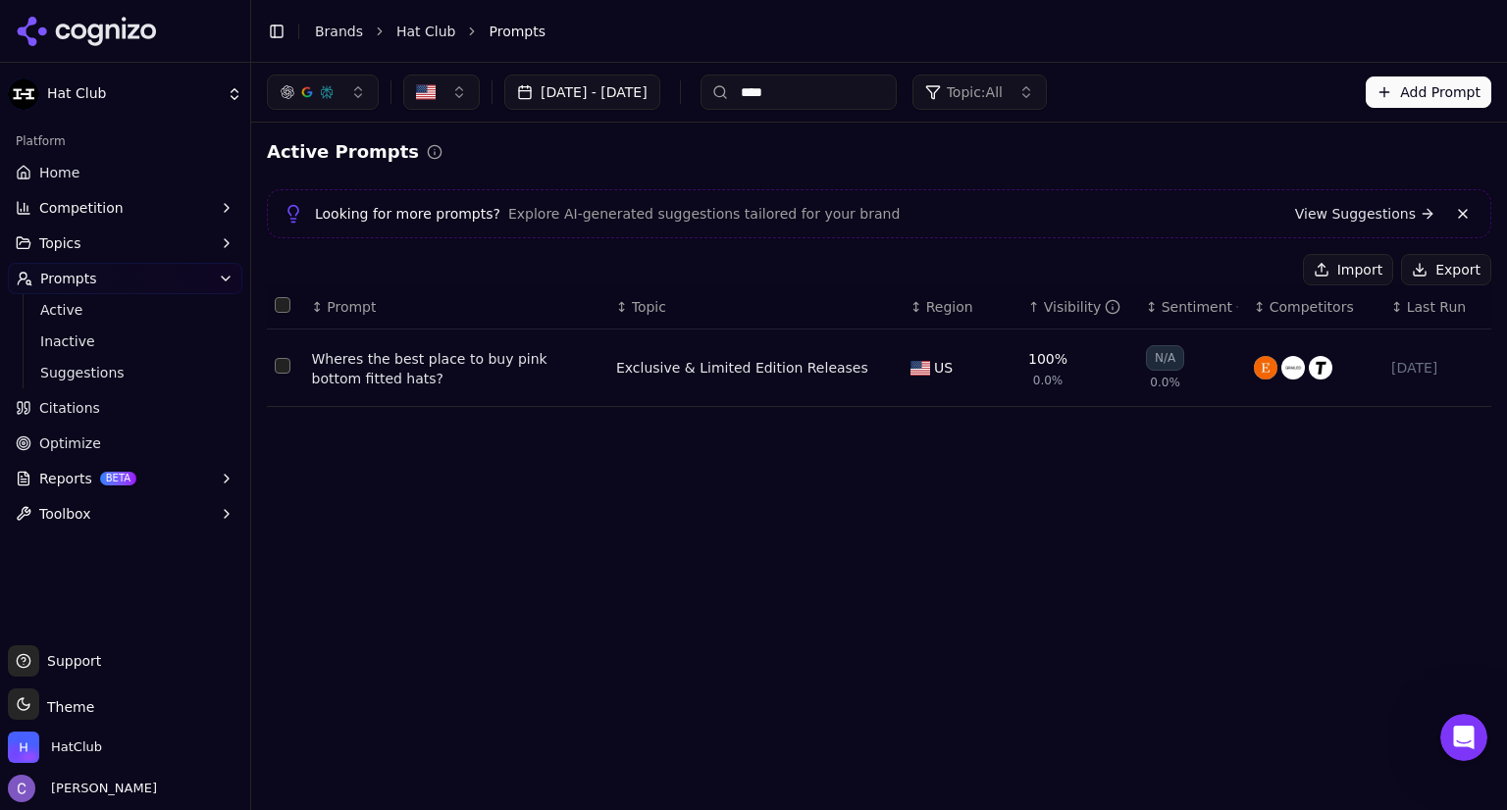
type input "****"
click at [463, 366] on div "Wheres the best place to buy pink bottom fitted hats?" at bounding box center [456, 368] width 288 height 39
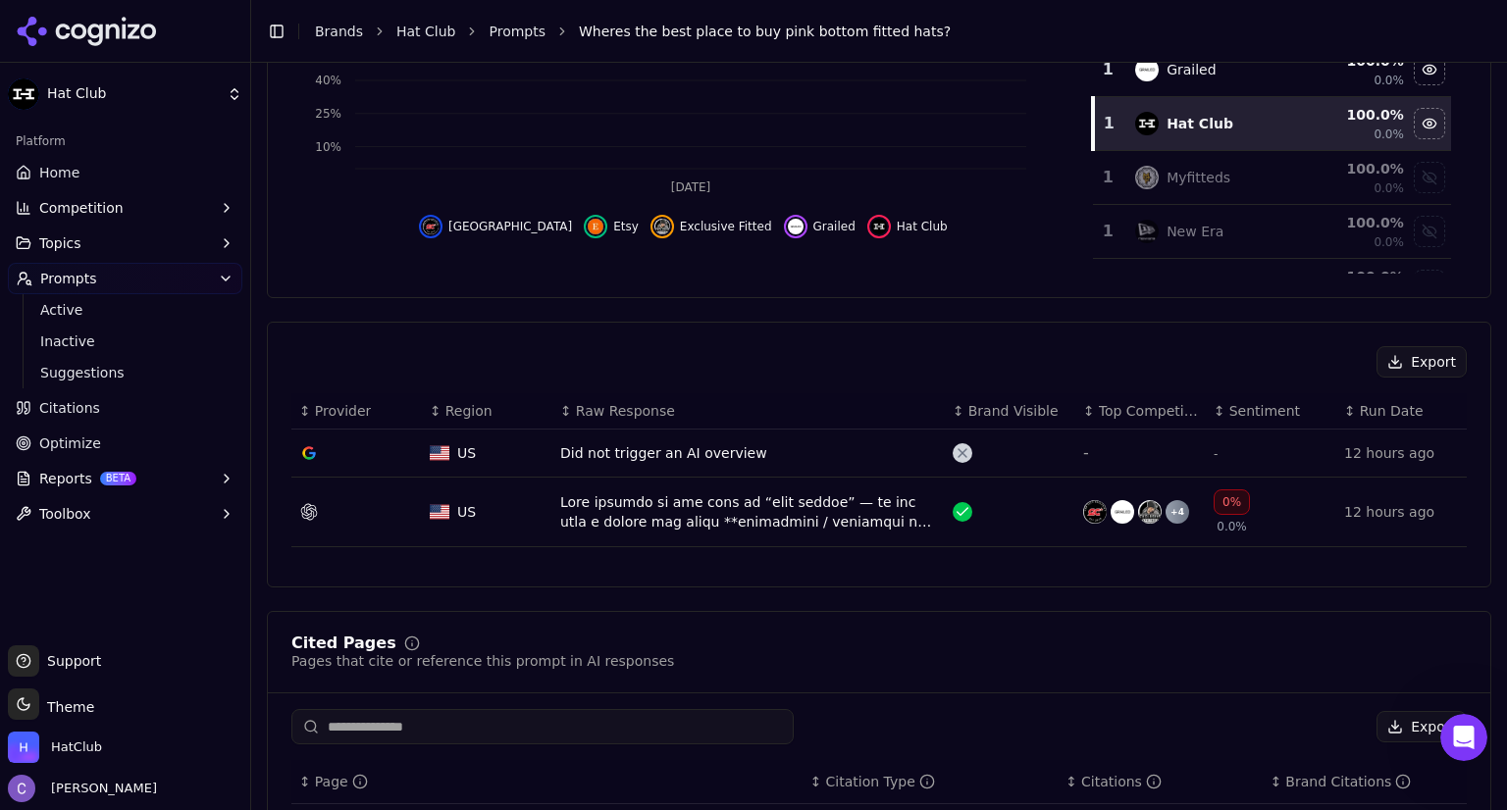
scroll to position [463, 0]
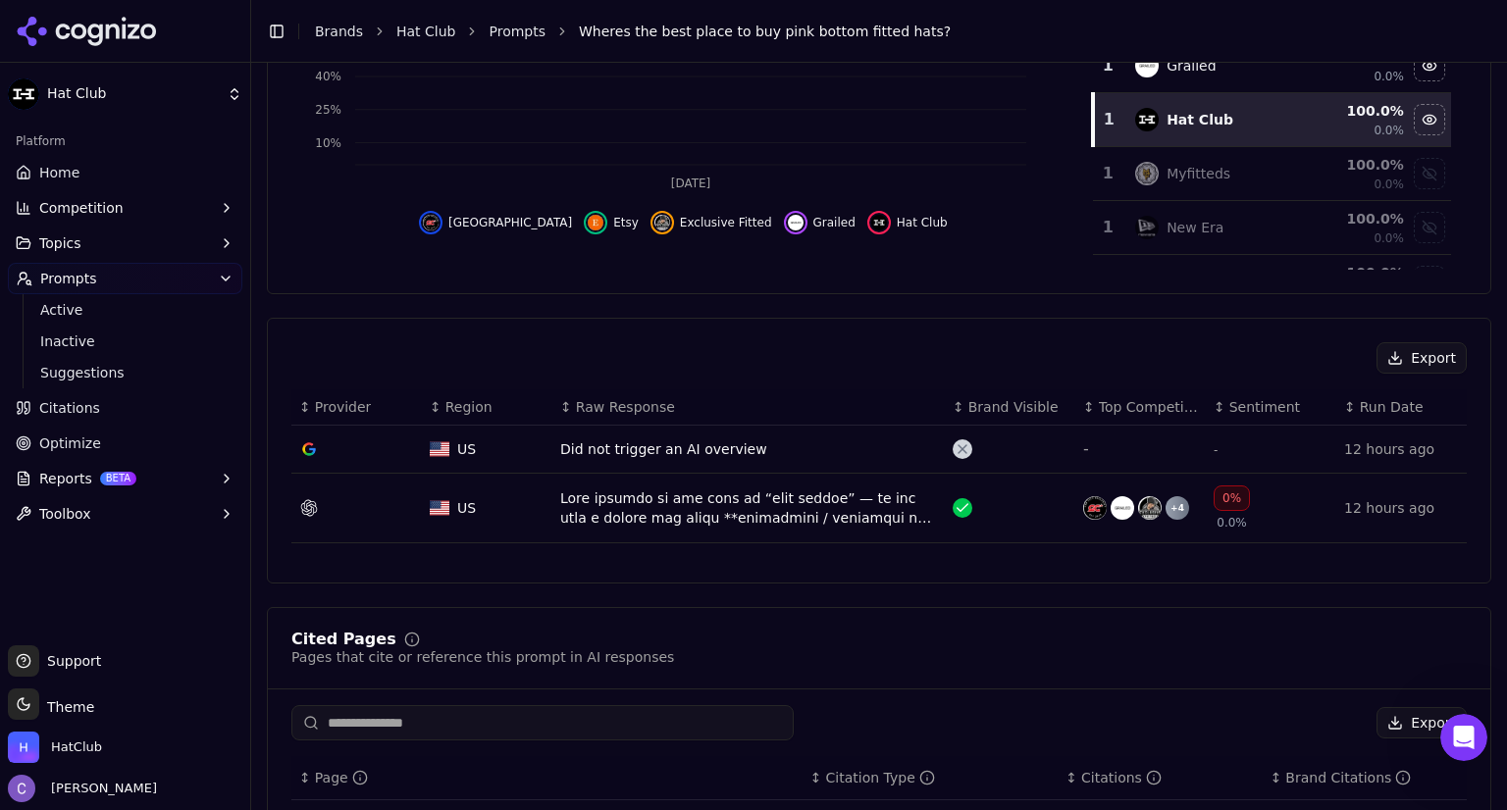
click at [736, 497] on div "Data table" at bounding box center [748, 507] width 377 height 39
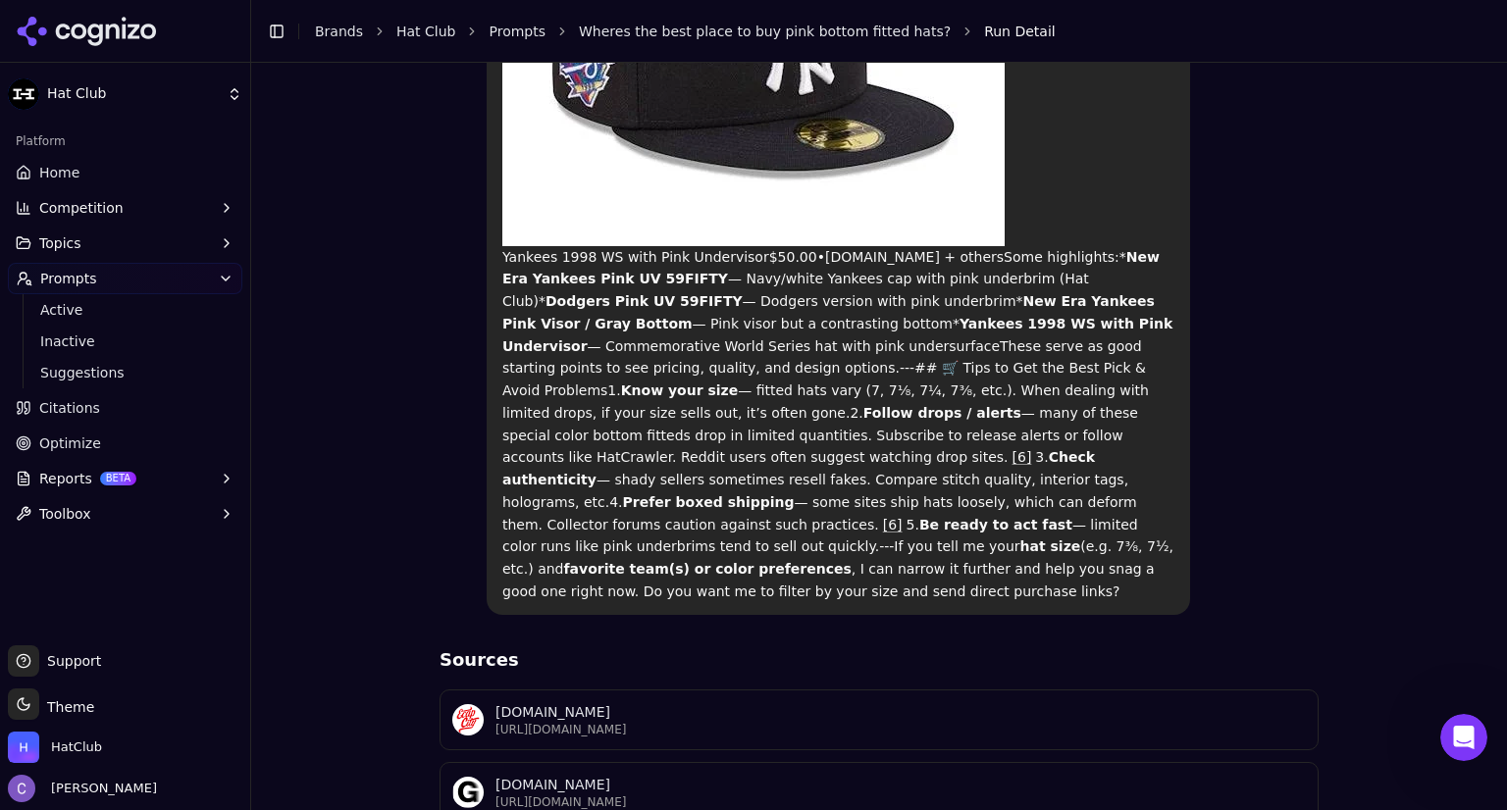
scroll to position [2215, 0]
